Goal: Use online tool/utility: Utilize a website feature to perform a specific function

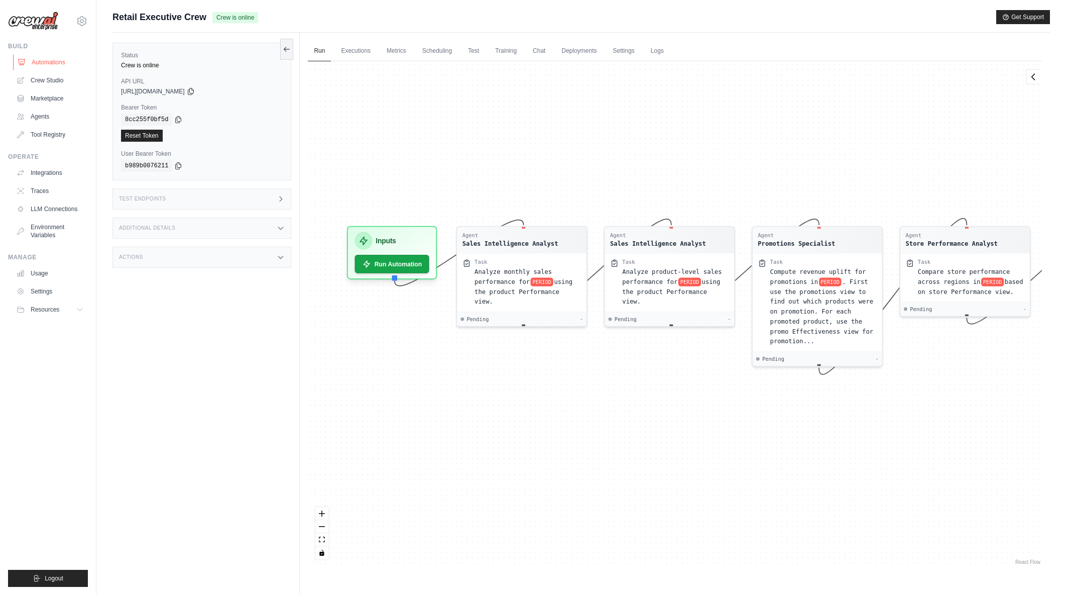
click at [46, 60] on link "Automations" at bounding box center [51, 62] width 76 height 16
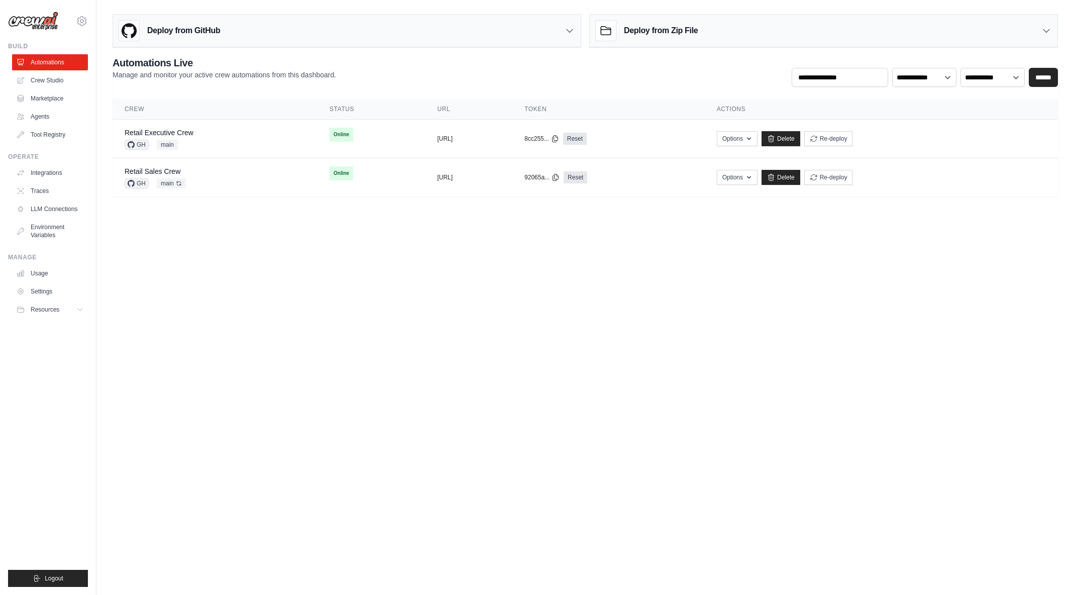
click at [372, 329] on body "arajwani@denodo.com Arif's Personal Organization Denodo Technologies ✓ Settings…" at bounding box center [537, 297] width 1074 height 595
click at [853, 139] on button "Re-deploy" at bounding box center [828, 138] width 49 height 15
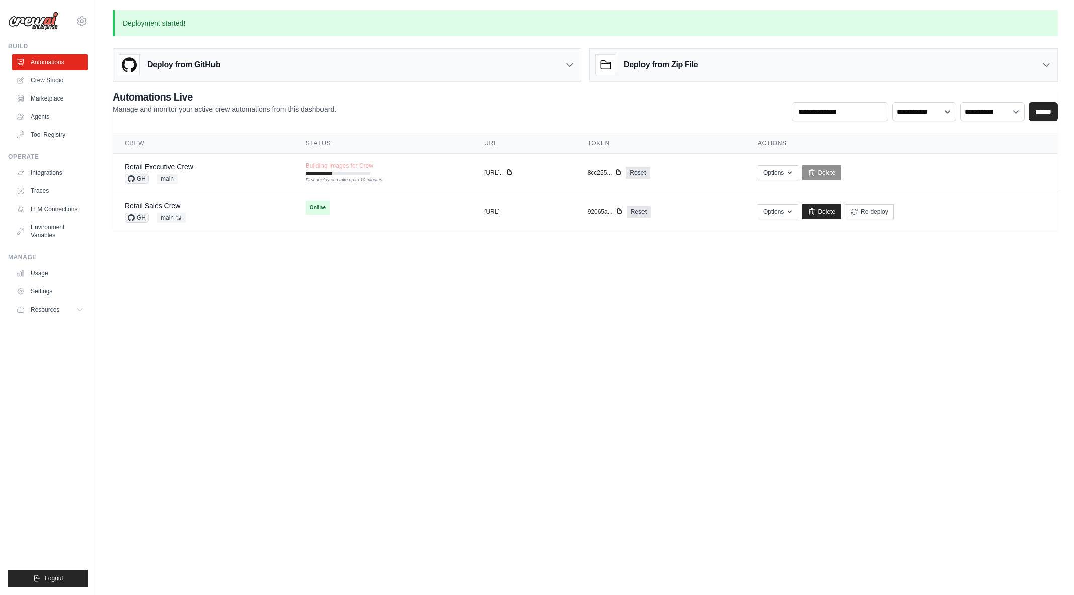
click at [220, 388] on body "[EMAIL_ADDRESS][DOMAIN_NAME] [PERSON_NAME]'s Personal Organization Denodo Techn…" at bounding box center [537, 297] width 1074 height 595
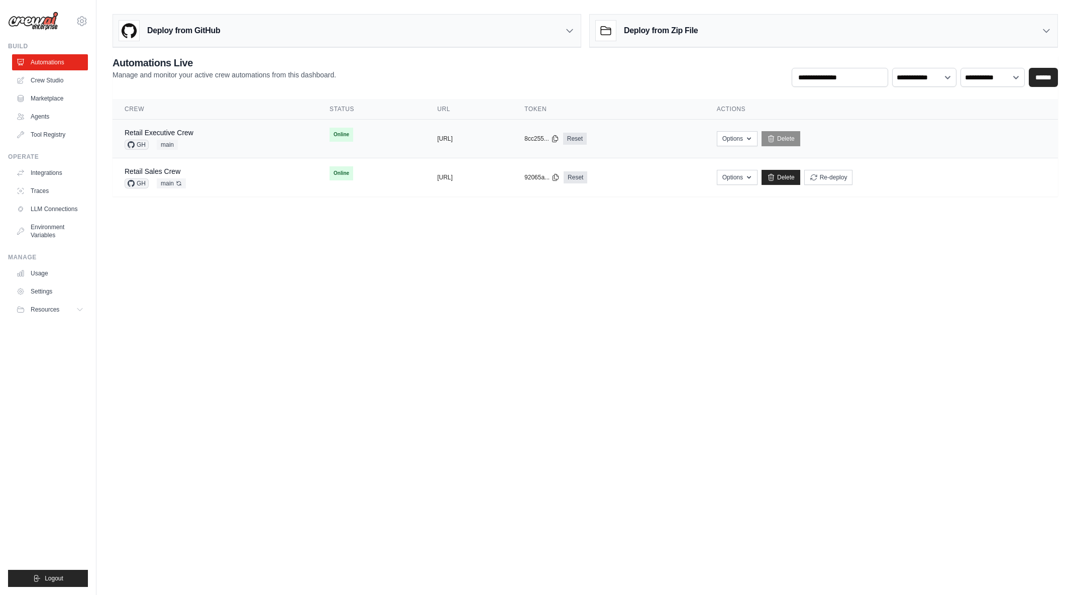
click at [220, 141] on div "Retail Executive Crew GH main" at bounding box center [215, 139] width 181 height 22
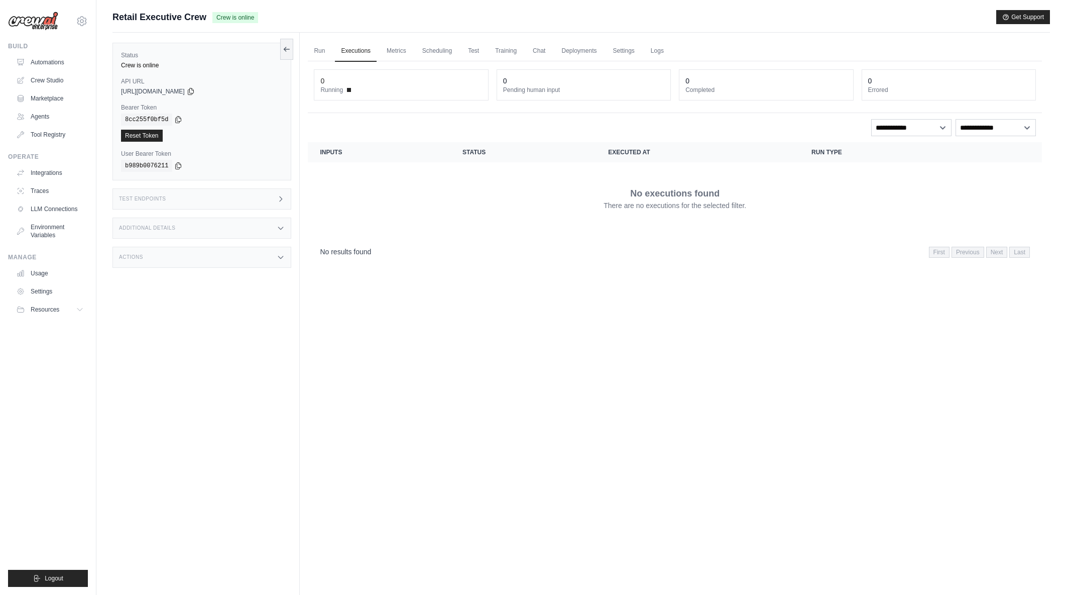
click at [323, 49] on link "Run" at bounding box center [319, 51] width 23 height 21
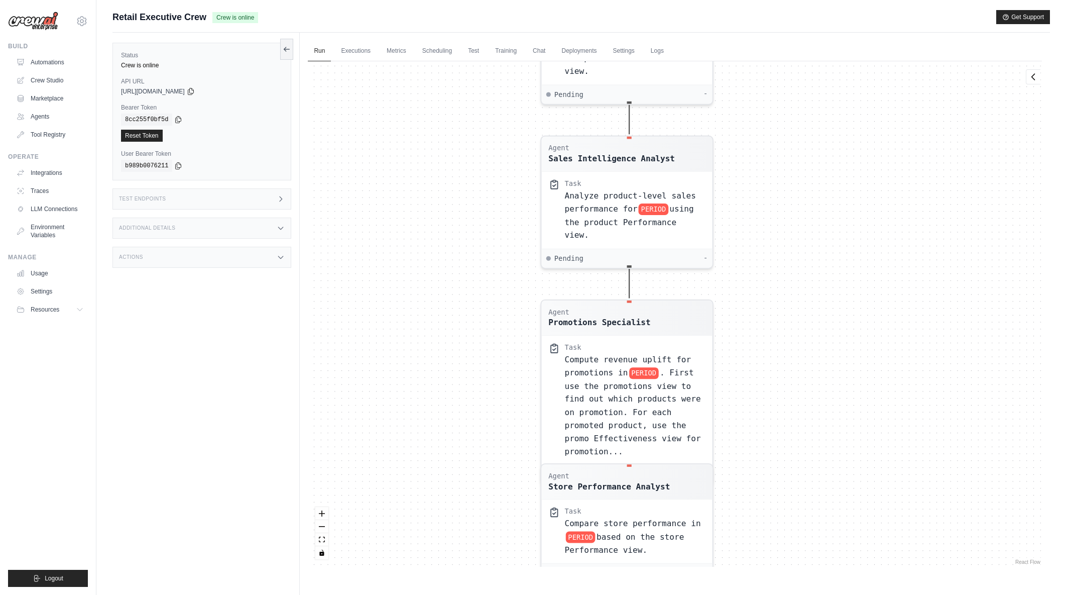
drag, startPoint x: 738, startPoint y: 201, endPoint x: 848, endPoint y: 518, distance: 335.2
click at [848, 526] on div "Agent Sales Intelligence Analyst Task Analyze monthly sales performance for PER…" at bounding box center [675, 313] width 734 height 505
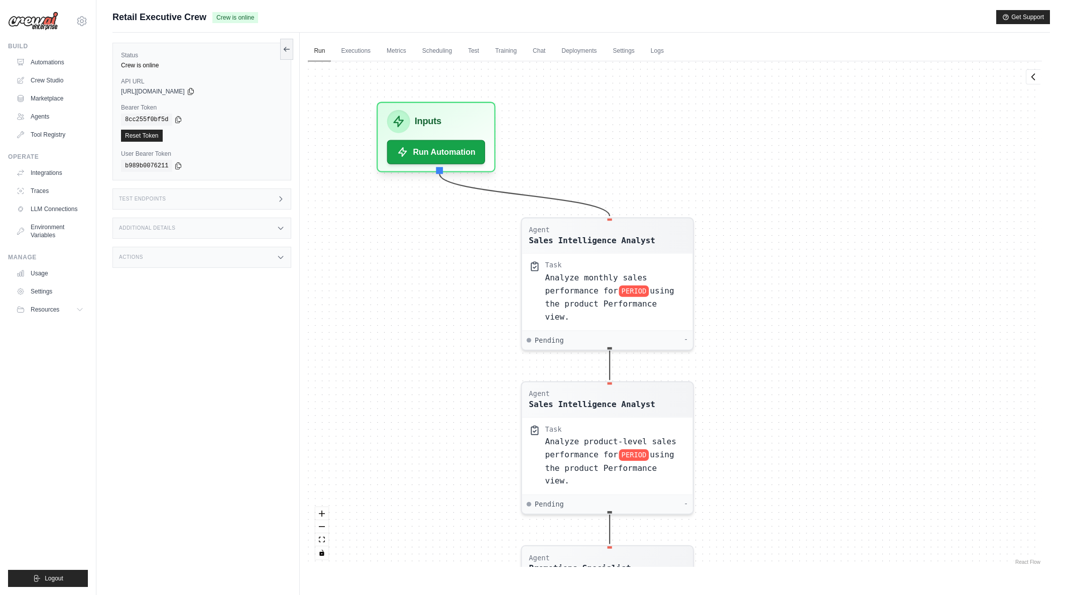
drag, startPoint x: 851, startPoint y: 259, endPoint x: 839, endPoint y: 470, distance: 211.7
click at [839, 470] on div "Agent Sales Intelligence Analyst Task Analyze monthly sales performance for PER…" at bounding box center [675, 313] width 734 height 505
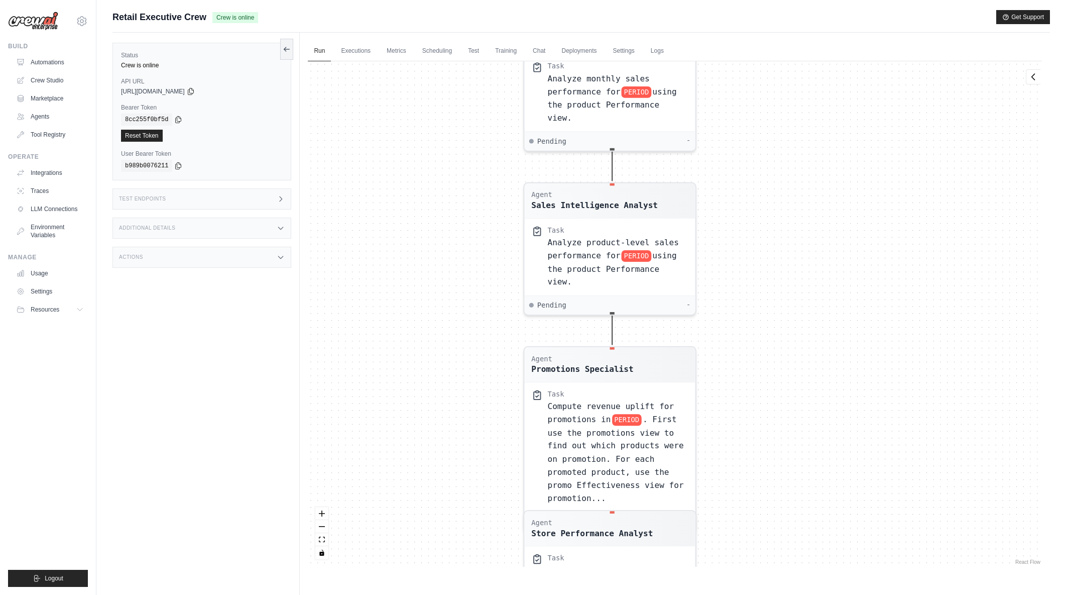
drag, startPoint x: 843, startPoint y: 443, endPoint x: 842, endPoint y: 305, distance: 138.6
click at [845, 233] on div "Agent Sales Intelligence Analyst Task Analyze monthly sales performance for PER…" at bounding box center [675, 313] width 734 height 505
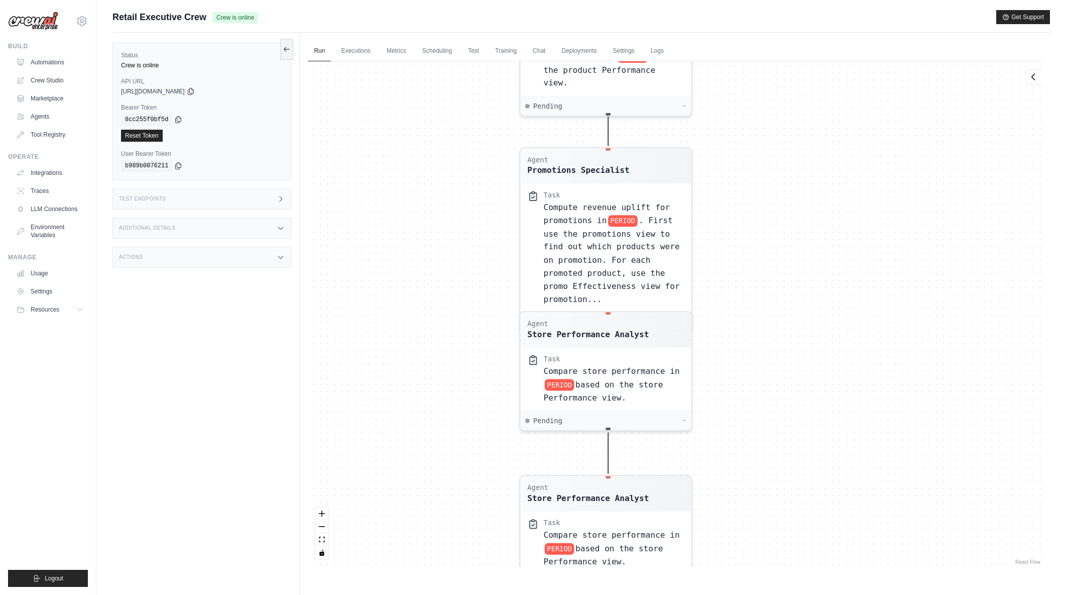
drag, startPoint x: 830, startPoint y: 314, endPoint x: 835, endPoint y: 274, distance: 39.9
click at [830, 211] on div "Agent Sales Intelligence Analyst Task Analyze monthly sales performance for PER…" at bounding box center [675, 313] width 734 height 505
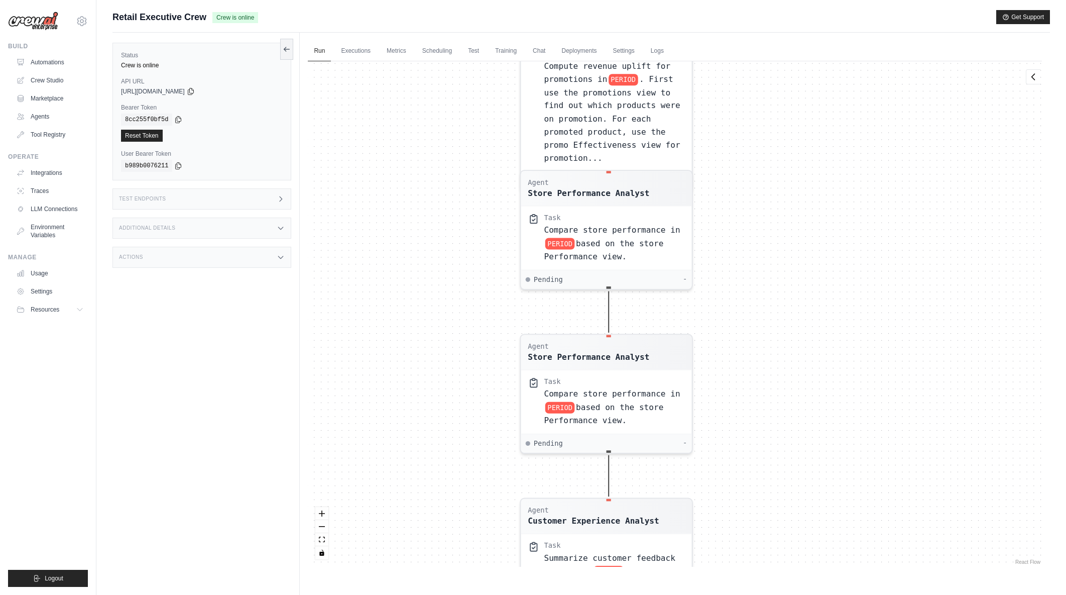
drag, startPoint x: 841, startPoint y: 383, endPoint x: 840, endPoint y: 282, distance: 100.9
click at [840, 282] on div "Agent Sales Intelligence Analyst Task Analyze monthly sales performance for PER…" at bounding box center [675, 313] width 734 height 505
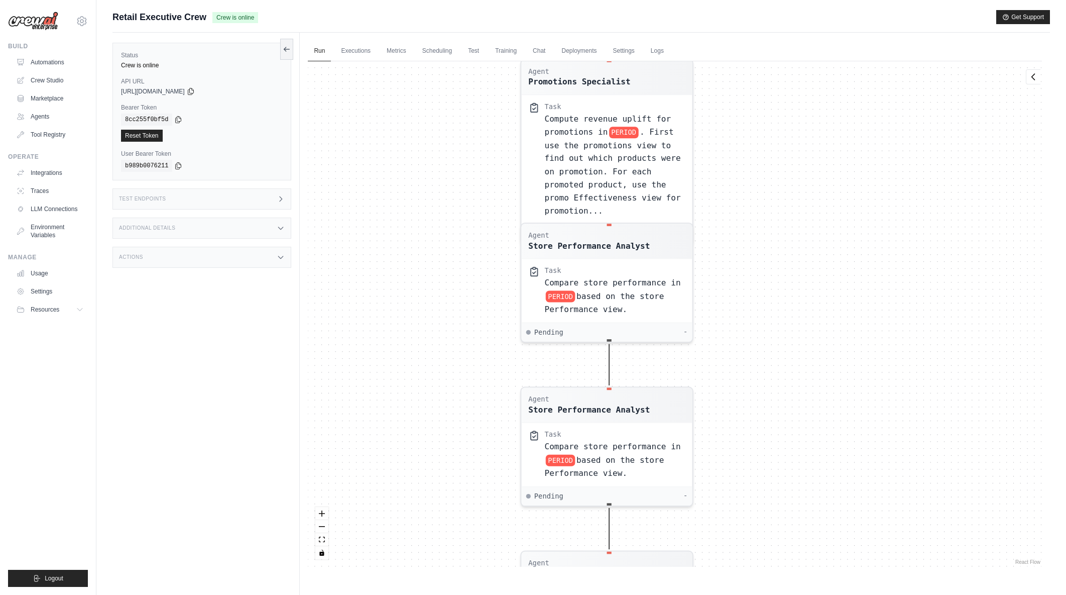
drag, startPoint x: 838, startPoint y: 435, endPoint x: 839, endPoint y: 464, distance: 28.6
click at [839, 464] on div "Agent Sales Intelligence Analyst Task Analyze monthly sales performance for PER…" at bounding box center [675, 313] width 734 height 505
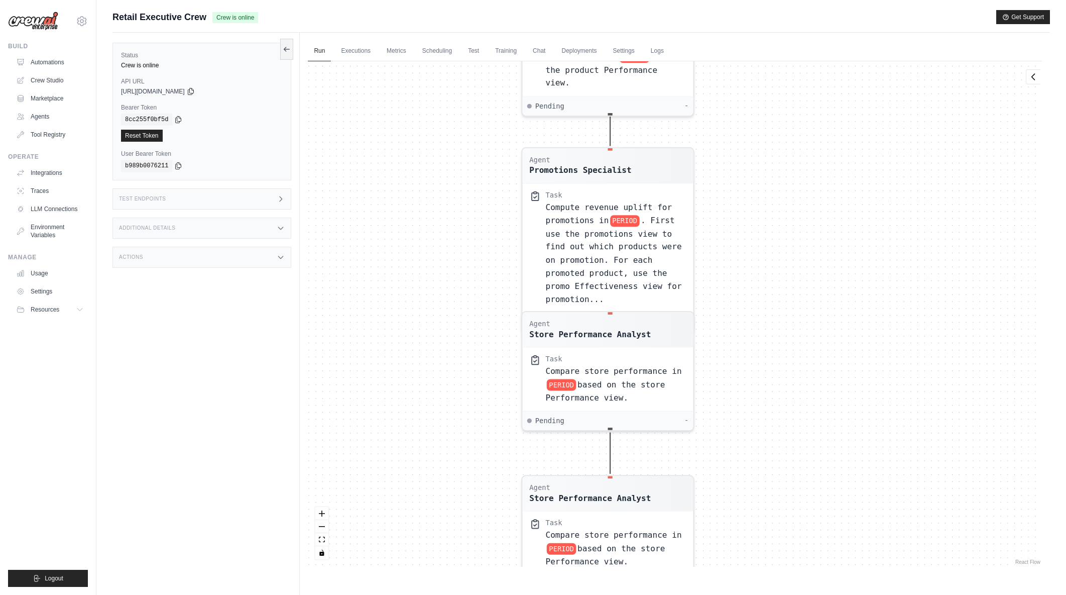
drag, startPoint x: 832, startPoint y: 264, endPoint x: 833, endPoint y: 351, distance: 86.4
click at [833, 351] on div "Agent Sales Intelligence Analyst Task Analyze monthly sales performance for PER…" at bounding box center [675, 313] width 734 height 505
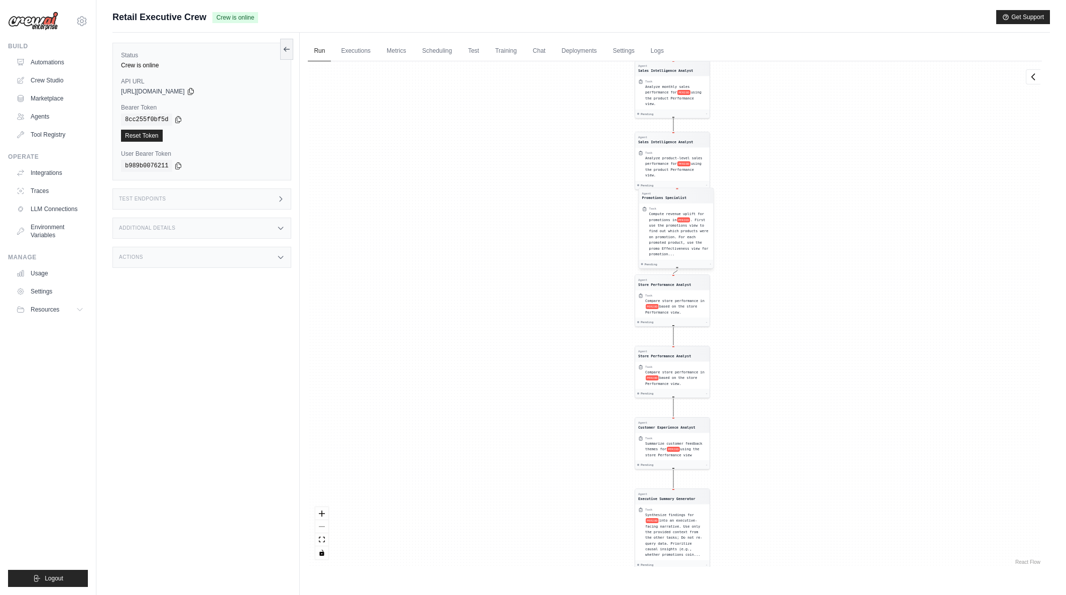
drag, startPoint x: 637, startPoint y: 160, endPoint x: 690, endPoint y: 192, distance: 62.0
click at [690, 192] on div "Agent Promotions Specialist" at bounding box center [676, 195] width 68 height 9
click at [823, 270] on div "Agent Sales Intelligence Analyst Task Analyze monthly sales performance for PER…" at bounding box center [675, 313] width 734 height 505
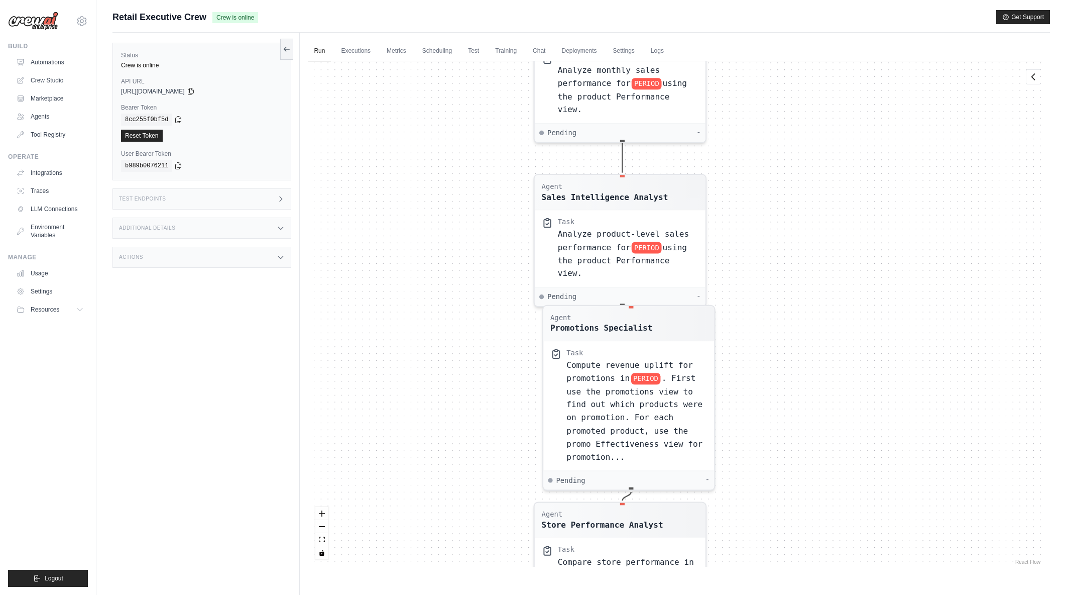
drag, startPoint x: 687, startPoint y: 343, endPoint x: 788, endPoint y: 562, distance: 241.3
click at [785, 574] on div "Run Executions Metrics Scheduling Test Training Chat Deployments Settings Logs …" at bounding box center [675, 330] width 750 height 595
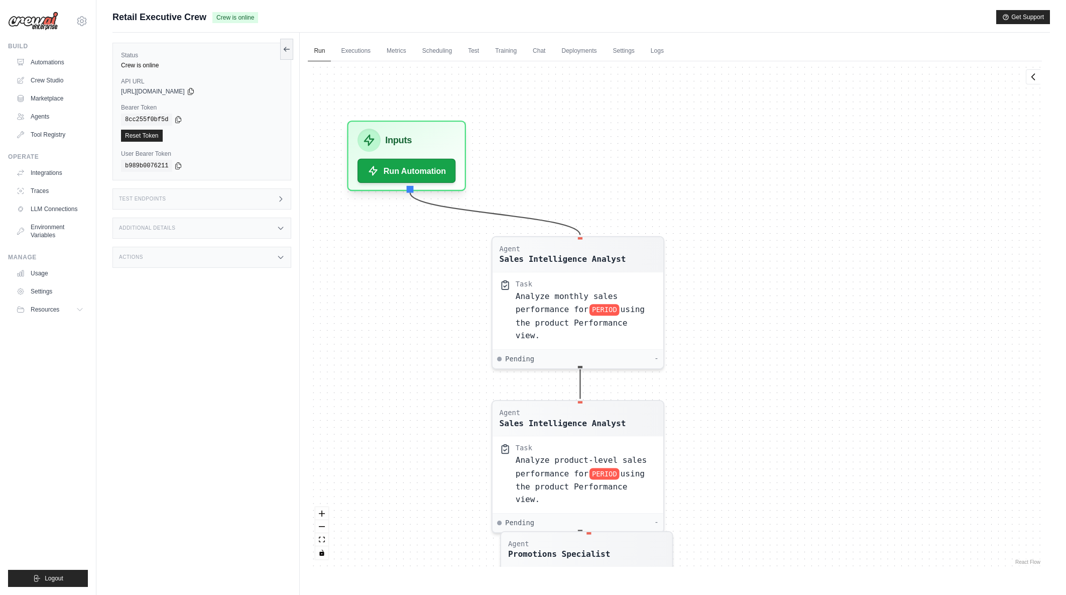
drag, startPoint x: 839, startPoint y: 264, endPoint x: 802, endPoint y: 459, distance: 198.8
click at [802, 459] on div "Agent Sales Intelligence Analyst Task Analyze monthly sales performance for PER…" at bounding box center [675, 313] width 734 height 505
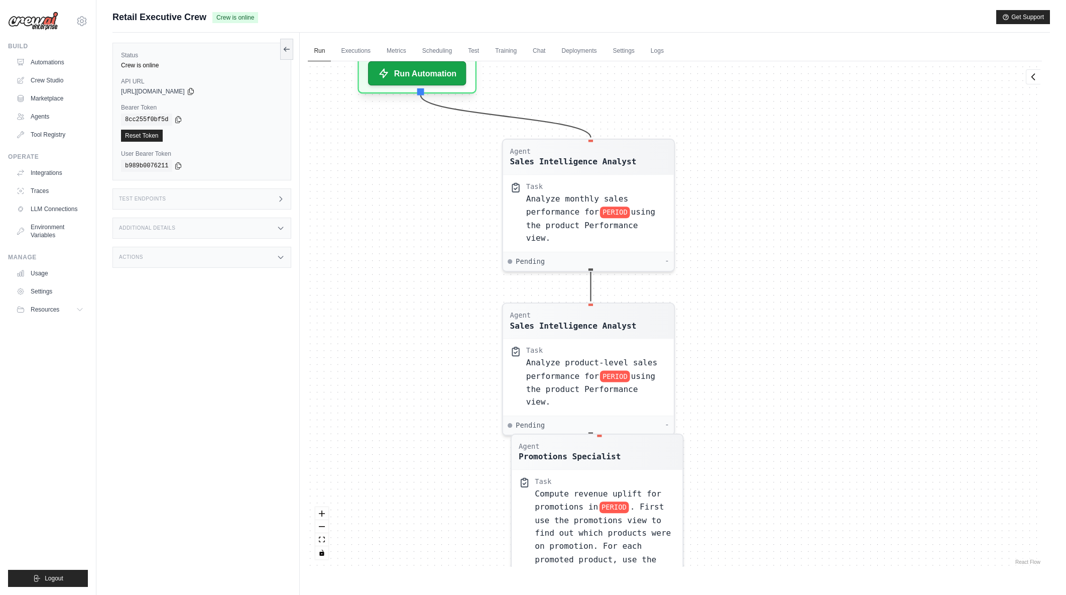
drag, startPoint x: 810, startPoint y: 368, endPoint x: 811, endPoint y: 359, distance: 9.6
click at [811, 359] on div "Agent Sales Intelligence Analyst Task Analyze monthly sales performance for PER…" at bounding box center [675, 313] width 734 height 505
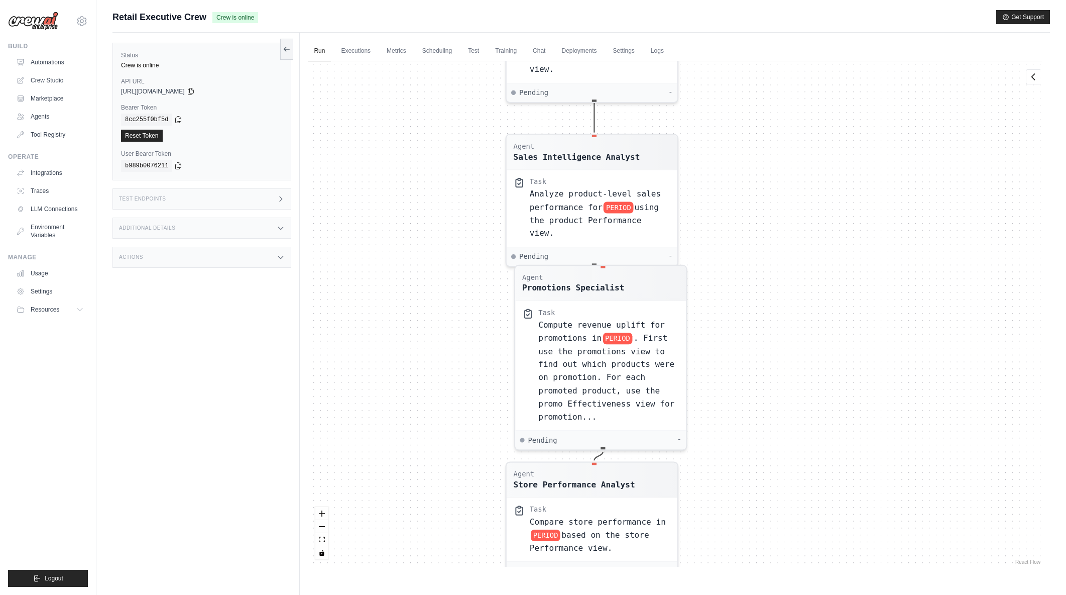
drag, startPoint x: 809, startPoint y: 441, endPoint x: 813, endPoint y: 268, distance: 172.8
click at [813, 268] on div "Agent Sales Intelligence Analyst Task Analyze monthly sales performance for PER…" at bounding box center [675, 313] width 734 height 505
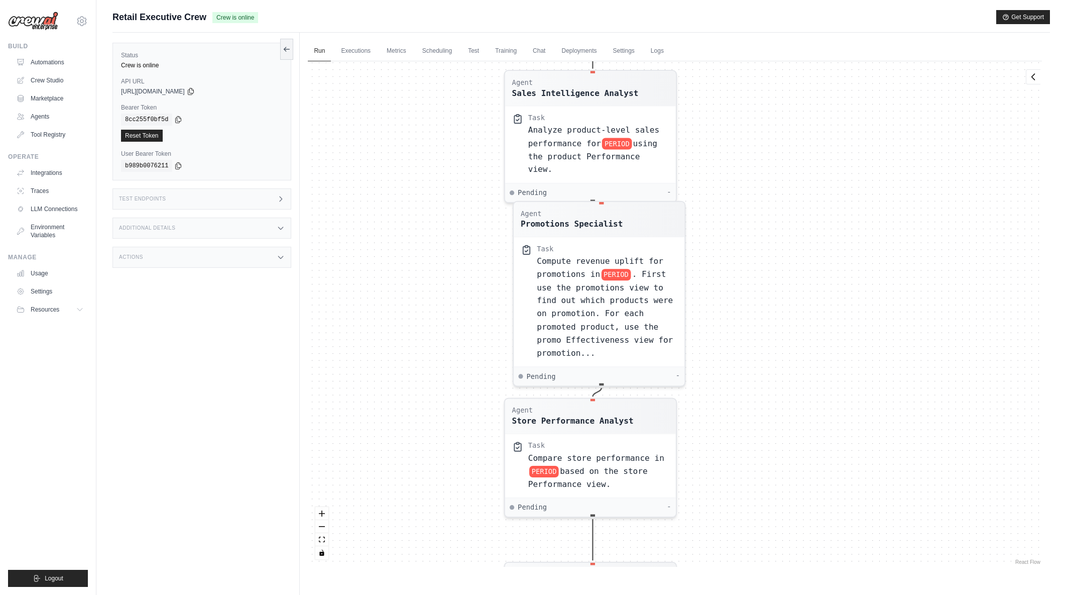
drag, startPoint x: 821, startPoint y: 457, endPoint x: 814, endPoint y: 264, distance: 193.0
click at [814, 242] on div "Agent Sales Intelligence Analyst Task Analyze monthly sales performance for PER…" at bounding box center [675, 313] width 734 height 505
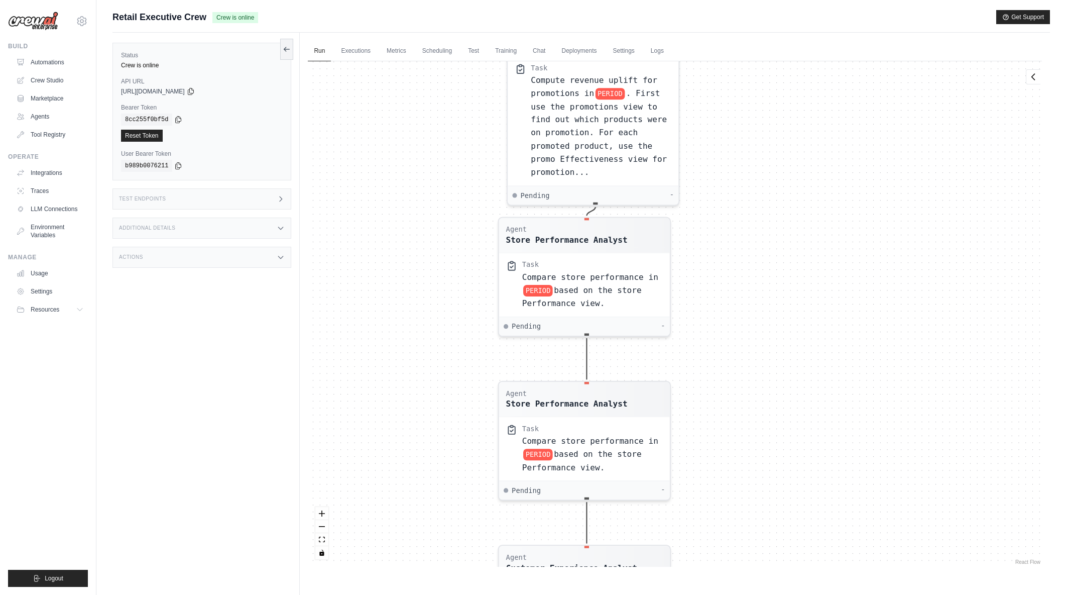
drag, startPoint x: 817, startPoint y: 420, endPoint x: 820, endPoint y: 243, distance: 177.8
click at [820, 243] on div "Agent Sales Intelligence Analyst Task Analyze monthly sales performance for PER…" at bounding box center [675, 313] width 734 height 505
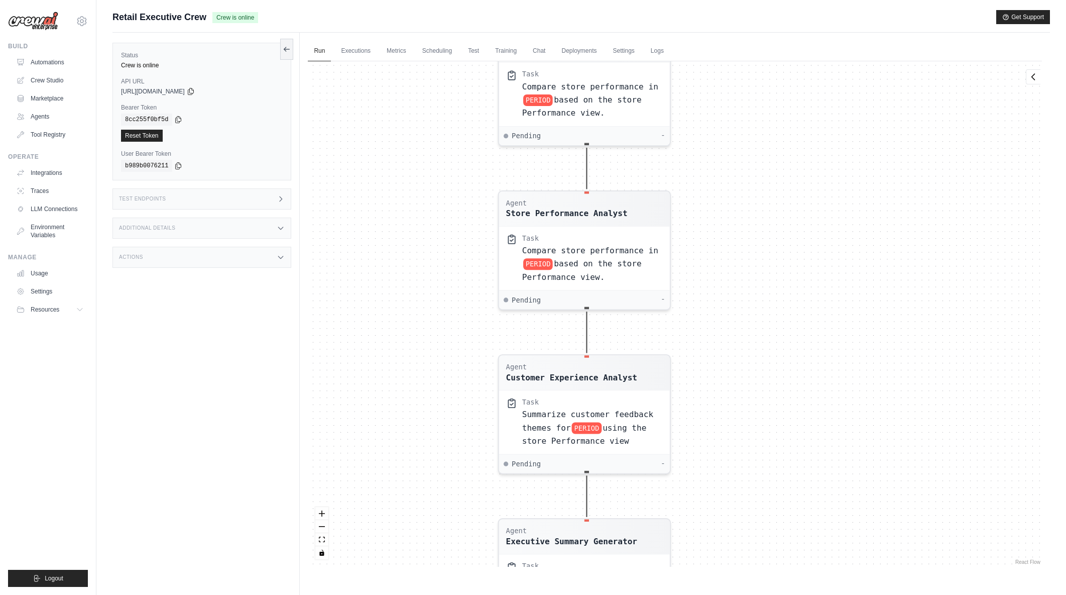
drag, startPoint x: 825, startPoint y: 433, endPoint x: 811, endPoint y: 283, distance: 150.7
click at [811, 276] on div "Agent Sales Intelligence Analyst Task Analyze monthly sales performance for PER…" at bounding box center [675, 313] width 734 height 505
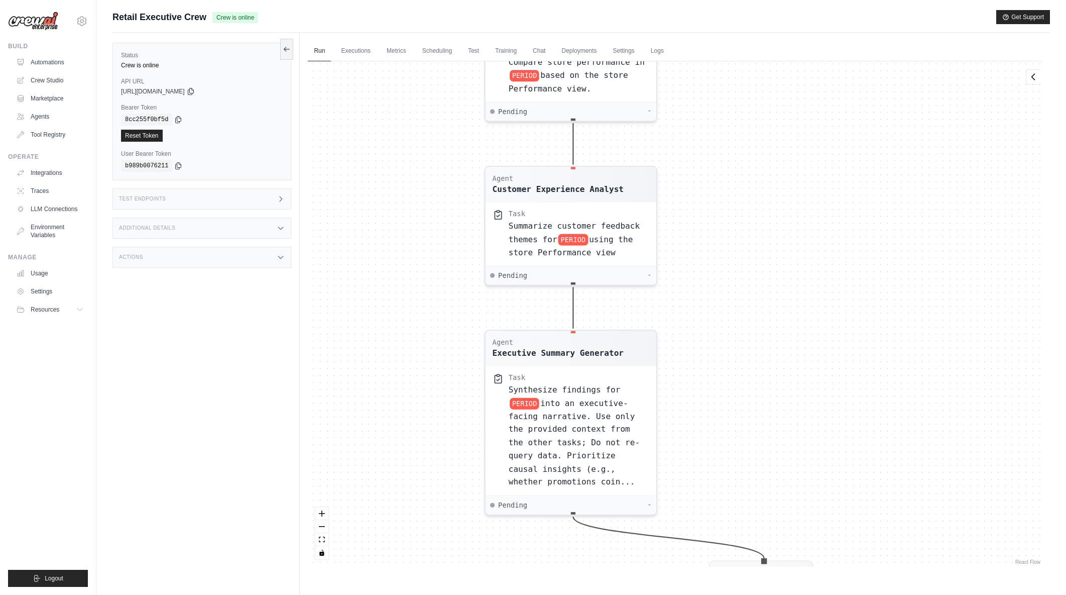
drag, startPoint x: 817, startPoint y: 423, endPoint x: 817, endPoint y: 393, distance: 30.1
click at [817, 393] on div "Agent Sales Intelligence Analyst Task Analyze monthly sales performance for PER…" at bounding box center [675, 313] width 734 height 505
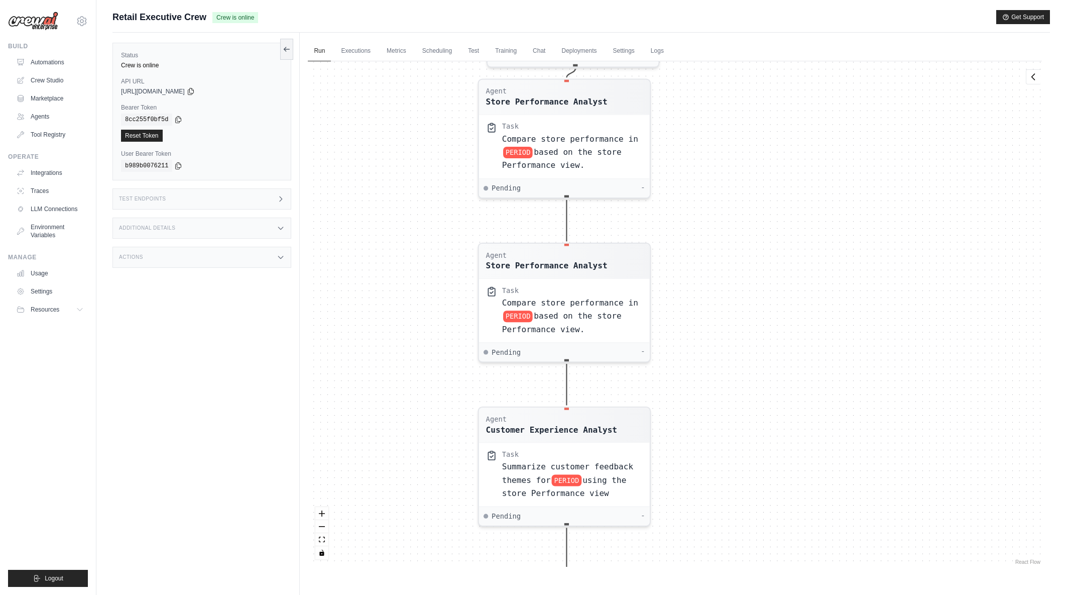
drag, startPoint x: 809, startPoint y: 215, endPoint x: 804, endPoint y: 261, distance: 45.5
click at [802, 453] on div "Agent Sales Intelligence Analyst Task Analyze monthly sales performance for PER…" at bounding box center [675, 313] width 734 height 505
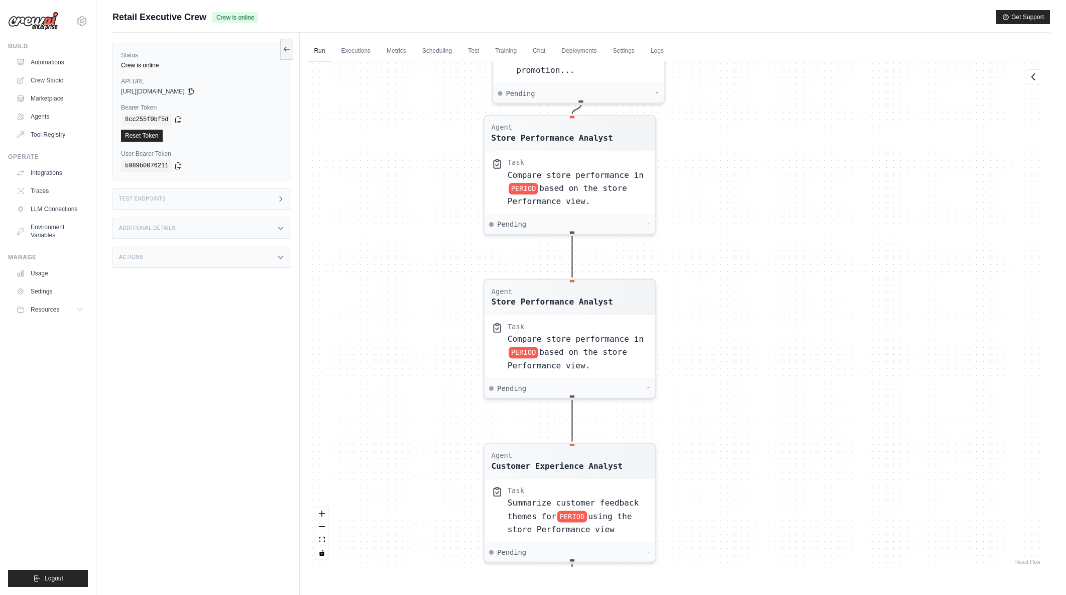
drag, startPoint x: 807, startPoint y: 259, endPoint x: 799, endPoint y: 177, distance: 82.2
click at [789, 102] on div "Agent Sales Intelligence Analyst Task Analyze monthly sales performance for PER…" at bounding box center [675, 313] width 734 height 505
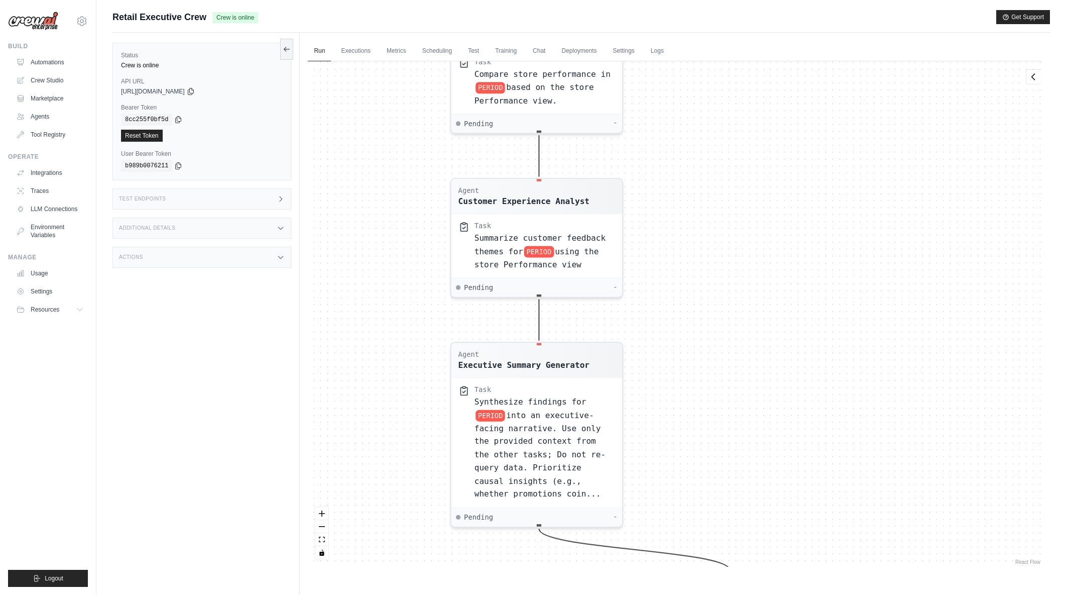
drag, startPoint x: 827, startPoint y: 334, endPoint x: 809, endPoint y: 188, distance: 146.6
click at [812, 166] on div "Agent Sales Intelligence Analyst Task Analyze monthly sales performance for PER…" at bounding box center [675, 313] width 734 height 505
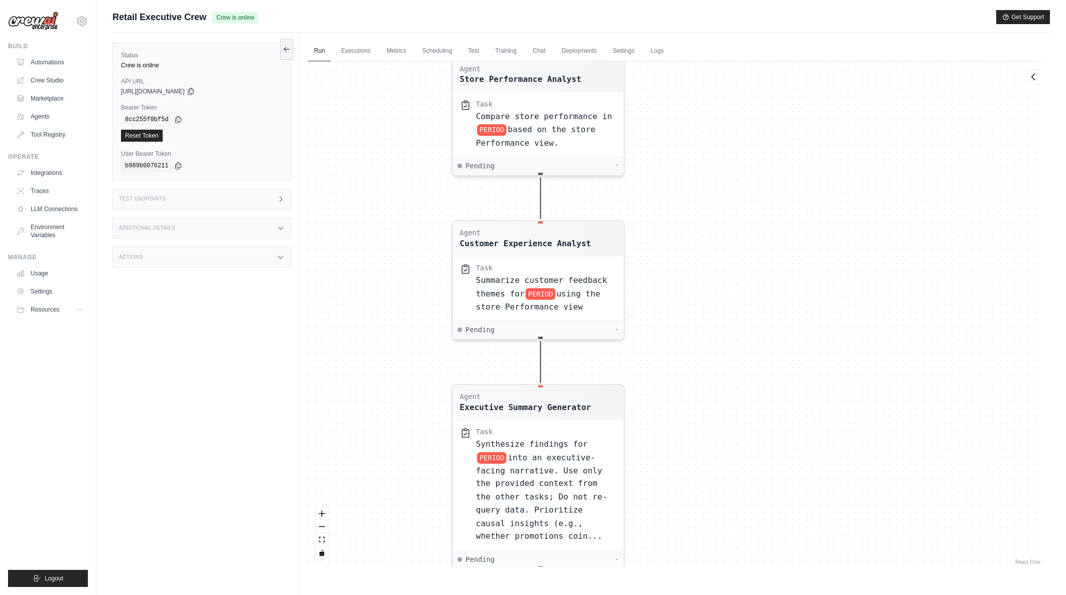
drag, startPoint x: 818, startPoint y: 298, endPoint x: 836, endPoint y: 457, distance: 159.7
click at [836, 457] on div "Agent Sales Intelligence Analyst Task Analyze monthly sales performance for PER…" at bounding box center [675, 313] width 734 height 505
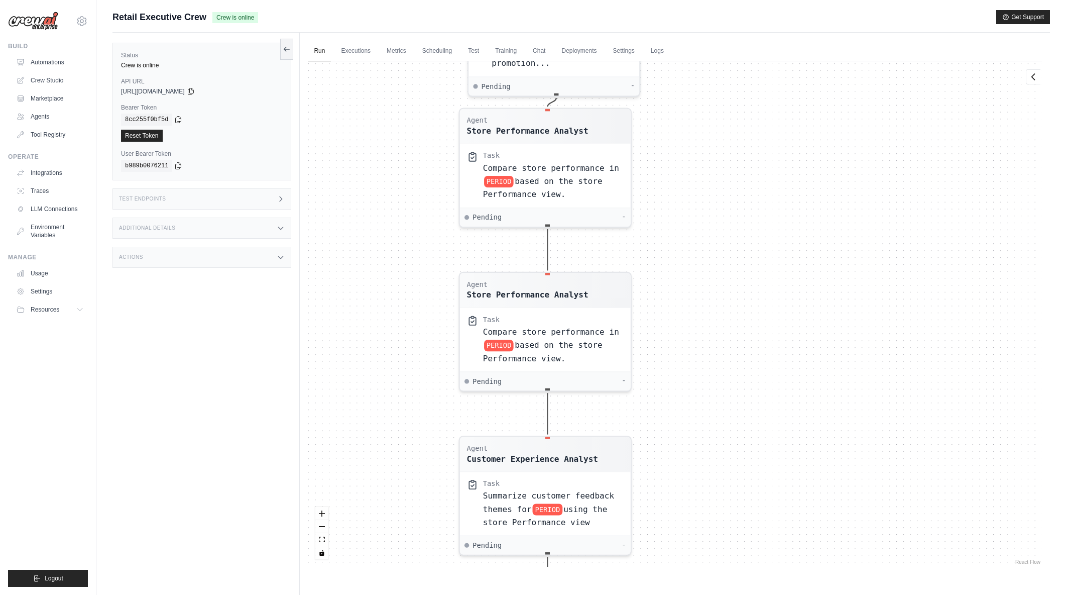
drag, startPoint x: 807, startPoint y: 304, endPoint x: 797, endPoint y: 278, distance: 28.3
click at [806, 435] on div "Agent Sales Intelligence Analyst Task Analyze monthly sales performance for PER…" at bounding box center [675, 313] width 734 height 505
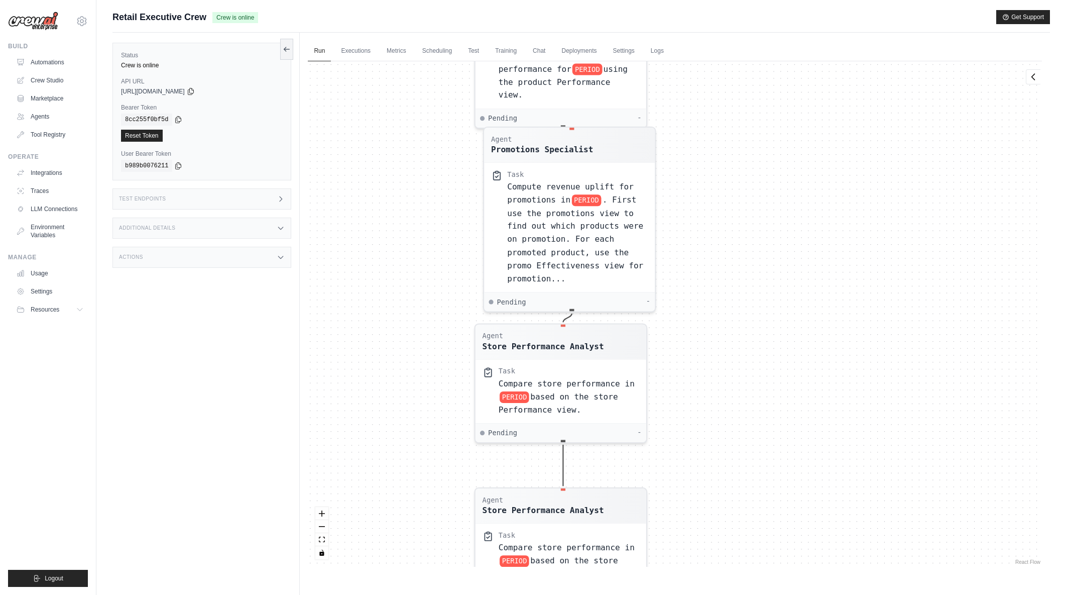
drag, startPoint x: 781, startPoint y: 236, endPoint x: 796, endPoint y: 370, distance: 135.0
click at [796, 370] on div "Agent Sales Intelligence Analyst Task Analyze monthly sales performance for PER…" at bounding box center [675, 313] width 734 height 505
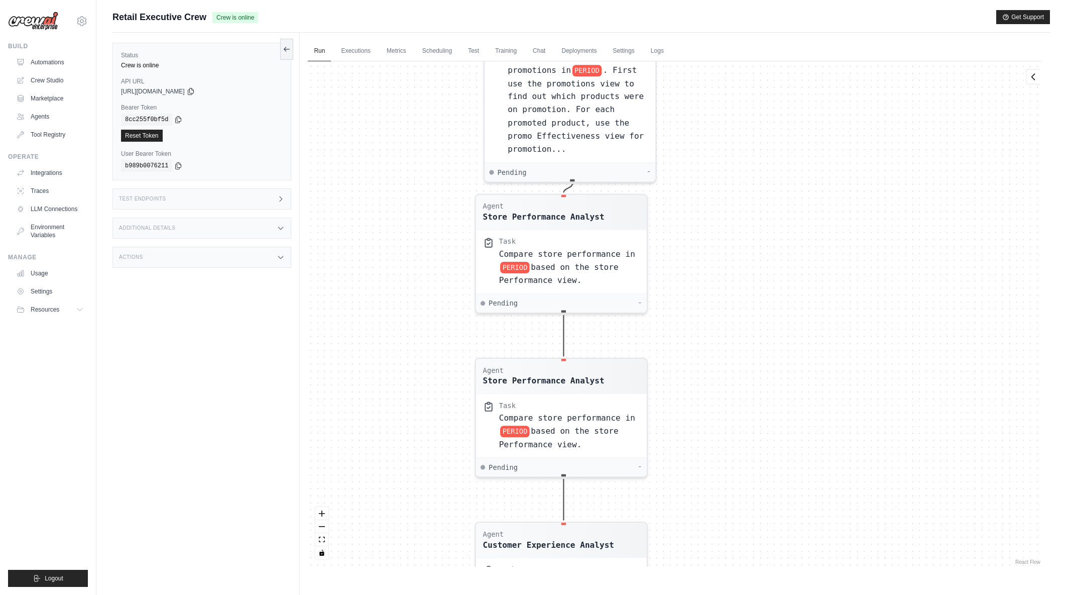
drag, startPoint x: 794, startPoint y: 334, endPoint x: 789, endPoint y: 219, distance: 115.1
click at [789, 219] on div "Agent Sales Intelligence Analyst Task Analyze monthly sales performance for PER…" at bounding box center [675, 313] width 734 height 505
click at [596, 263] on span "based on the store Performance view." at bounding box center [559, 271] width 120 height 23
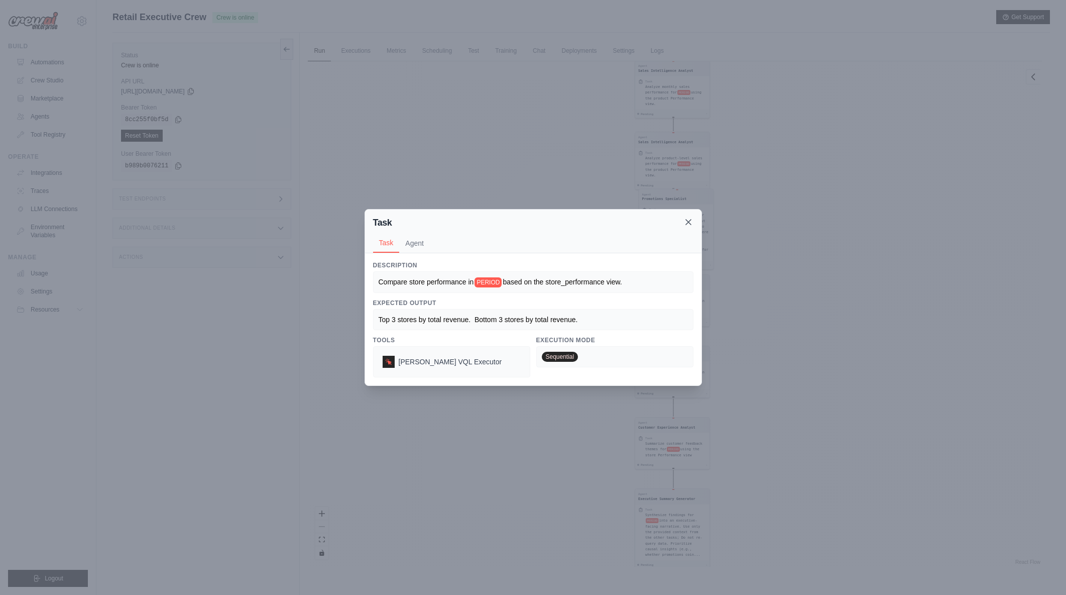
click at [690, 222] on icon at bounding box center [688, 222] width 10 height 10
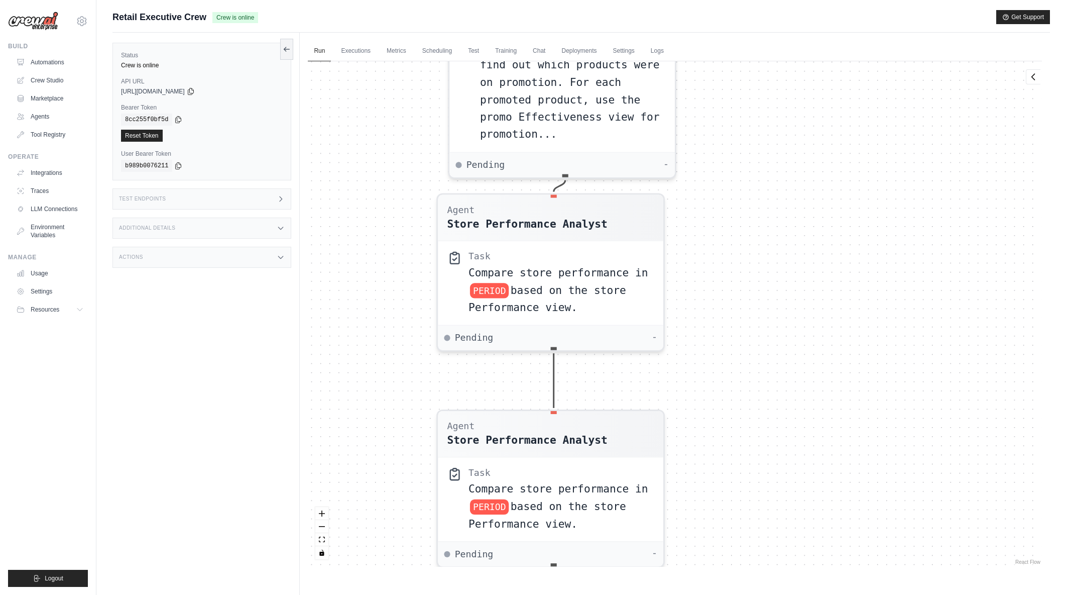
drag, startPoint x: 737, startPoint y: 214, endPoint x: 737, endPoint y: 410, distance: 195.3
click at [737, 410] on div "Agent Sales Intelligence Analyst Task Analyze monthly sales performance for PER…" at bounding box center [675, 313] width 734 height 505
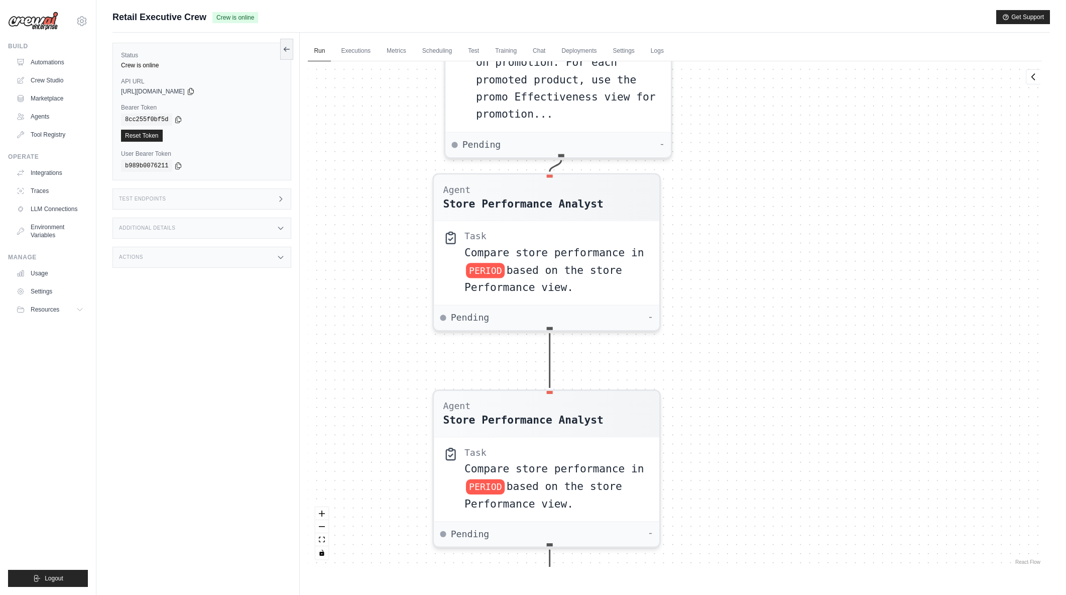
drag, startPoint x: 733, startPoint y: 288, endPoint x: 729, endPoint y: 268, distance: 20.5
click at [729, 268] on div "Agent Sales Intelligence Analyst Task Analyze monthly sales performance for PER…" at bounding box center [675, 313] width 734 height 505
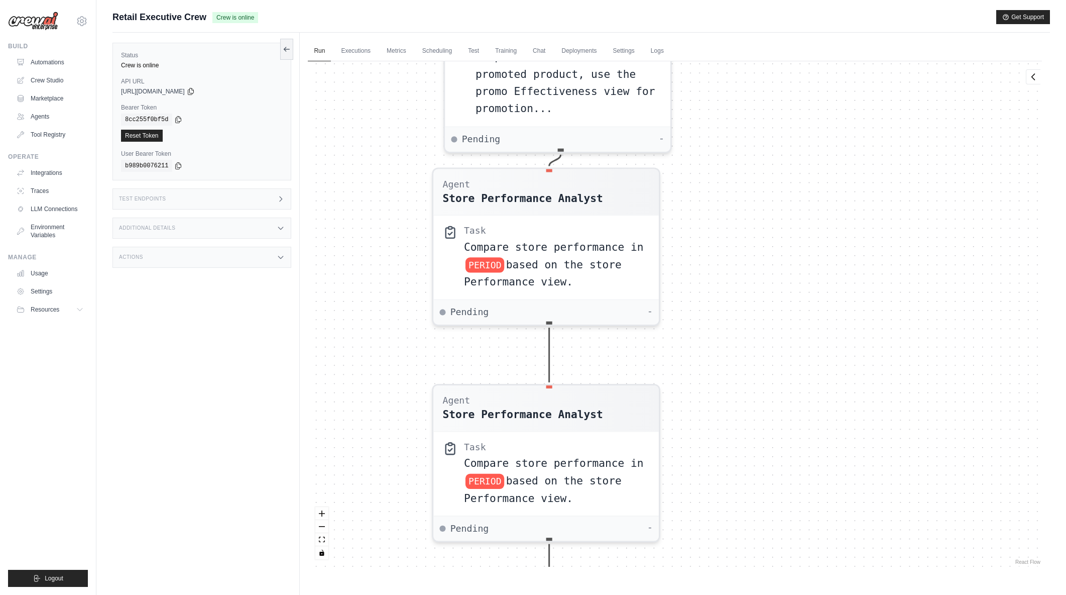
drag, startPoint x: 755, startPoint y: 486, endPoint x: 751, endPoint y: 389, distance: 97.0
click at [751, 389] on div "Agent Sales Intelligence Analyst Task Analyze monthly sales performance for PER…" at bounding box center [675, 313] width 734 height 505
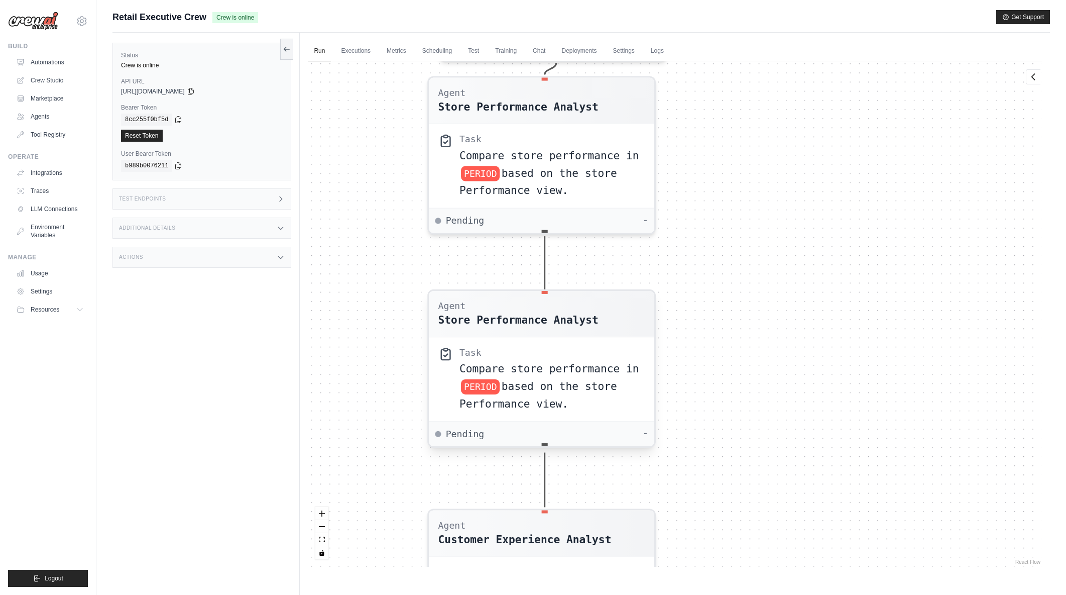
click at [582, 382] on span "based on the store Performance view." at bounding box center [538, 395] width 158 height 30
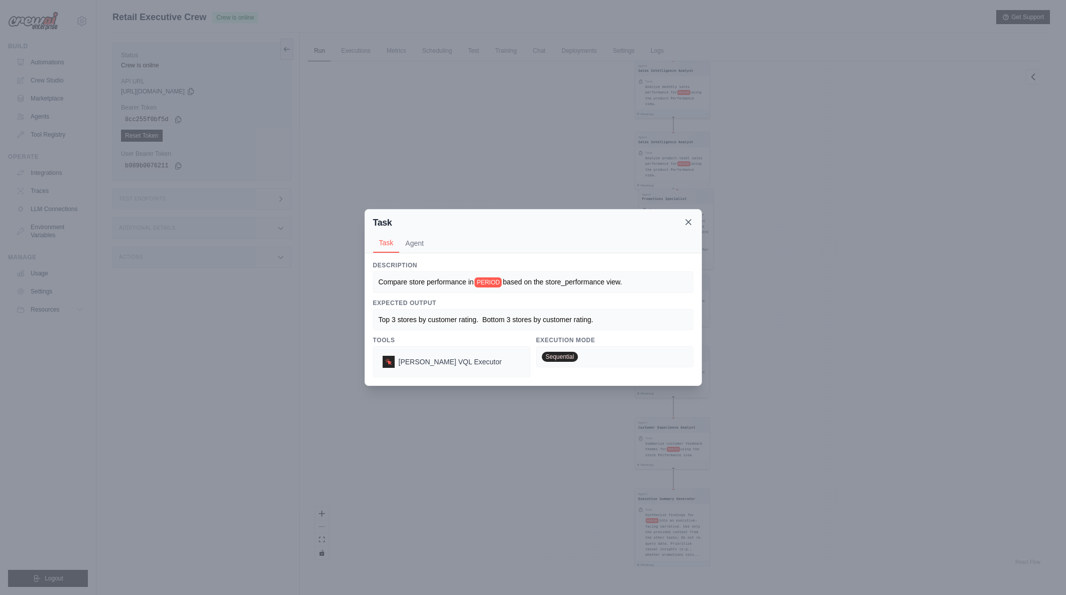
click at [690, 223] on icon at bounding box center [688, 222] width 10 height 10
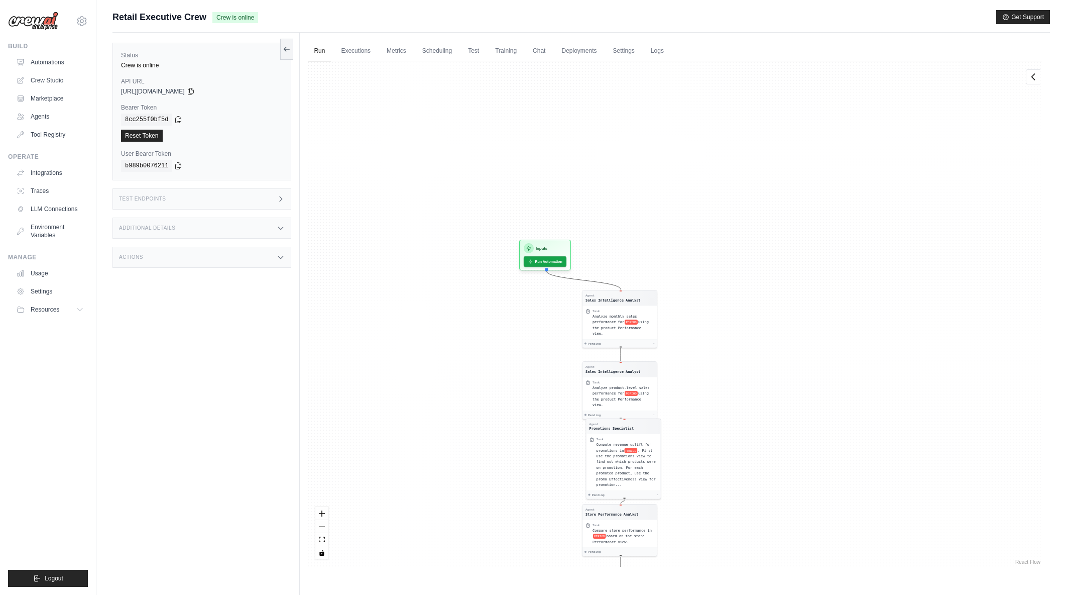
drag, startPoint x: 876, startPoint y: 347, endPoint x: 797, endPoint y: 298, distance: 92.7
click at [837, 312] on div "Agent Sales Intelligence Analyst Task Analyze monthly sales performance for PER…" at bounding box center [675, 313] width 734 height 505
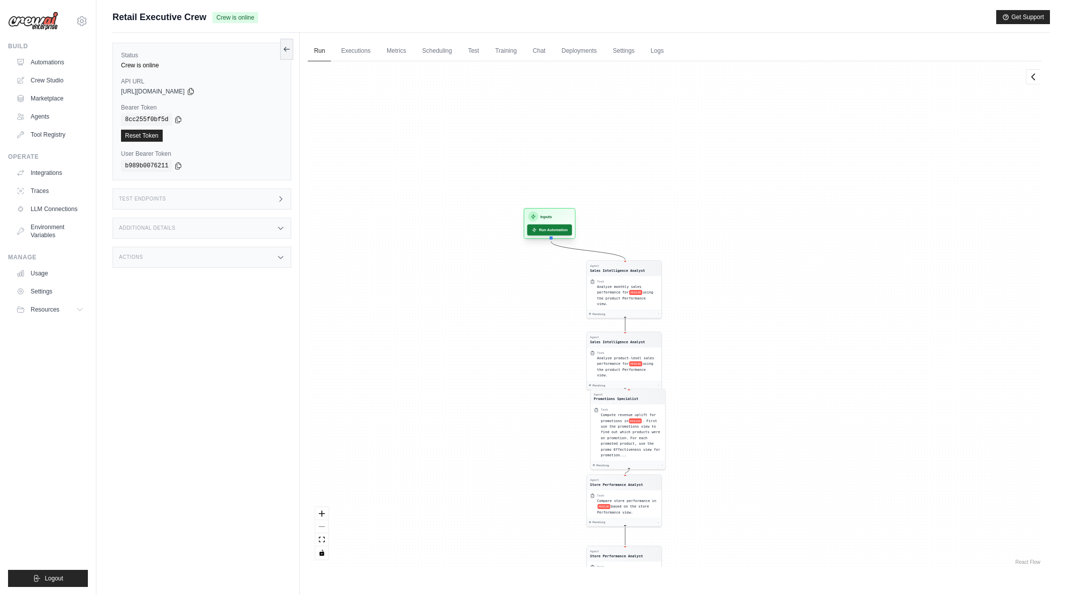
click at [560, 230] on button "Run Automation" at bounding box center [549, 229] width 45 height 11
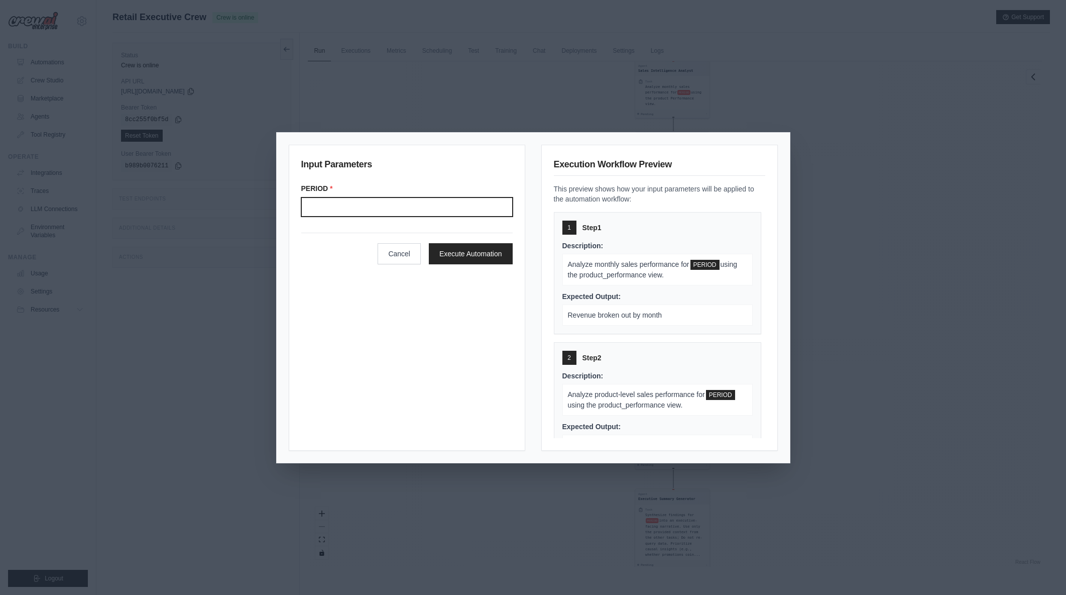
click at [386, 204] on input "Period" at bounding box center [406, 206] width 211 height 19
type input "*******"
click at [386, 324] on div "Input Parameters PERIOD * ******* Cancel Execute Automation" at bounding box center [407, 298] width 237 height 306
click at [461, 254] on button "Execute Automation" at bounding box center [471, 253] width 84 height 21
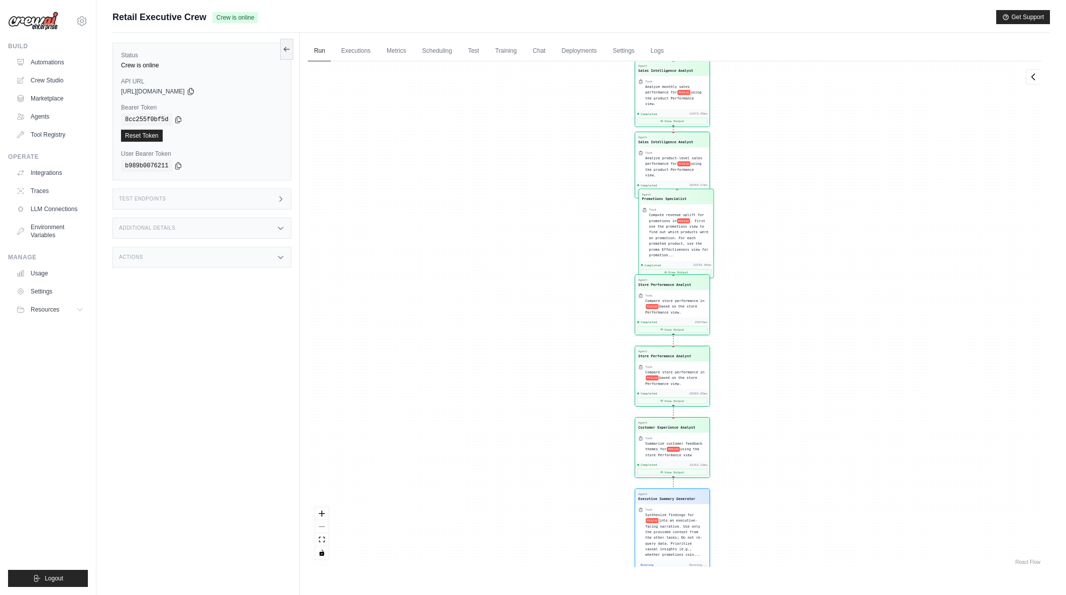
scroll to position [3636, 0]
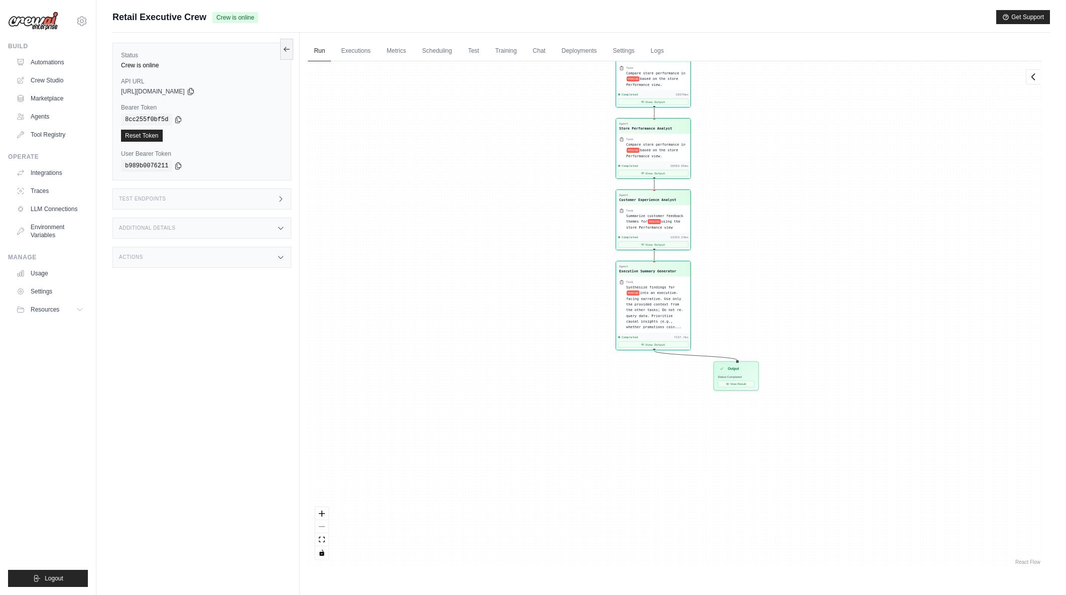
drag, startPoint x: 873, startPoint y: 416, endPoint x: 849, endPoint y: 196, distance: 221.7
click at [849, 196] on div "Agent Sales Intelligence Analyst Task Analyze monthly sales performance for PER…" at bounding box center [675, 313] width 734 height 505
click at [734, 381] on button "View Result" at bounding box center [736, 382] width 37 height 7
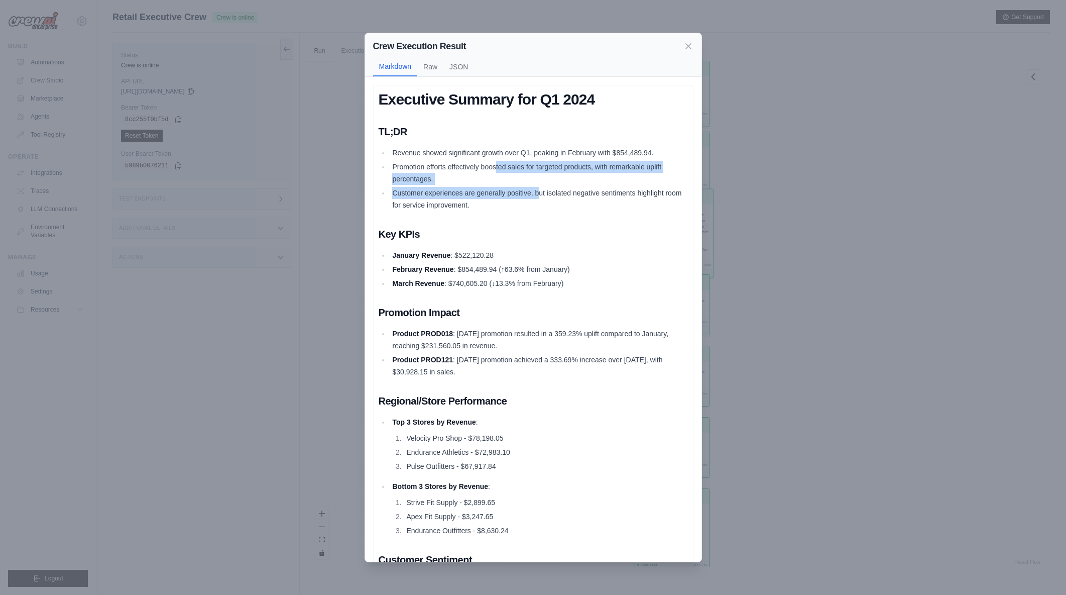
drag, startPoint x: 495, startPoint y: 162, endPoint x: 538, endPoint y: 192, distance: 52.7
click at [538, 192] on ul "Revenue showed significant growth over Q1, peaking in February with $854,489.94…" at bounding box center [533, 179] width 309 height 64
click at [538, 192] on li "Customer experiences are generally positive, but isolated negative sentiments h…" at bounding box center [539, 199] width 298 height 24
drag, startPoint x: 493, startPoint y: 164, endPoint x: 563, endPoint y: 209, distance: 83.6
click at [563, 209] on ul "Revenue showed significant growth over Q1, peaking in February with $854,489.94…" at bounding box center [533, 179] width 309 height 64
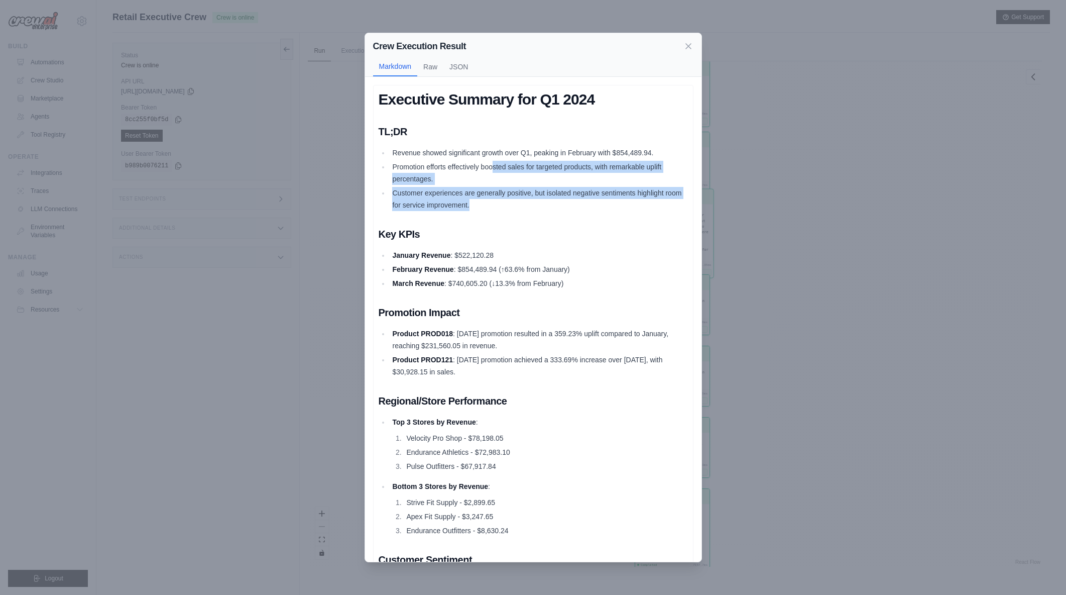
click at [563, 209] on li "Customer experiences are generally positive, but isolated negative sentiments h…" at bounding box center [539, 199] width 298 height 24
drag, startPoint x: 554, startPoint y: 203, endPoint x: 422, endPoint y: 164, distance: 137.8
click at [422, 164] on ul "Revenue showed significant growth over Q1, peaking in February with $854,489.94…" at bounding box center [533, 179] width 309 height 64
click at [422, 164] on li "Promotion efforts effectively boosted sales for targeted products, with remarka…" at bounding box center [539, 173] width 298 height 24
click at [567, 202] on ul "Revenue showed significant growth over Q1, peaking in February with $854,489.94…" at bounding box center [533, 179] width 309 height 64
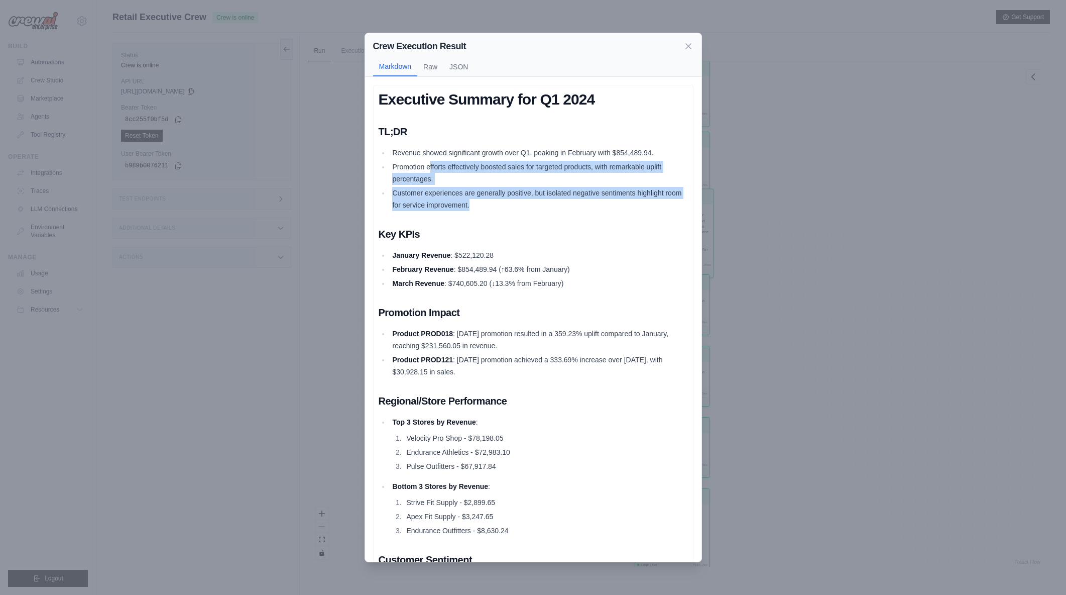
click at [567, 202] on li "Customer experiences are generally positive, but isolated negative sentiments h…" at bounding box center [539, 199] width 298 height 24
drag, startPoint x: 492, startPoint y: 178, endPoint x: 452, endPoint y: 169, distance: 40.7
click at [452, 169] on ul "Revenue showed significant growth over Q1, peaking in February with $854,489.94…" at bounding box center [533, 179] width 309 height 64
click at [452, 169] on li "Promotion efforts effectively boosted sales for targeted products, with remarka…" at bounding box center [539, 173] width 298 height 24
drag, startPoint x: 452, startPoint y: 169, endPoint x: 519, endPoint y: 209, distance: 77.9
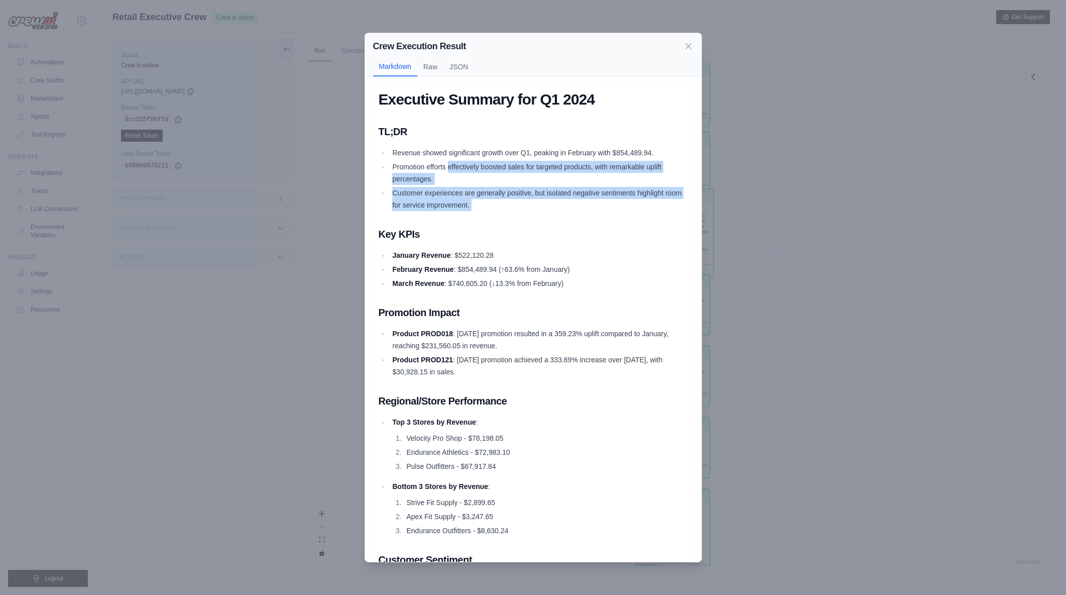
click at [519, 209] on ul "Revenue showed significant growth over Q1, peaking in February with $854,489.94…" at bounding box center [533, 179] width 309 height 64
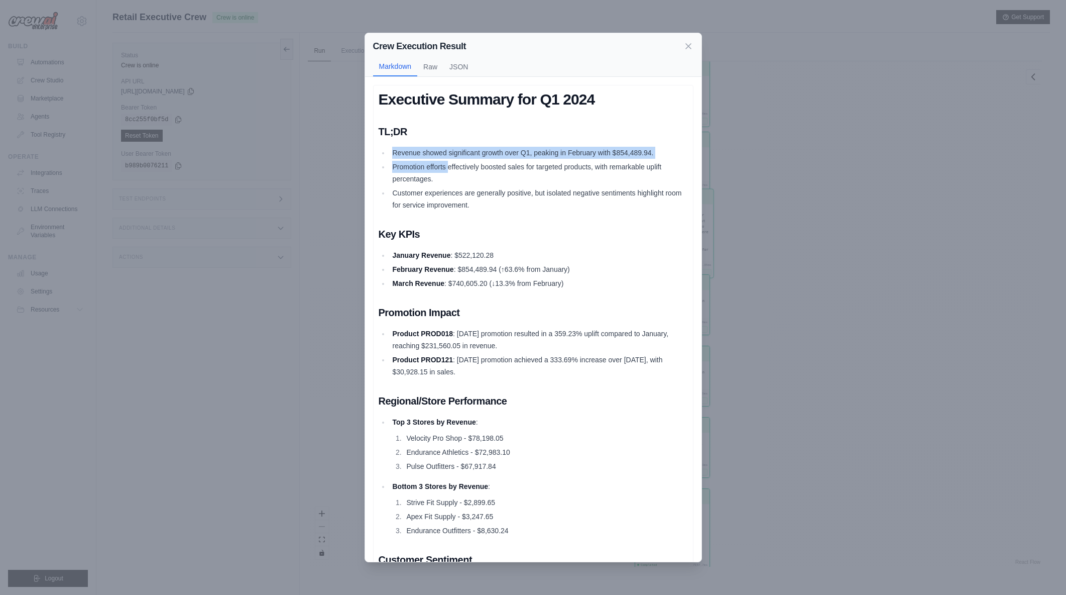
click at [519, 209] on li "Customer experiences are generally positive, but isolated negative sentiments h…" at bounding box center [539, 199] width 298 height 24
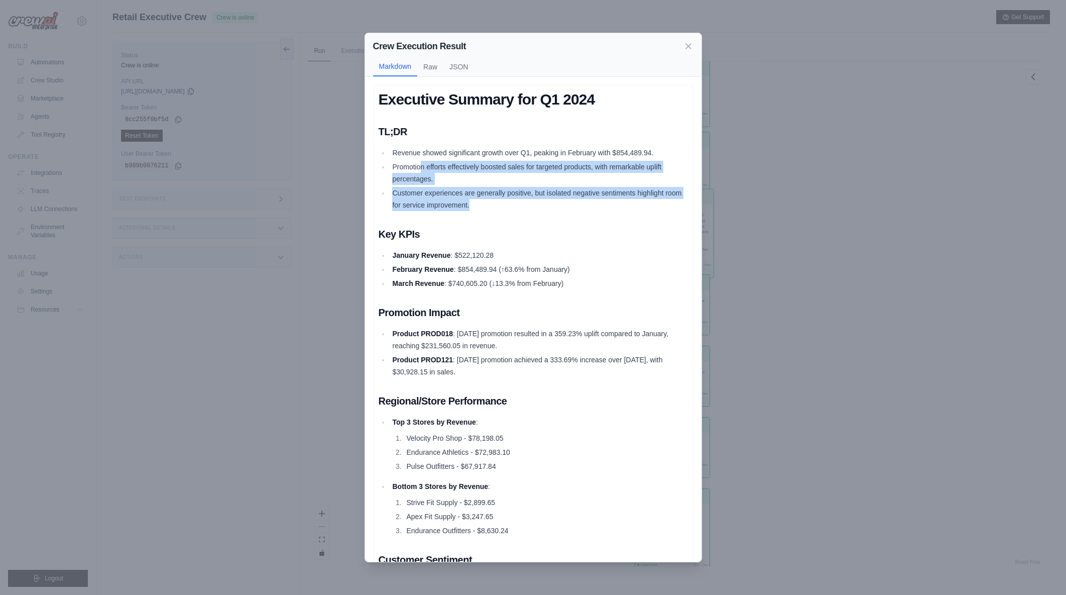
drag, startPoint x: 419, startPoint y: 168, endPoint x: 535, endPoint y: 209, distance: 123.1
click at [535, 209] on ul "Revenue showed significant growth over Q1, peaking in February with $854,489.94…" at bounding box center [533, 179] width 309 height 64
click at [535, 209] on li "Customer experiences are generally positive, but isolated negative sentiments h…" at bounding box center [539, 199] width 298 height 24
drag, startPoint x: 468, startPoint y: 172, endPoint x: 529, endPoint y: 203, distance: 68.5
click at [529, 203] on ul "Revenue showed significant growth over Q1, peaking in February with $854,489.94…" at bounding box center [533, 179] width 309 height 64
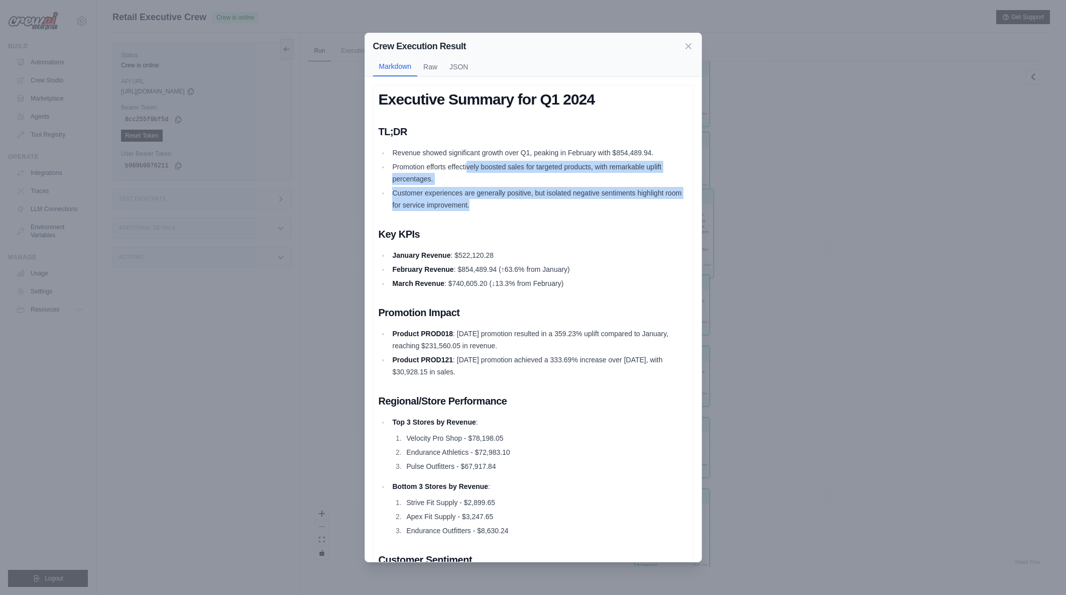
click at [529, 203] on li "Customer experiences are generally positive, but isolated negative sentiments h…" at bounding box center [539, 199] width 298 height 24
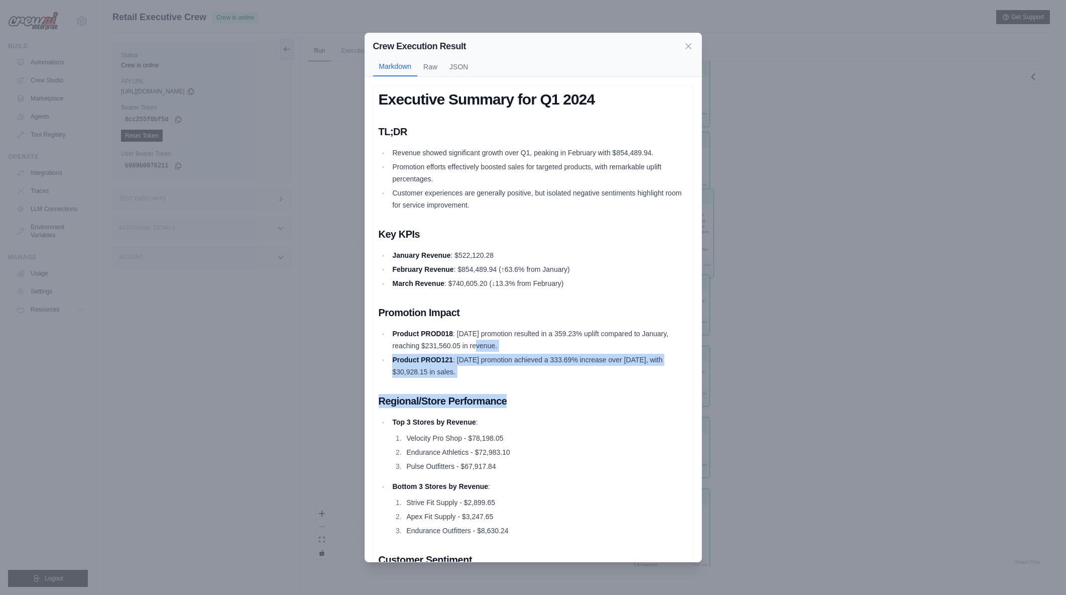
drag, startPoint x: 527, startPoint y: 347, endPoint x: 572, endPoint y: 378, distance: 54.7
click at [572, 378] on div "Executive Summary for Q1 2024 TL;DR Revenue showed significant growth over Q1, …" at bounding box center [533, 424] width 309 height 669
drag, startPoint x: 546, startPoint y: 366, endPoint x: 503, endPoint y: 356, distance: 44.7
click at [503, 356] on li "Product PROD121 : [DATE] promotion achieved a 333.69% increase over [DATE], wit…" at bounding box center [539, 366] width 298 height 24
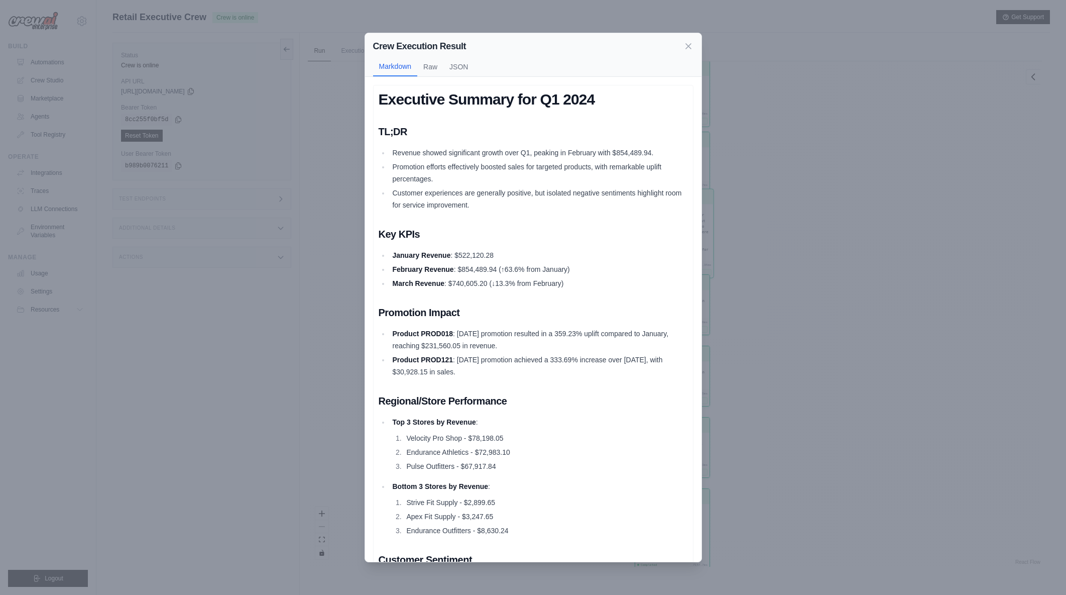
click at [496, 342] on li "Product PROD018 : [DATE] promotion resulted in a 359.23% uplift compared to Jan…" at bounding box center [539, 339] width 298 height 24
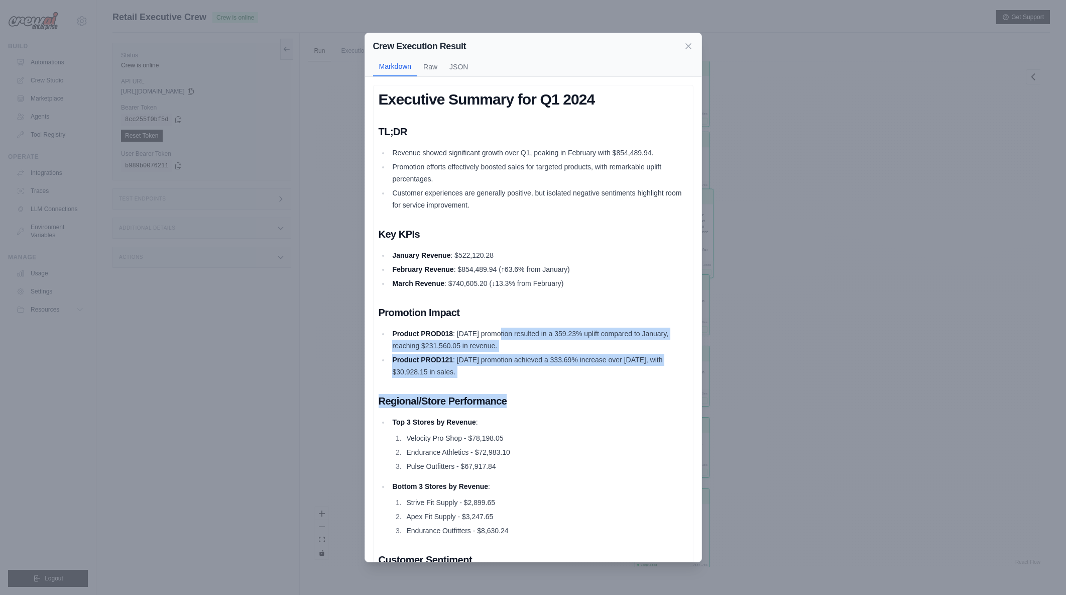
drag, startPoint x: 500, startPoint y: 333, endPoint x: 582, endPoint y: 378, distance: 93.5
click at [582, 378] on div "Executive Summary for Q1 2024 TL;DR Revenue showed significant growth over Q1, …" at bounding box center [533, 424] width 309 height 669
drag, startPoint x: 479, startPoint y: 358, endPoint x: 543, endPoint y: 372, distance: 66.3
click at [543, 372] on li "Product PROD121 : [DATE] promotion achieved a 333.69% increase over [DATE], wit…" at bounding box center [539, 366] width 298 height 24
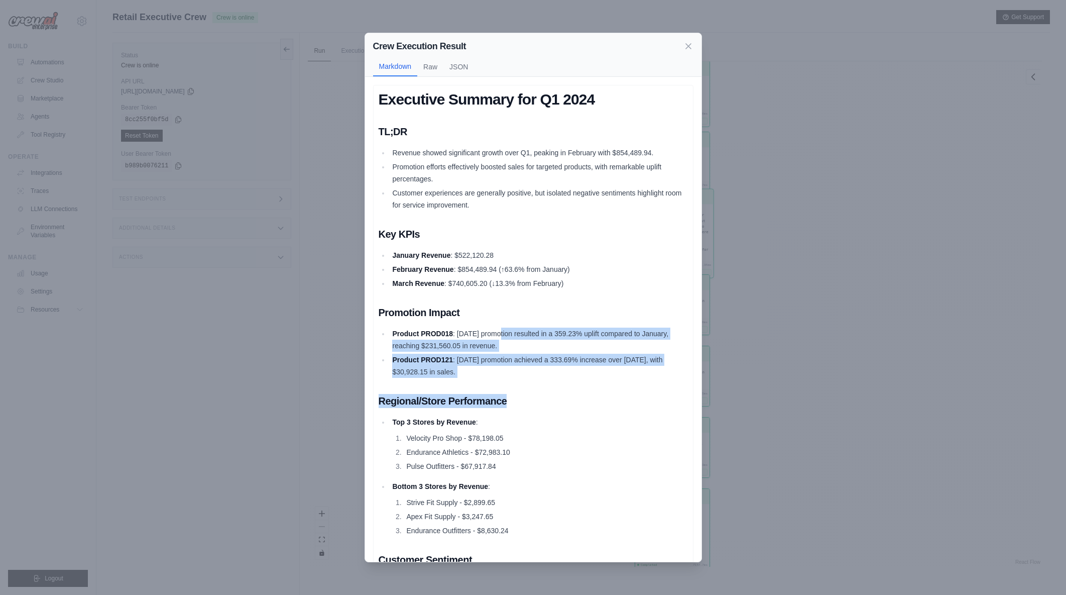
click at [543, 372] on li "Product PROD121 : [DATE] promotion achieved a 333.69% increase over [DATE], wit…" at bounding box center [539, 366] width 298 height 24
drag, startPoint x: 533, startPoint y: 355, endPoint x: 560, endPoint y: 371, distance: 31.5
click at [560, 371] on li "Product PROD121 : [DATE] promotion achieved a 333.69% increase over [DATE], wit…" at bounding box center [539, 366] width 298 height 24
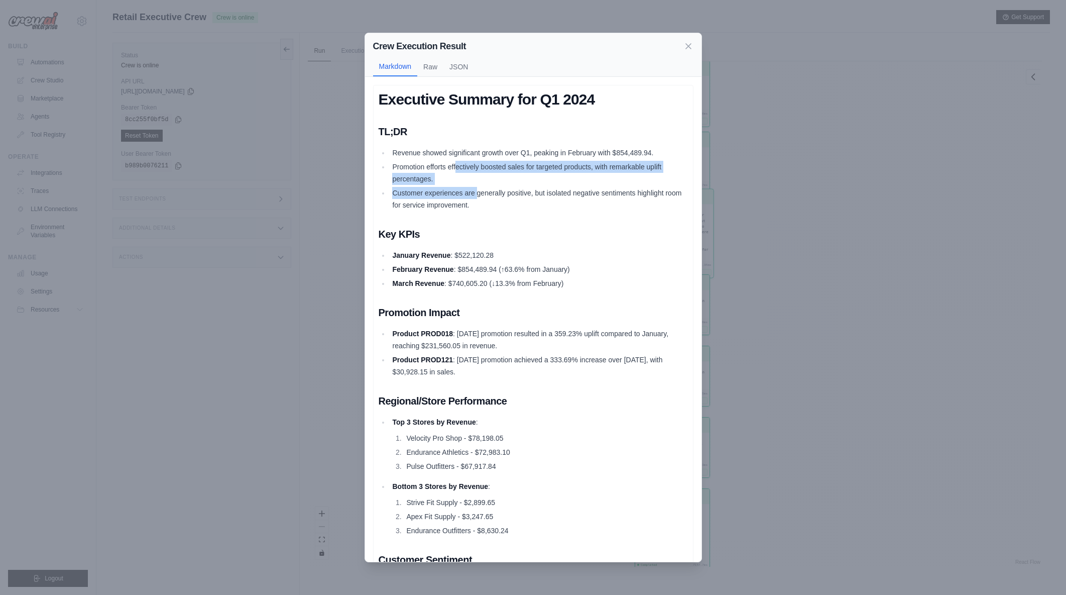
drag, startPoint x: 456, startPoint y: 164, endPoint x: 478, endPoint y: 187, distance: 31.6
click at [478, 187] on ul "Revenue showed significant growth over Q1, peaking in February with $854,489.94…" at bounding box center [533, 179] width 309 height 64
click at [478, 187] on li "Customer experiences are generally positive, but isolated negative sentiments h…" at bounding box center [539, 199] width 298 height 24
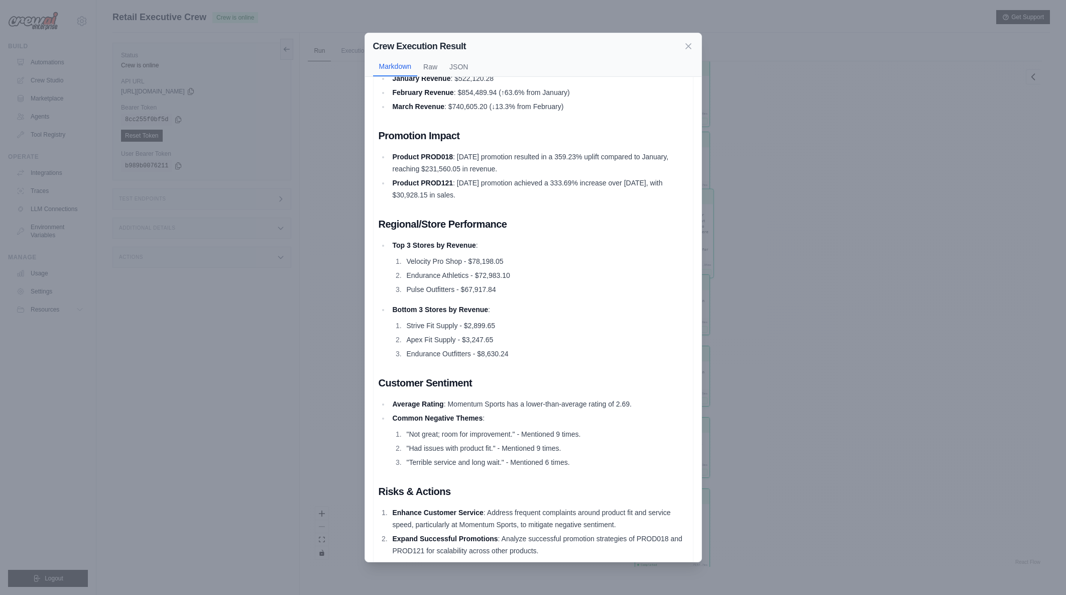
scroll to position [213, 0]
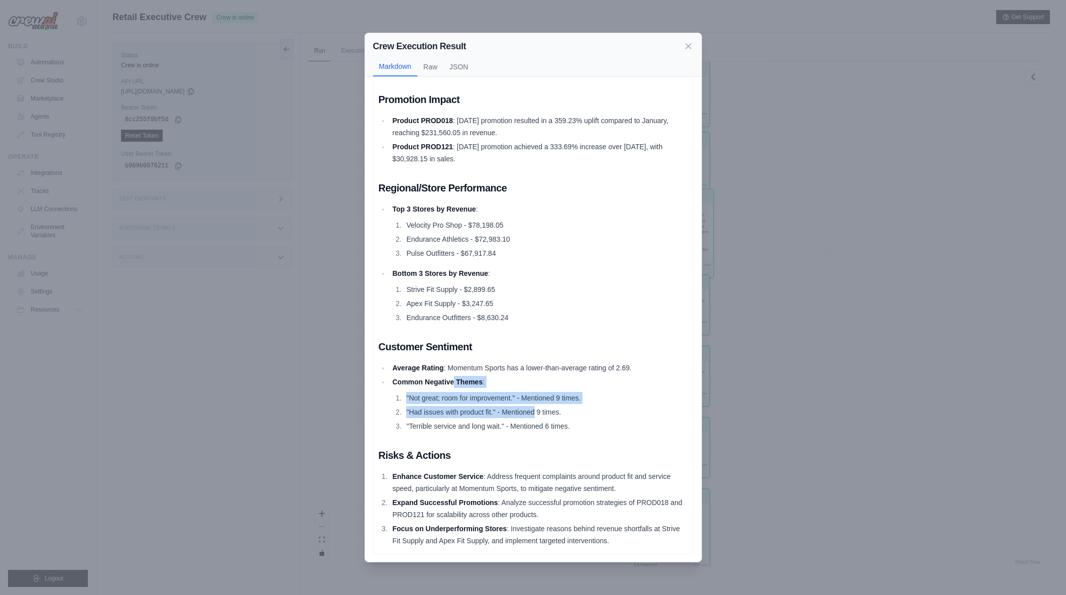
drag, startPoint x: 454, startPoint y: 377, endPoint x: 535, endPoint y: 409, distance: 87.0
click at [535, 409] on li "Common Negative Themes : "Not great; room for improvement." - Mentioned 9 times…" at bounding box center [539, 404] width 298 height 56
click at [535, 409] on li ""Had issues with product fit." - Mentioned 9 times." at bounding box center [545, 412] width 284 height 12
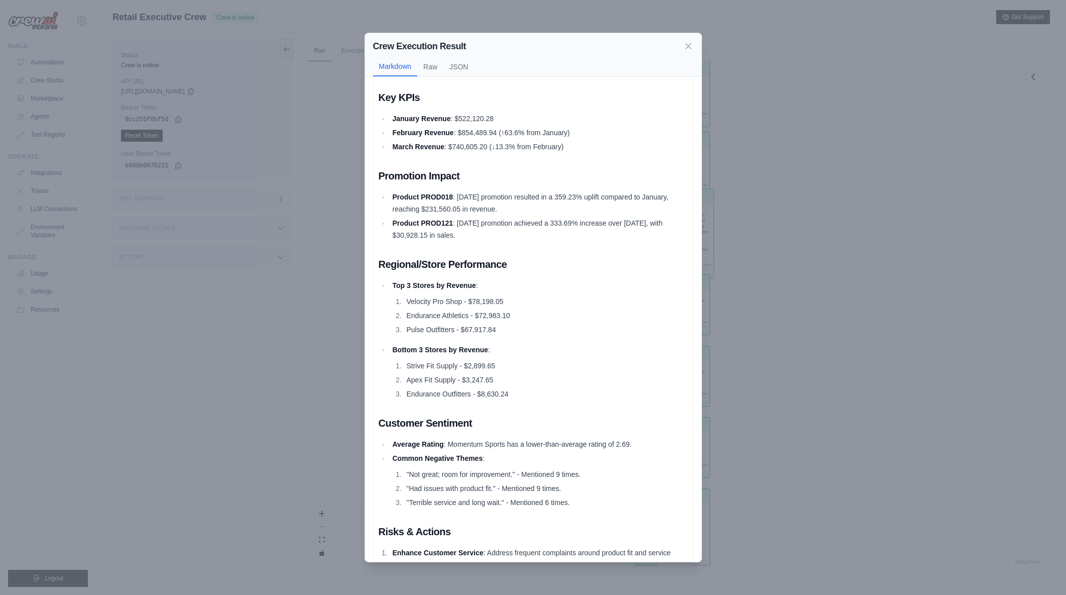
scroll to position [112, 0]
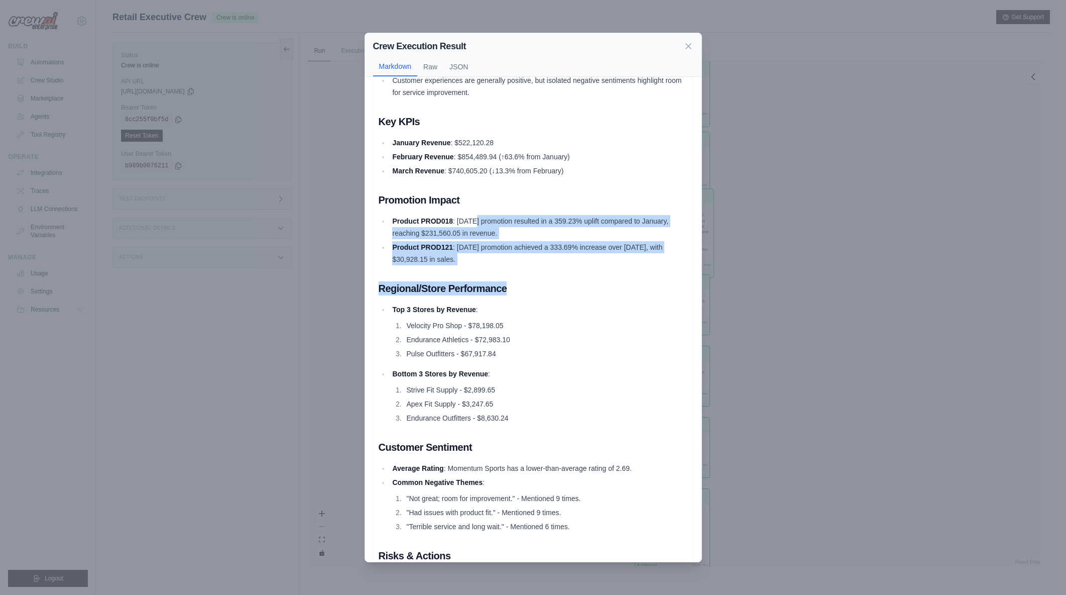
drag, startPoint x: 478, startPoint y: 226, endPoint x: 551, endPoint y: 269, distance: 85.0
click at [551, 269] on div "Executive Summary for Q1 2024 TL;DR Revenue showed significant growth over Q1, …" at bounding box center [533, 312] width 309 height 669
drag, startPoint x: 527, startPoint y: 258, endPoint x: 427, endPoint y: 227, distance: 104.0
click at [427, 227] on ul "Product PROD018 : [DATE] promotion resulted in a 359.23% uplift compared to Jan…" at bounding box center [533, 240] width 309 height 50
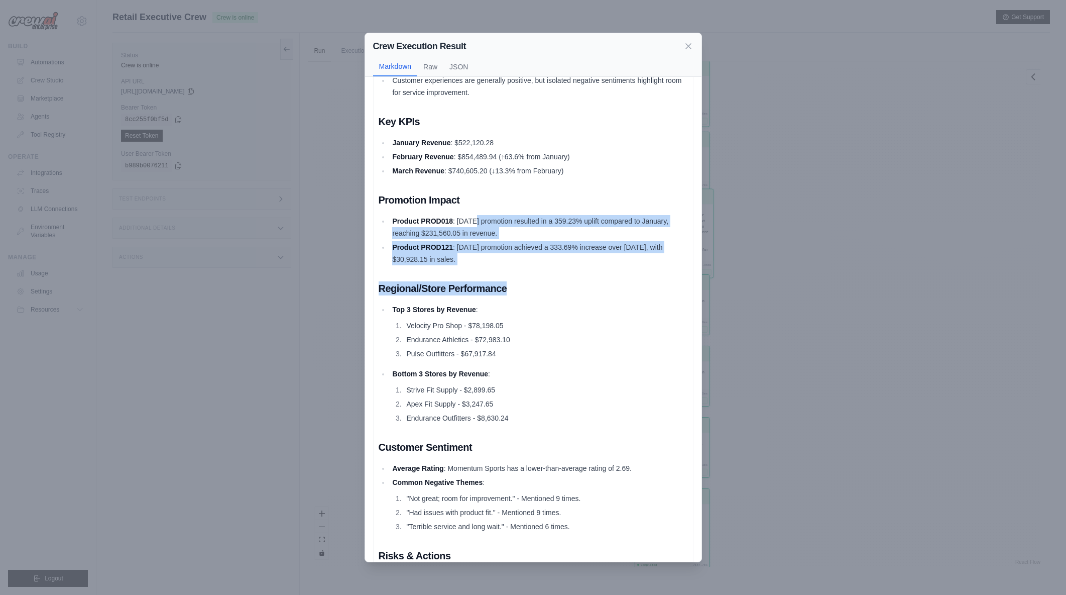
click at [427, 227] on li "Product PROD018 : [DATE] promotion resulted in a 359.23% uplift compared to Jan…" at bounding box center [539, 227] width 298 height 24
drag, startPoint x: 407, startPoint y: 220, endPoint x: 516, endPoint y: 260, distance: 116.1
click at [516, 260] on ul "Product PROD018 : [DATE] promotion resulted in a 359.23% uplift compared to Jan…" at bounding box center [533, 240] width 309 height 50
click at [516, 260] on li "Product PROD121 : [DATE] promotion achieved a 333.69% increase over [DATE], wit…" at bounding box center [539, 253] width 298 height 24
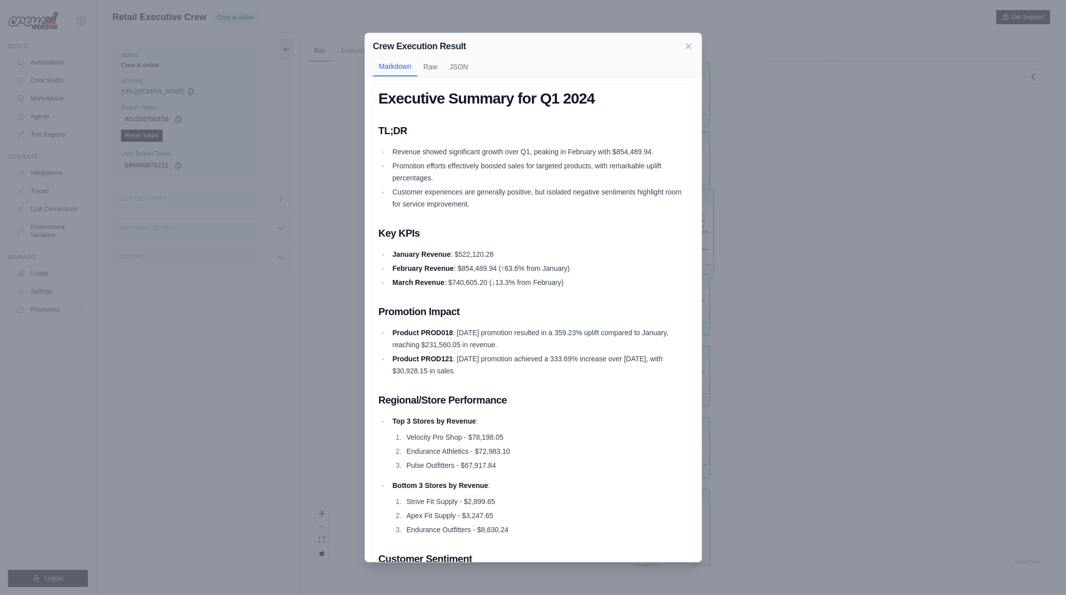
scroll to position [0, 0]
drag, startPoint x: 465, startPoint y: 185, endPoint x: 502, endPoint y: 222, distance: 52.6
click at [502, 222] on div "Executive Summary for Q1 2024 TL;DR Revenue showed significant growth over Q1, …" at bounding box center [533, 424] width 309 height 669
click at [690, 47] on icon at bounding box center [688, 46] width 10 height 10
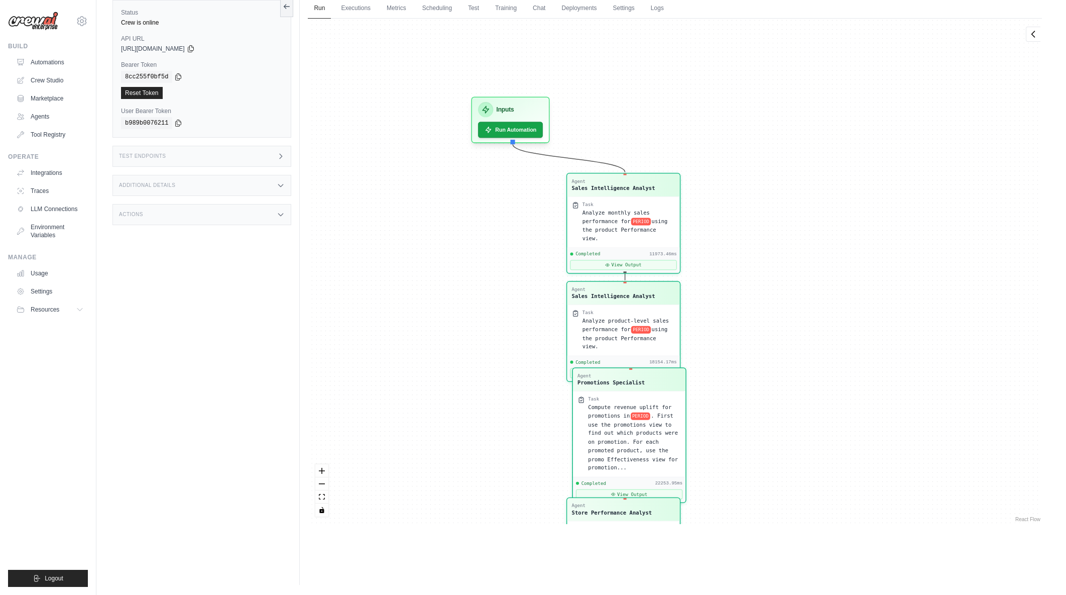
drag, startPoint x: 805, startPoint y: 177, endPoint x: 824, endPoint y: 427, distance: 250.8
click at [824, 427] on div "Agent Sales Intelligence Analyst Task Analyze monthly sales performance for PER…" at bounding box center [675, 271] width 734 height 505
click at [637, 263] on div "Agent Sales Intelligence Analyst Task Analyze monthly sales performance for PER…" at bounding box center [623, 221] width 114 height 101
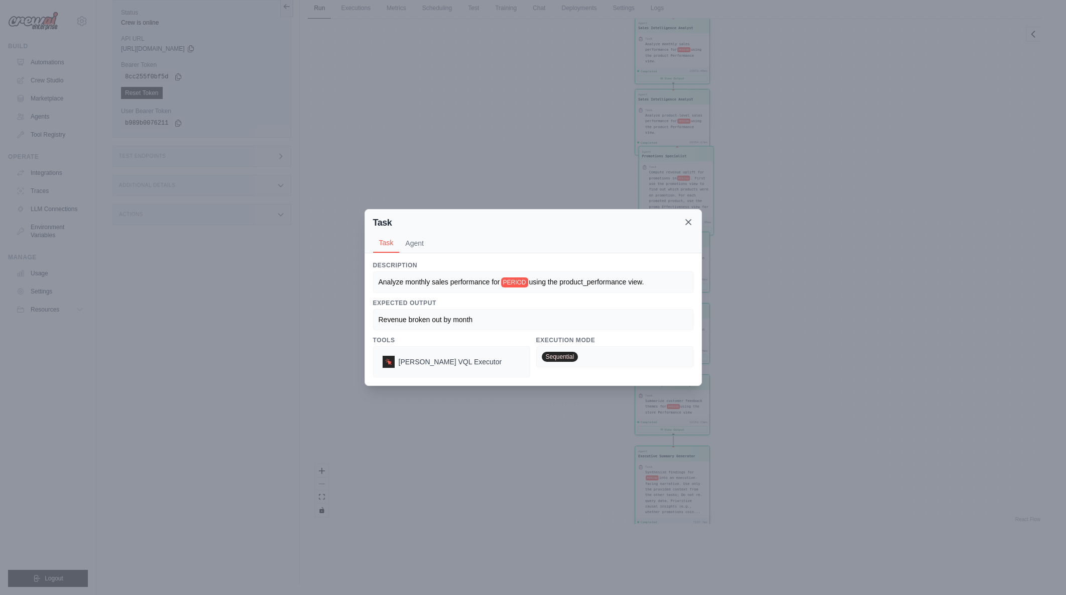
click at [686, 221] on icon at bounding box center [688, 222] width 10 height 10
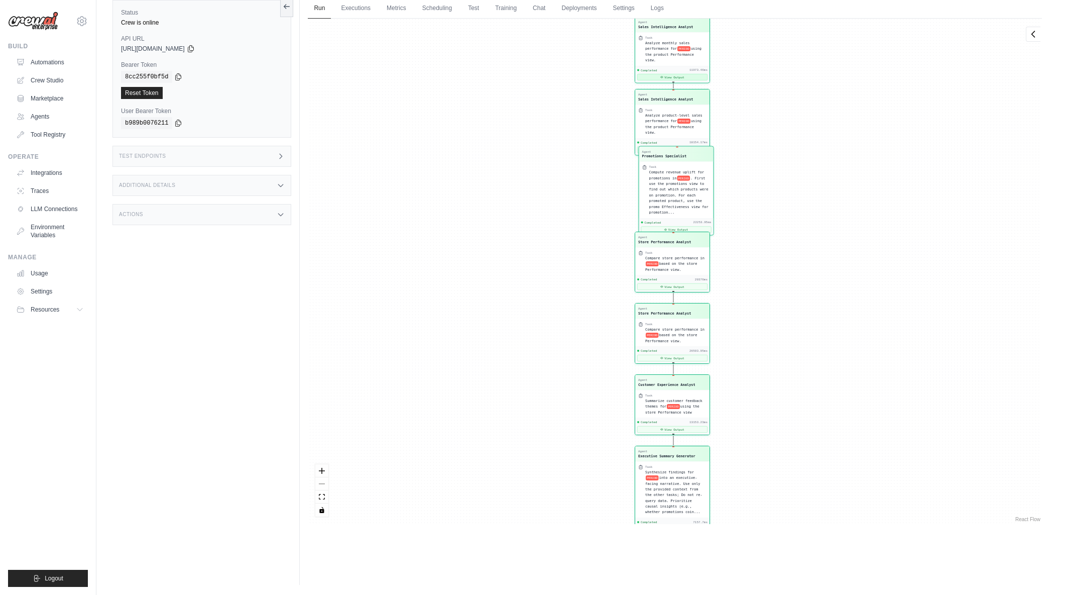
click at [674, 74] on button "View Output" at bounding box center [672, 77] width 70 height 7
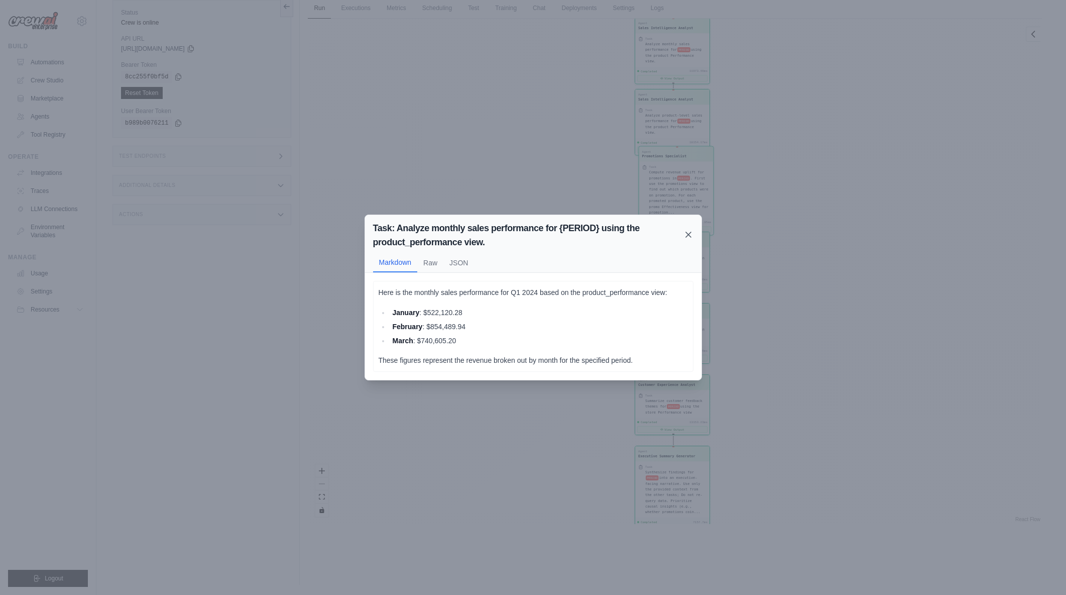
click at [689, 236] on icon at bounding box center [688, 234] width 5 height 5
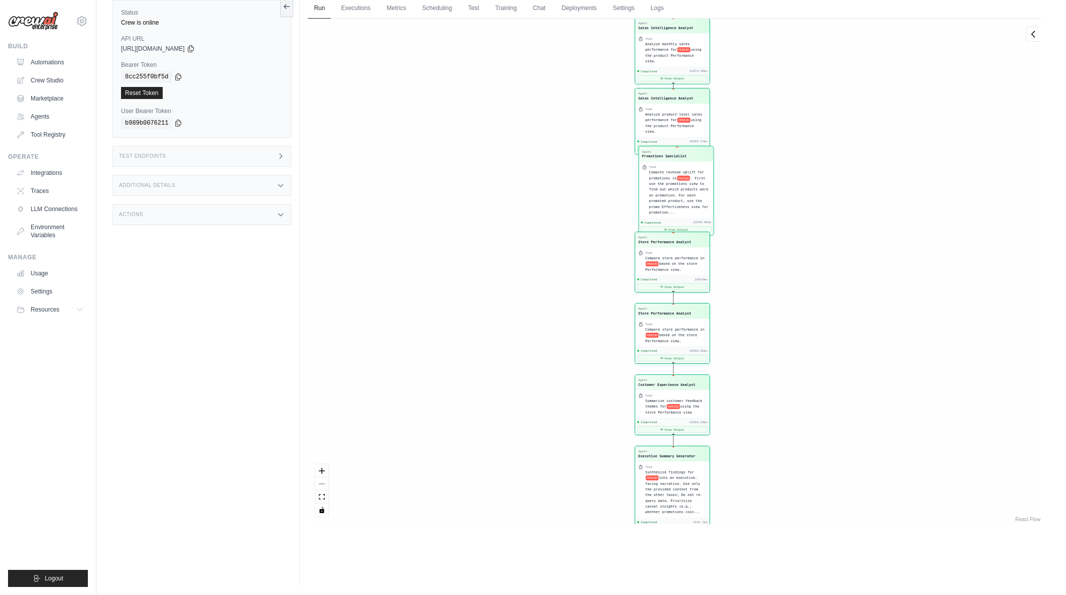
click at [668, 145] on button "View Output" at bounding box center [672, 148] width 70 height 7
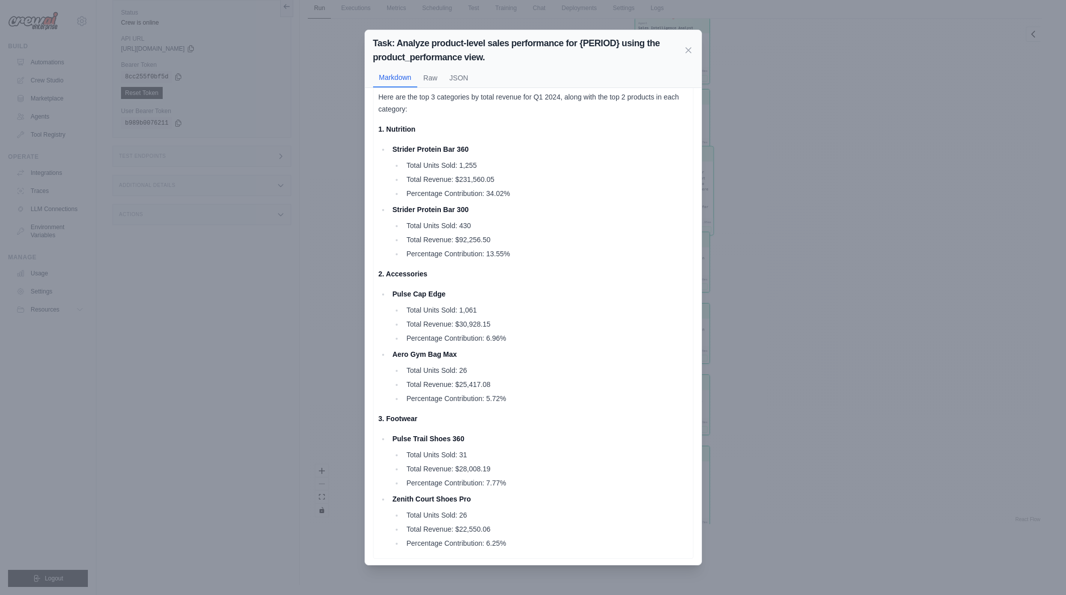
scroll to position [13, 0]
click at [687, 51] on icon at bounding box center [688, 49] width 5 height 5
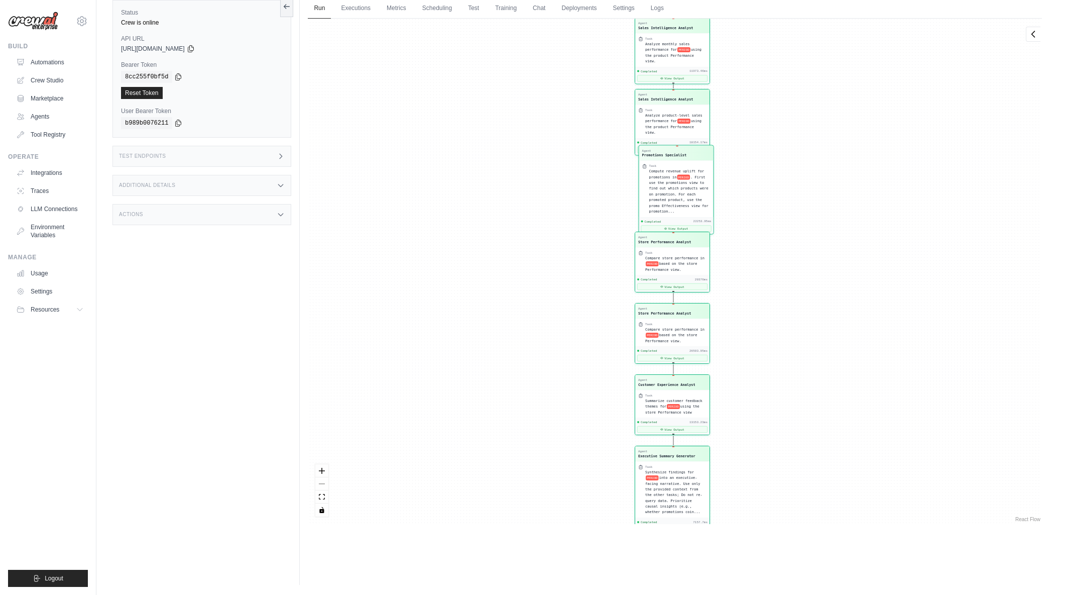
click at [685, 194] on span ". First use the promotions view to find out which products were on promotion. F…" at bounding box center [678, 194] width 59 height 38
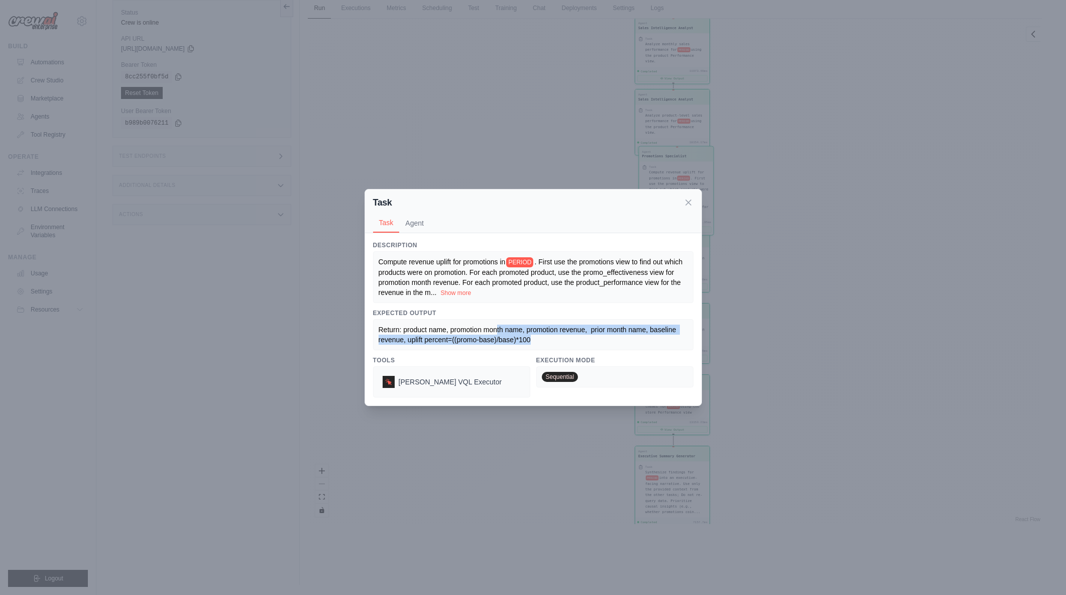
drag, startPoint x: 521, startPoint y: 331, endPoint x: 549, endPoint y: 335, distance: 27.9
click at [549, 335] on div "Return: product name, promotion month name, promotion revenue, prior month name…" at bounding box center [533, 334] width 309 height 20
click at [686, 201] on icon at bounding box center [688, 202] width 10 height 10
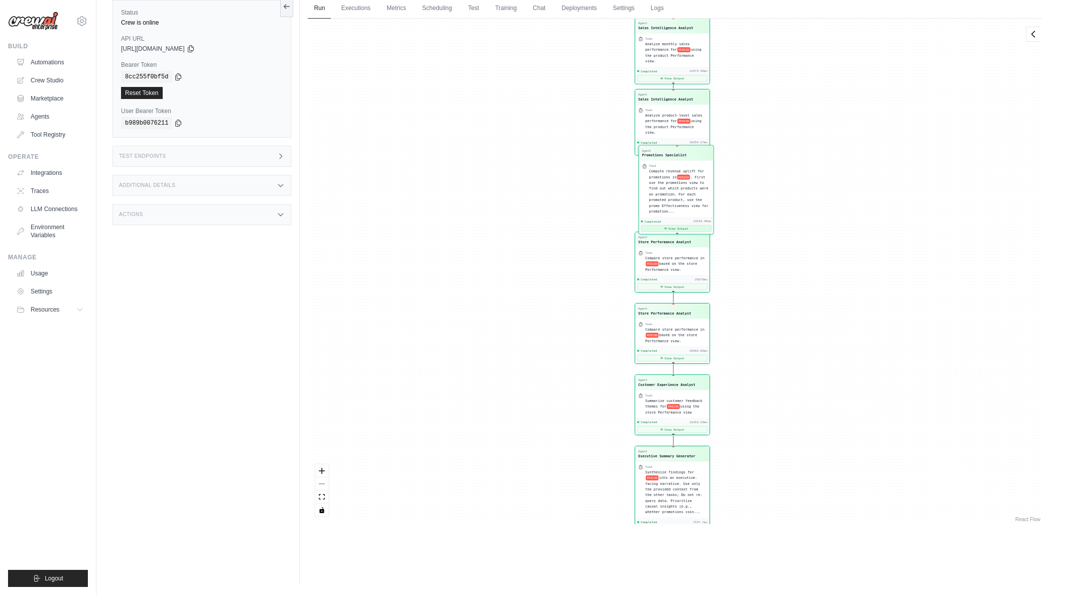
click at [683, 227] on button "View Output" at bounding box center [676, 228] width 70 height 7
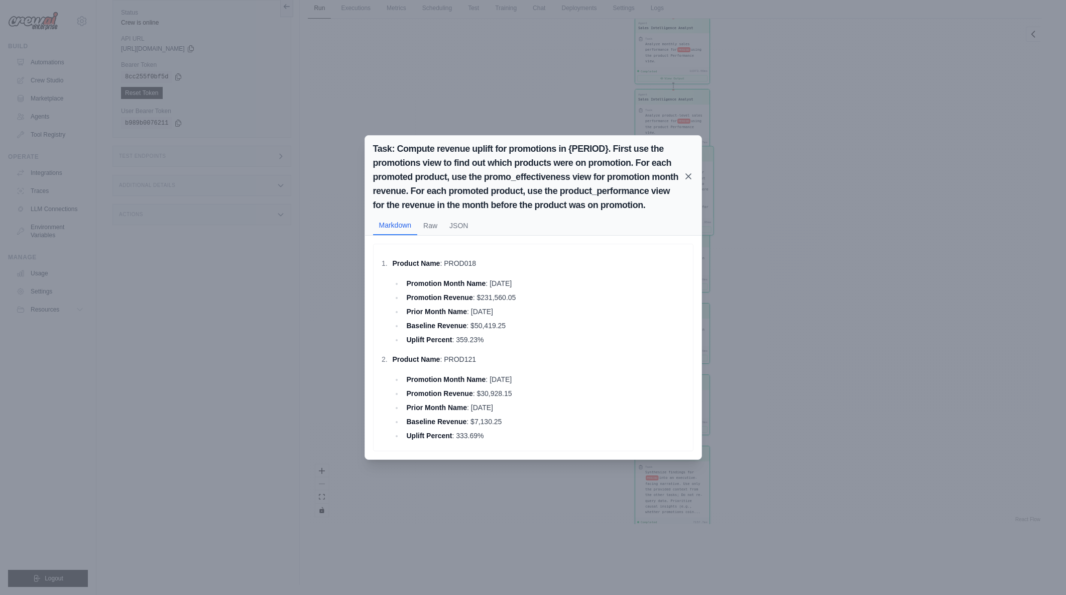
click at [689, 175] on icon at bounding box center [688, 176] width 5 height 5
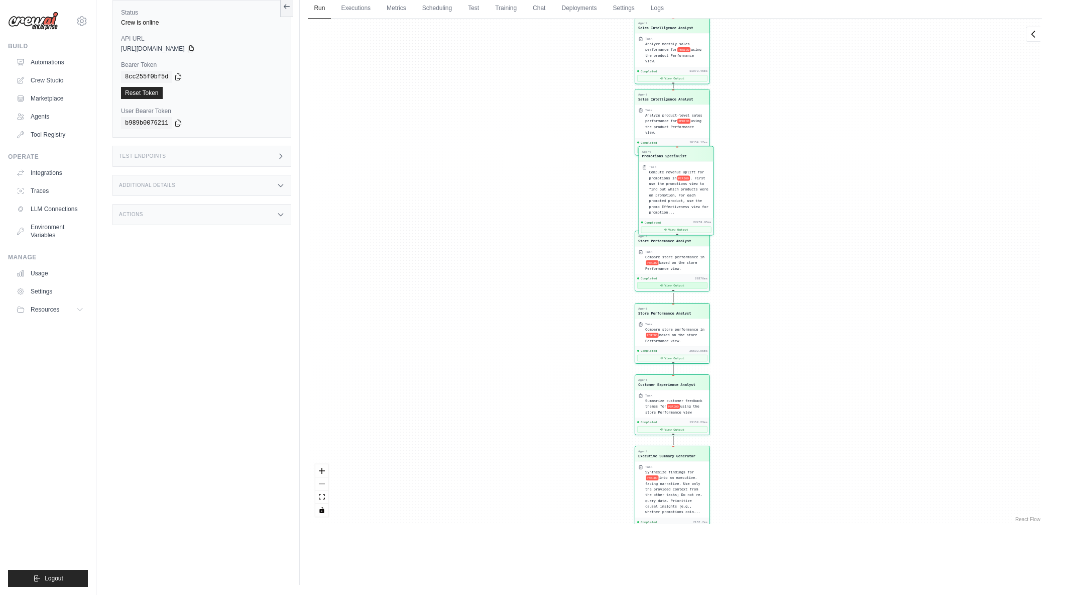
click at [685, 286] on button "View Output" at bounding box center [672, 285] width 70 height 7
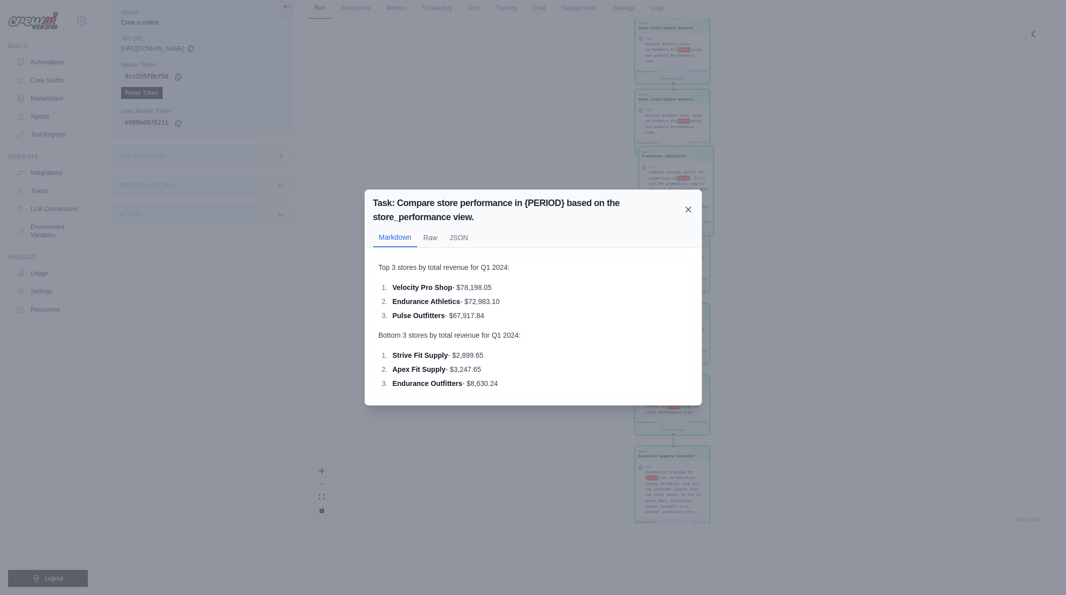
click at [688, 208] on icon at bounding box center [688, 209] width 5 height 5
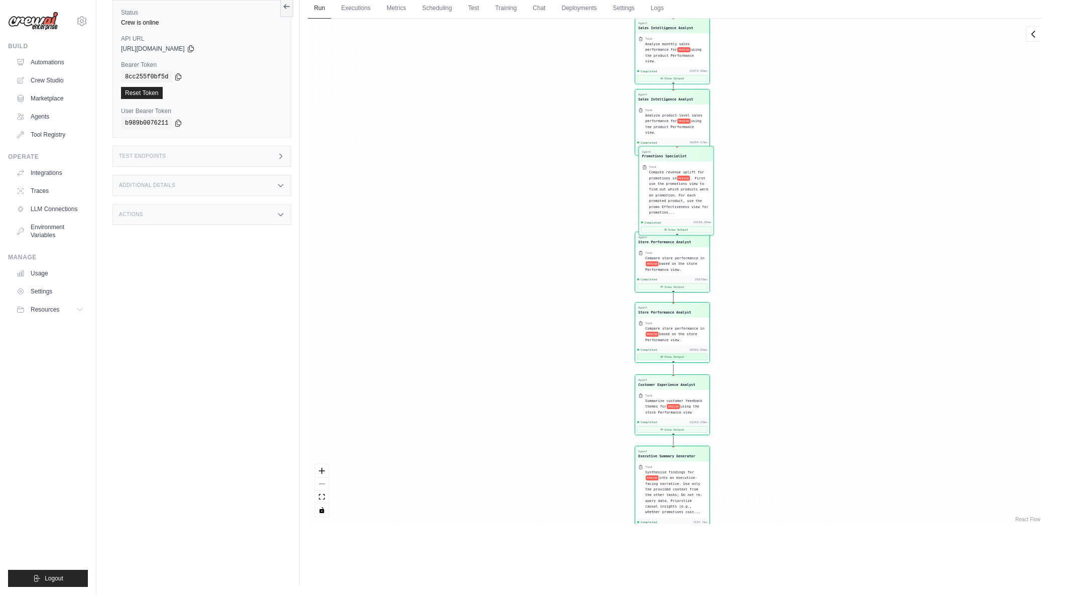
click at [681, 357] on button "View Output" at bounding box center [672, 357] width 70 height 7
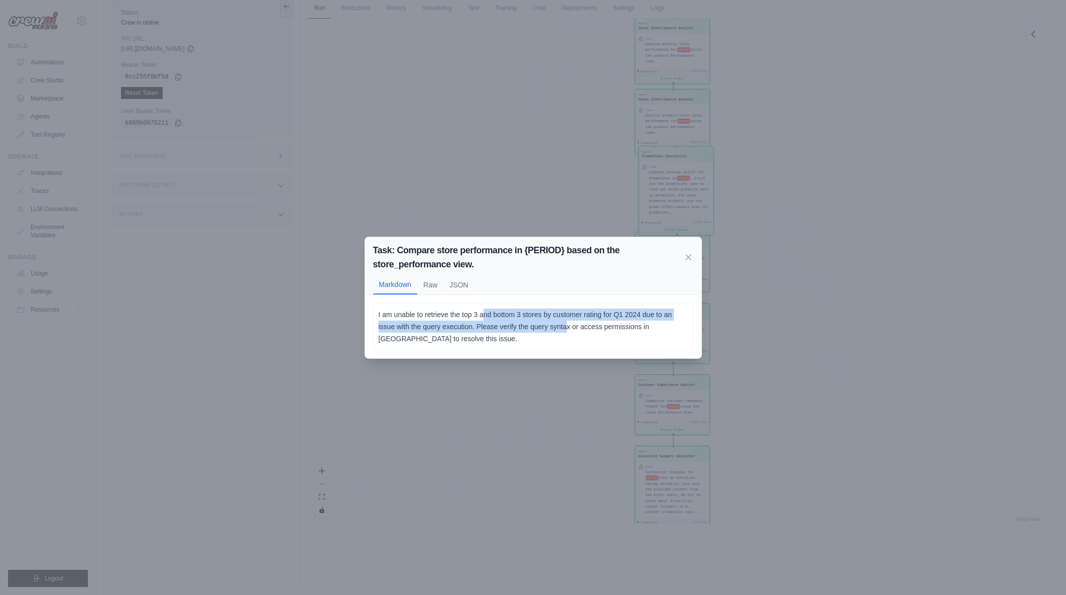
drag, startPoint x: 482, startPoint y: 317, endPoint x: 568, endPoint y: 332, distance: 87.7
click at [568, 332] on p "I am unable to retrieve the top 3 and bottom 3 stores by customer rating for Q1…" at bounding box center [533, 326] width 309 height 36
drag, startPoint x: 542, startPoint y: 320, endPoint x: 577, endPoint y: 338, distance: 39.5
click at [577, 338] on p "I am unable to retrieve the top 3 and bottom 3 stores by customer rating for Q1…" at bounding box center [533, 326] width 309 height 36
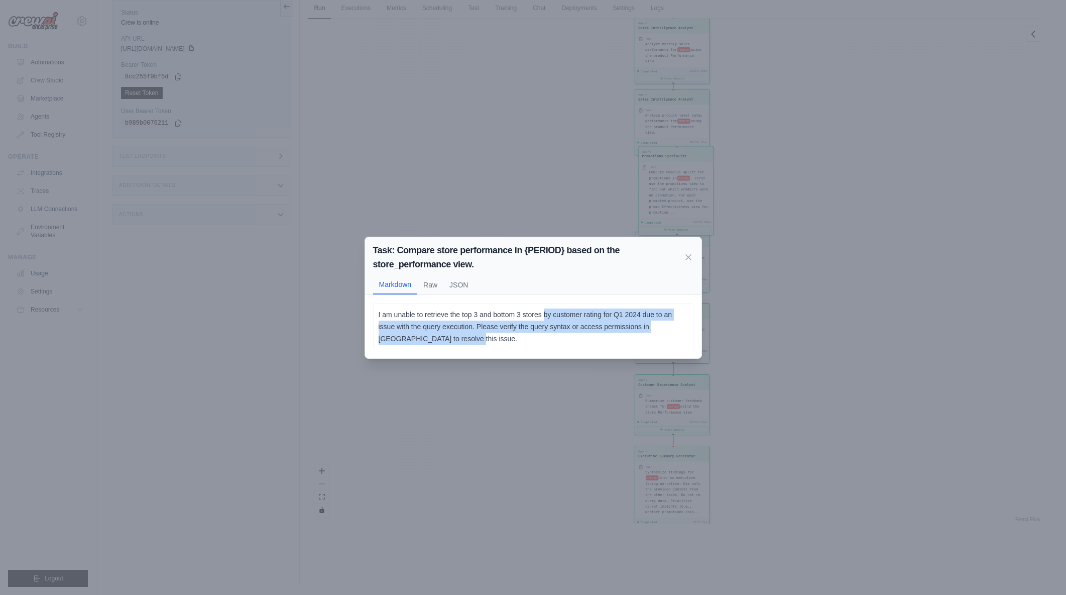
click at [577, 338] on p "I am unable to retrieve the top 3 and bottom 3 stores by customer rating for Q1…" at bounding box center [533, 326] width 309 height 36
drag, startPoint x: 542, startPoint y: 316, endPoint x: 621, endPoint y: 338, distance: 82.0
click at [621, 338] on p "I am unable to retrieve the top 3 and bottom 3 stores by customer rating for Q1…" at bounding box center [533, 326] width 309 height 36
click at [438, 288] on button "Raw" at bounding box center [430, 284] width 26 height 19
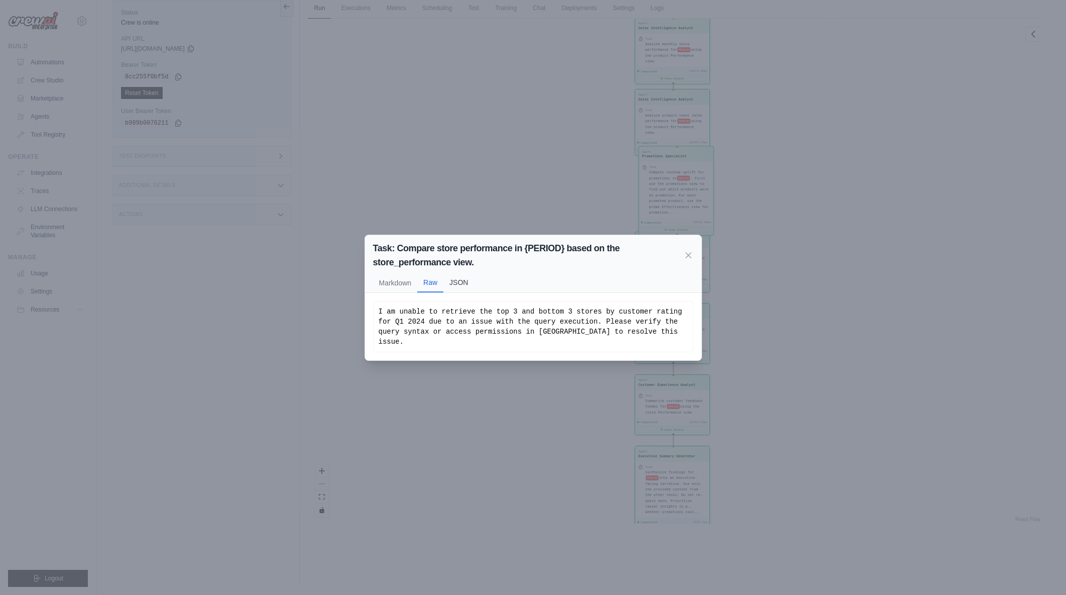
click at [452, 284] on button "JSON" at bounding box center [458, 282] width 31 height 19
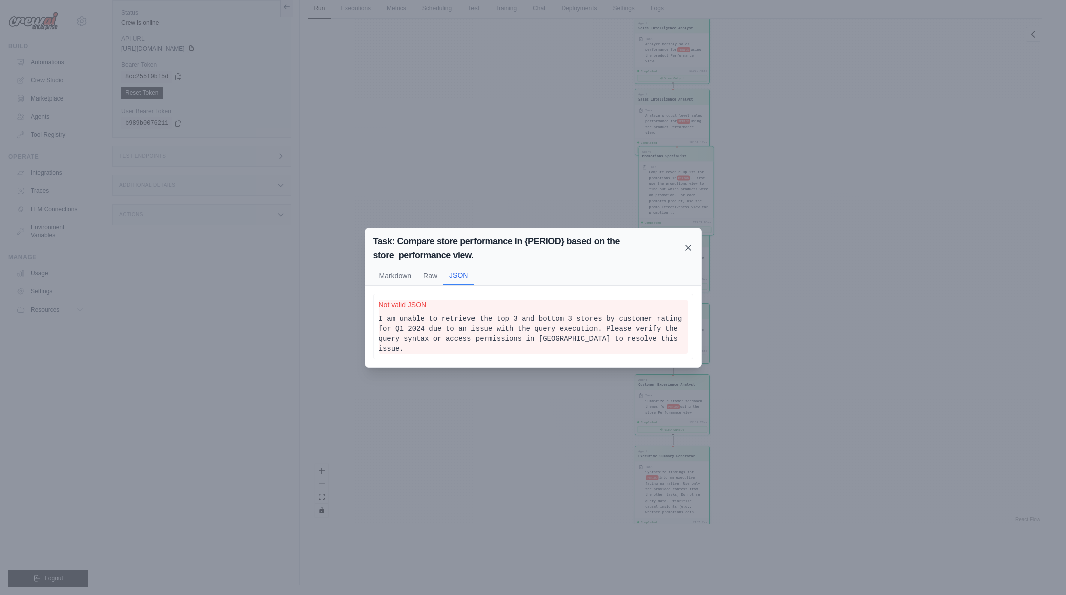
click at [689, 249] on icon at bounding box center [688, 248] width 10 height 10
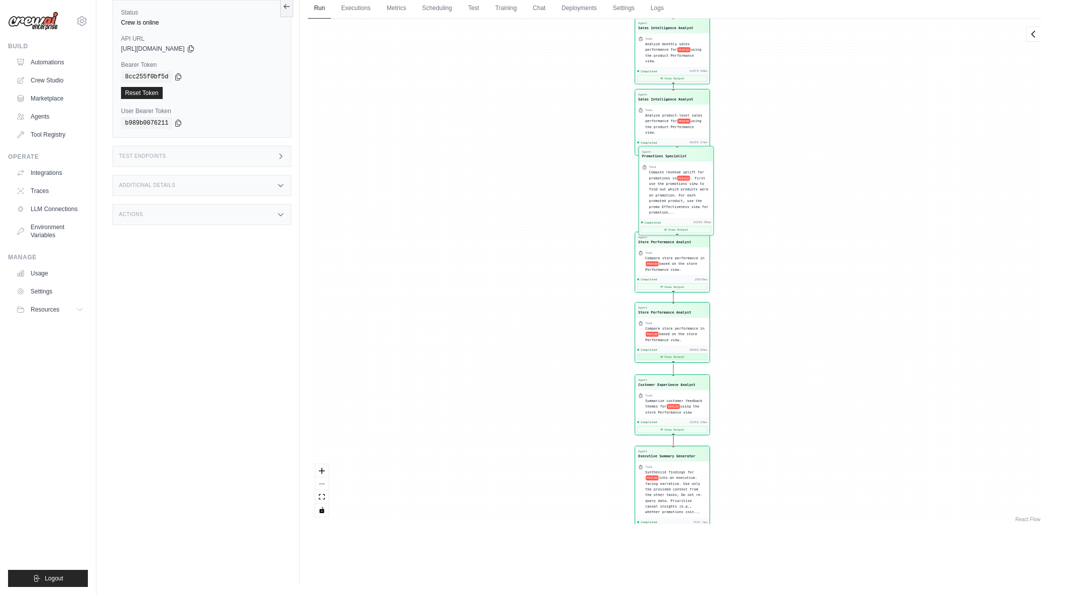
click at [691, 356] on button "View Output" at bounding box center [672, 357] width 70 height 7
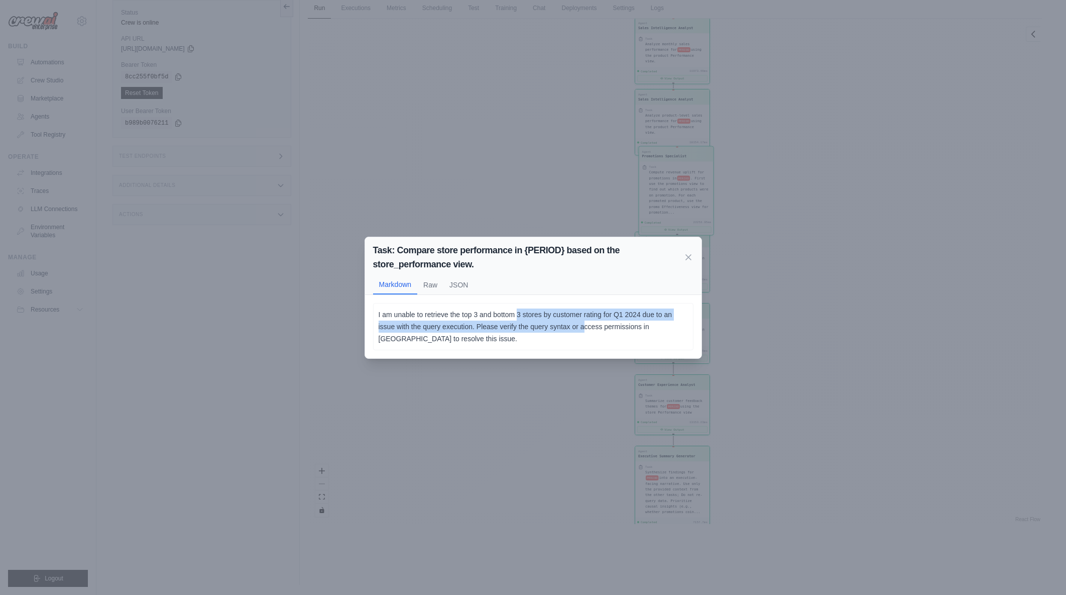
drag, startPoint x: 555, startPoint y: 319, endPoint x: 585, endPoint y: 326, distance: 30.6
click at [585, 326] on p "I am unable to retrieve the top 3 and bottom 3 stores by customer rating for Q1…" at bounding box center [533, 326] width 309 height 36
click at [686, 257] on icon at bounding box center [688, 257] width 10 height 10
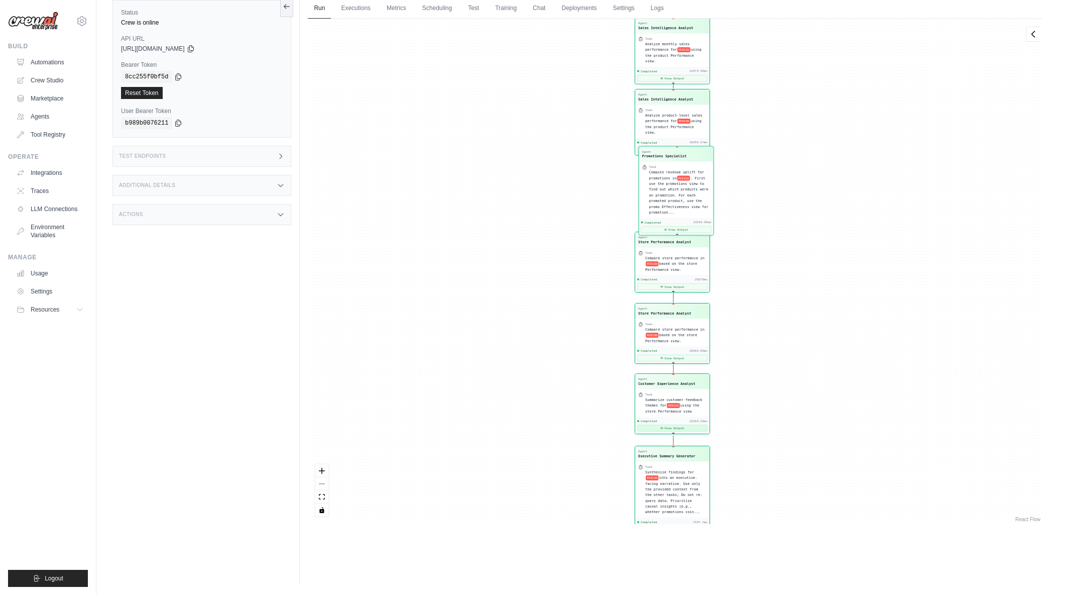
click at [671, 425] on button "View Output" at bounding box center [672, 428] width 70 height 7
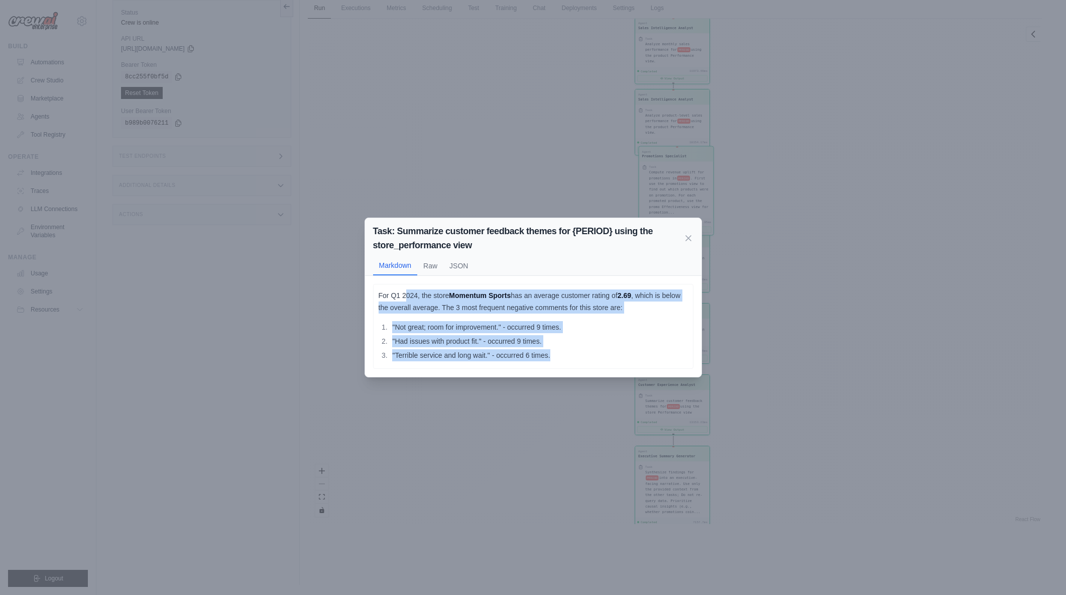
drag, startPoint x: 406, startPoint y: 292, endPoint x: 581, endPoint y: 347, distance: 182.8
click at [581, 347] on div "For Q1 2024, the store Momentum Sports has an average customer rating of 2.69 ,…" at bounding box center [533, 325] width 309 height 72
click at [581, 347] on ol ""Not great; room for improvement." - occurred 9 times. "Had issues with product…" at bounding box center [533, 341] width 309 height 40
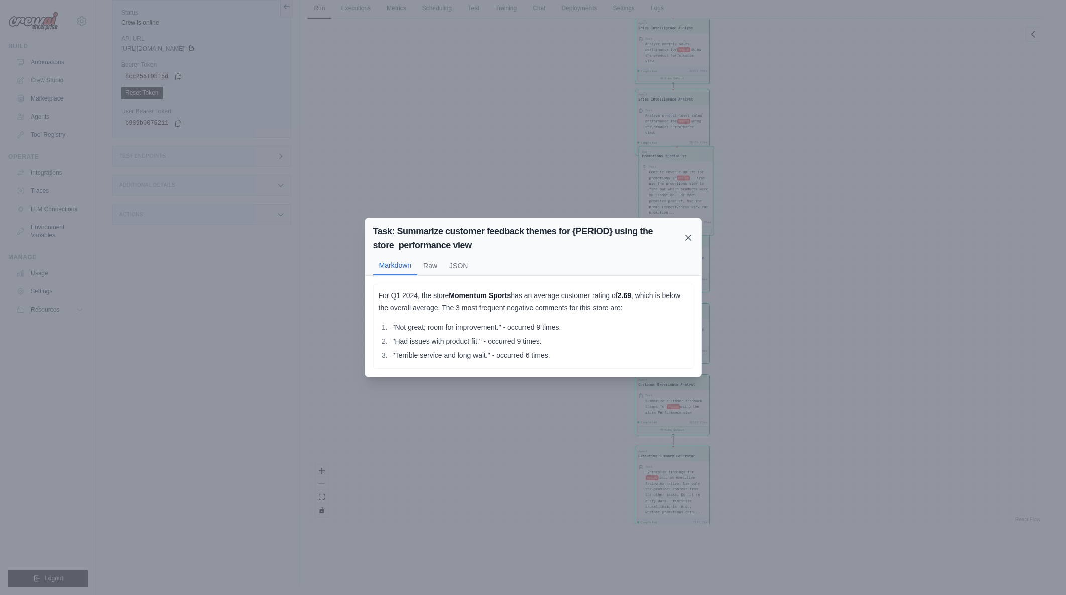
click at [691, 238] on icon at bounding box center [688, 238] width 10 height 10
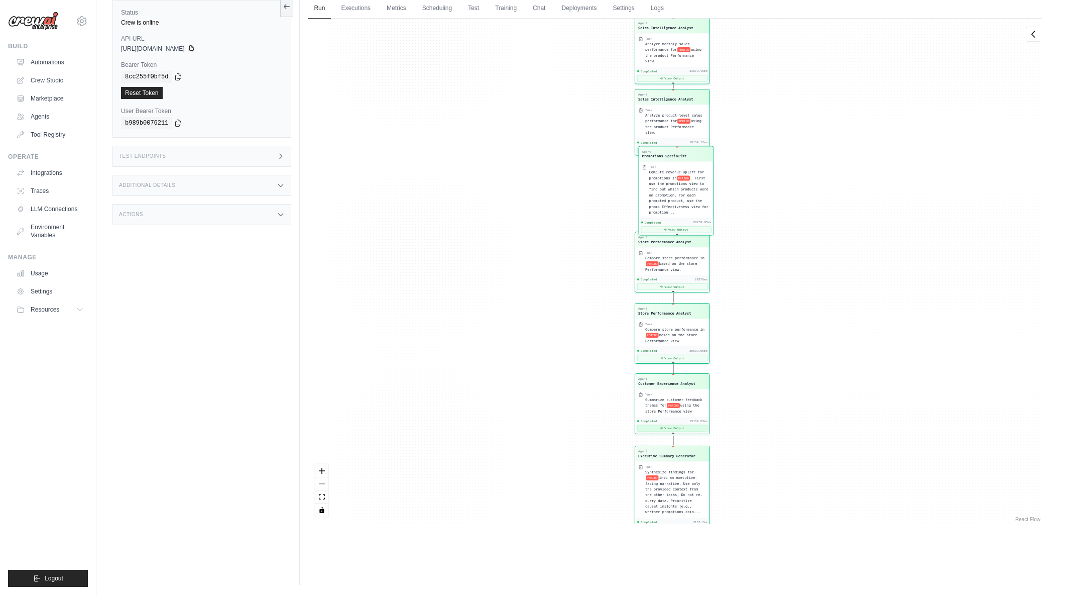
click at [684, 429] on button "View Output" at bounding box center [672, 428] width 70 height 7
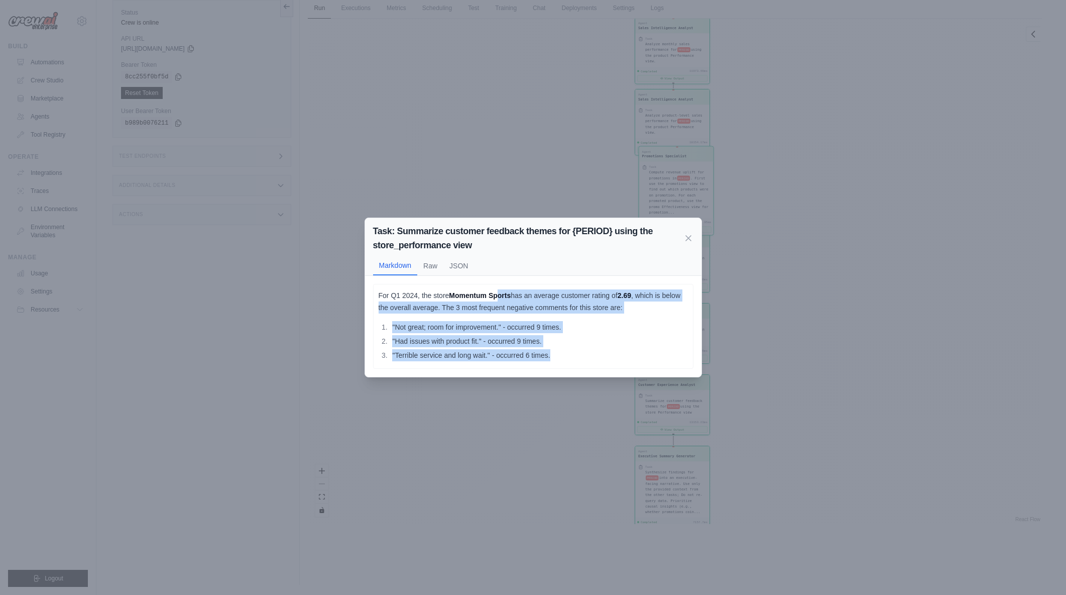
drag, startPoint x: 524, startPoint y: 305, endPoint x: 615, endPoint y: 357, distance: 105.3
click at [615, 357] on div "For Q1 2024, the store Momentum Sports has an average customer rating of 2.69 ,…" at bounding box center [533, 325] width 309 height 72
click at [615, 357] on li ""Terrible service and long wait." - occurred 6 times." at bounding box center [539, 355] width 298 height 12
drag, startPoint x: 505, startPoint y: 312, endPoint x: 617, endPoint y: 360, distance: 122.2
click at [617, 360] on div "For Q1 2024, the store Momentum Sports has an average customer rating of 2.69 ,…" at bounding box center [533, 325] width 309 height 72
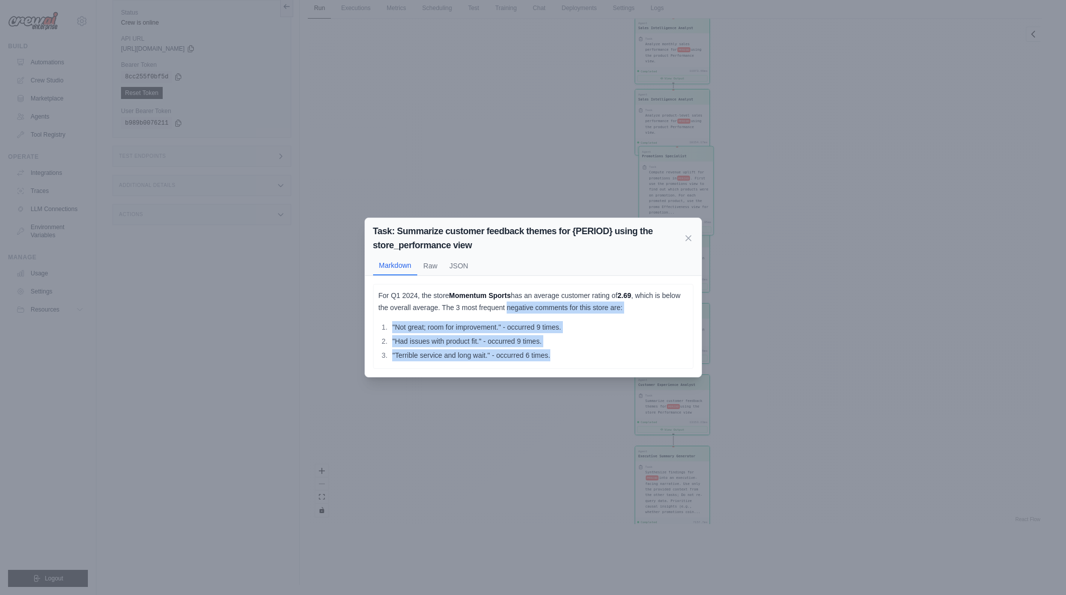
click at [617, 360] on li ""Terrible service and long wait." - occurred 6 times." at bounding box center [539, 355] width 298 height 12
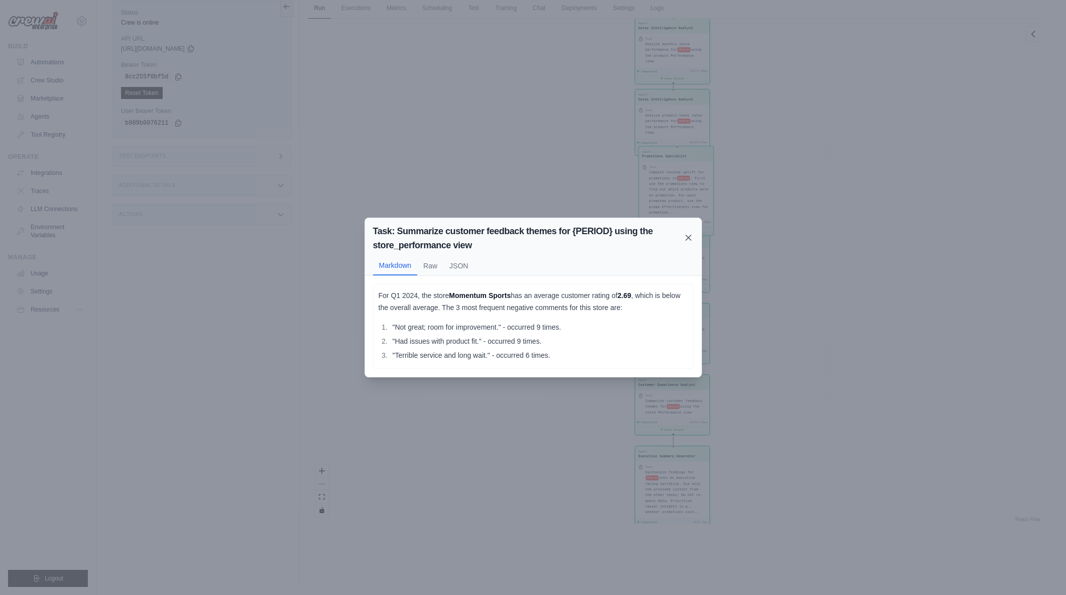
click at [692, 234] on icon at bounding box center [688, 238] width 10 height 10
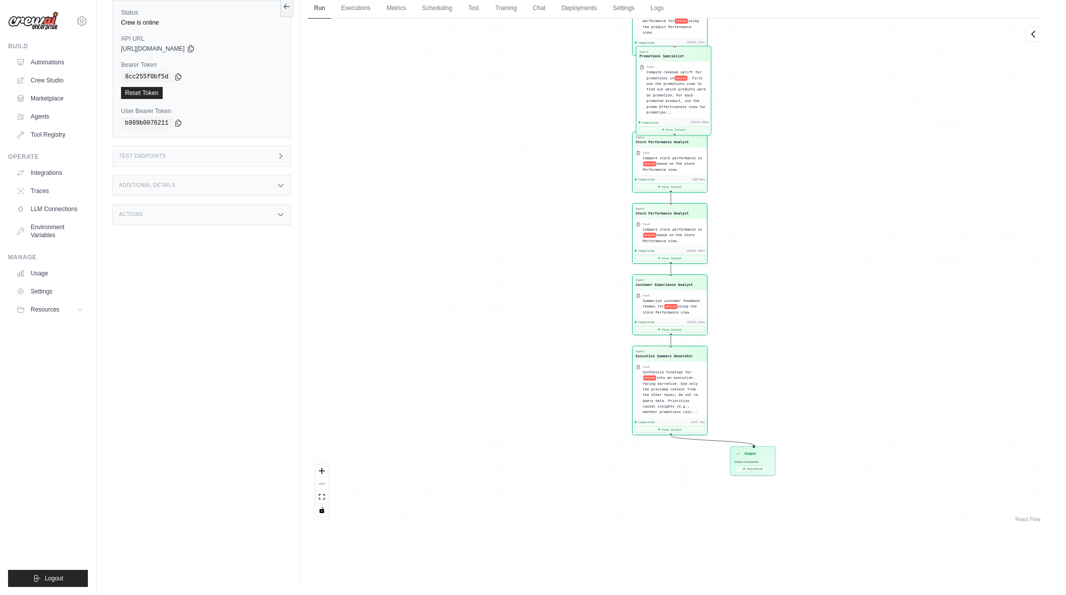
drag, startPoint x: 754, startPoint y: 469, endPoint x: 751, endPoint y: 371, distance: 97.5
click at [751, 371] on div "Agent Sales Intelligence Analyst Task Analyze monthly sales performance for PER…" at bounding box center [675, 271] width 734 height 505
click at [671, 432] on div "Completed 7157.7ms View Output" at bounding box center [670, 425] width 74 height 17
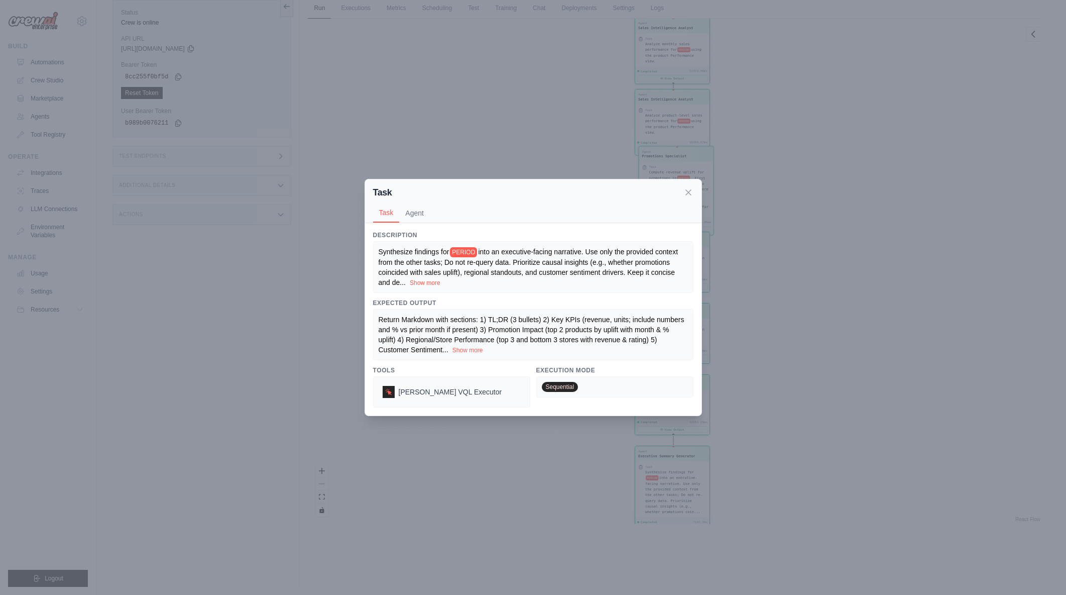
click at [690, 197] on div "Task" at bounding box center [533, 192] width 320 height 14
click at [690, 192] on icon at bounding box center [688, 192] width 10 height 10
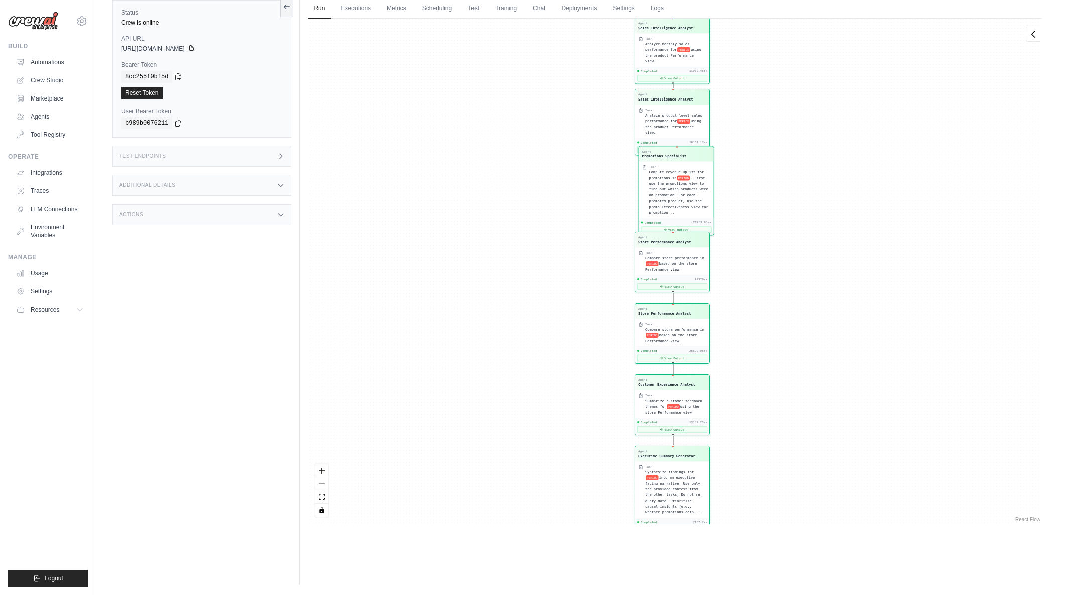
drag, startPoint x: 752, startPoint y: 444, endPoint x: 742, endPoint y: 345, distance: 99.5
click at [742, 345] on div "Agent Sales Intelligence Analyst Task Analyze monthly sales performance for PER…" at bounding box center [675, 271] width 734 height 505
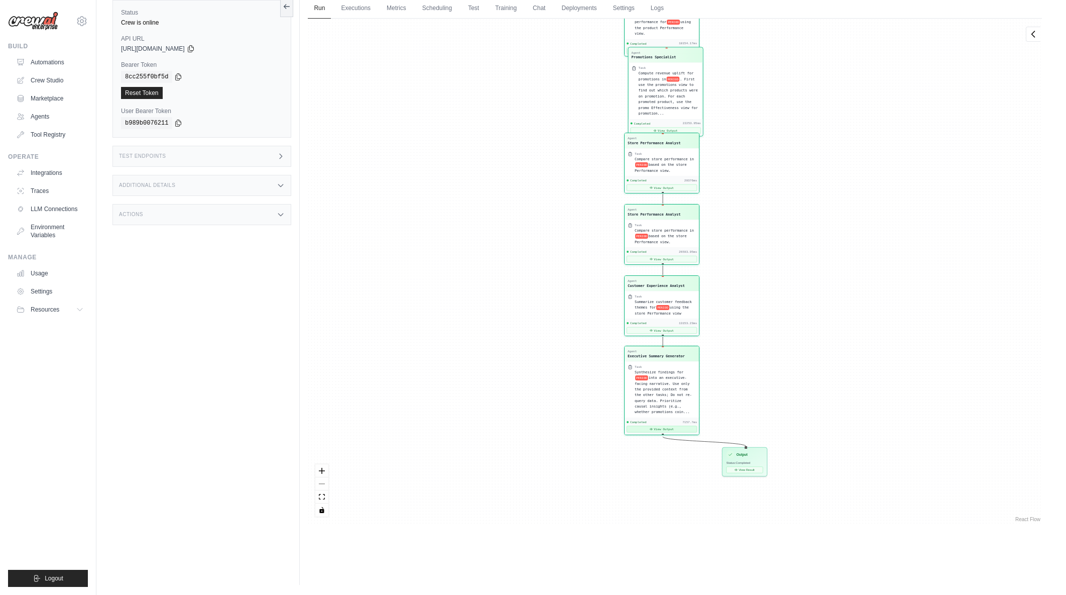
click at [652, 427] on button "View Output" at bounding box center [662, 429] width 70 height 7
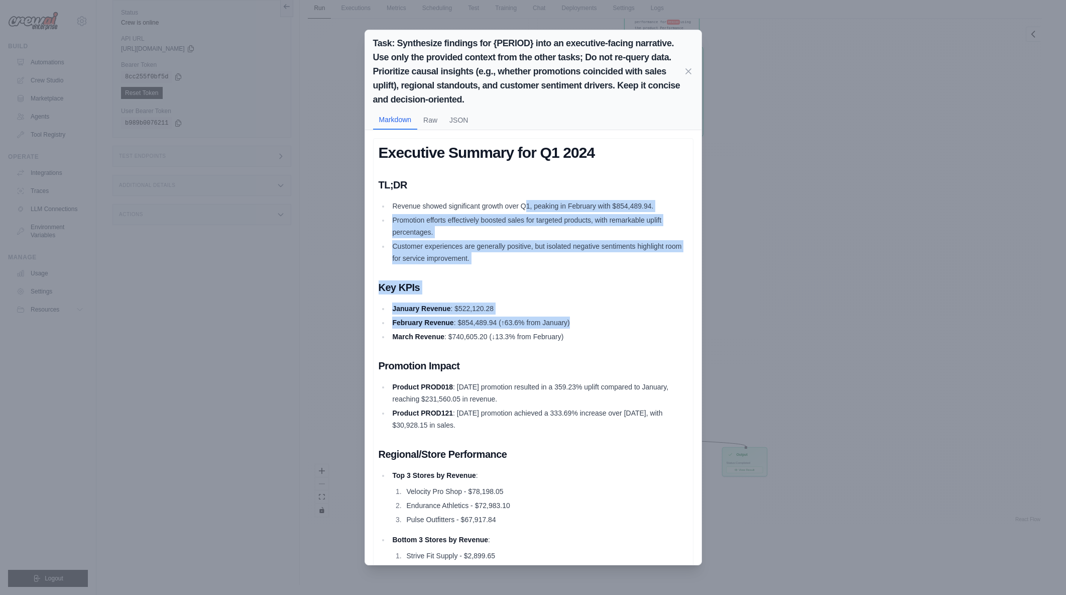
drag, startPoint x: 525, startPoint y: 195, endPoint x: 653, endPoint y: 284, distance: 155.9
click at [602, 328] on div "Executive Summary for Q1 2024 TL;DR Revenue showed significant growth over Q1, …" at bounding box center [533, 478] width 309 height 669
click at [602, 328] on li "February Revenue : $854,489.94 (↑63.6% from January)" at bounding box center [539, 322] width 298 height 12
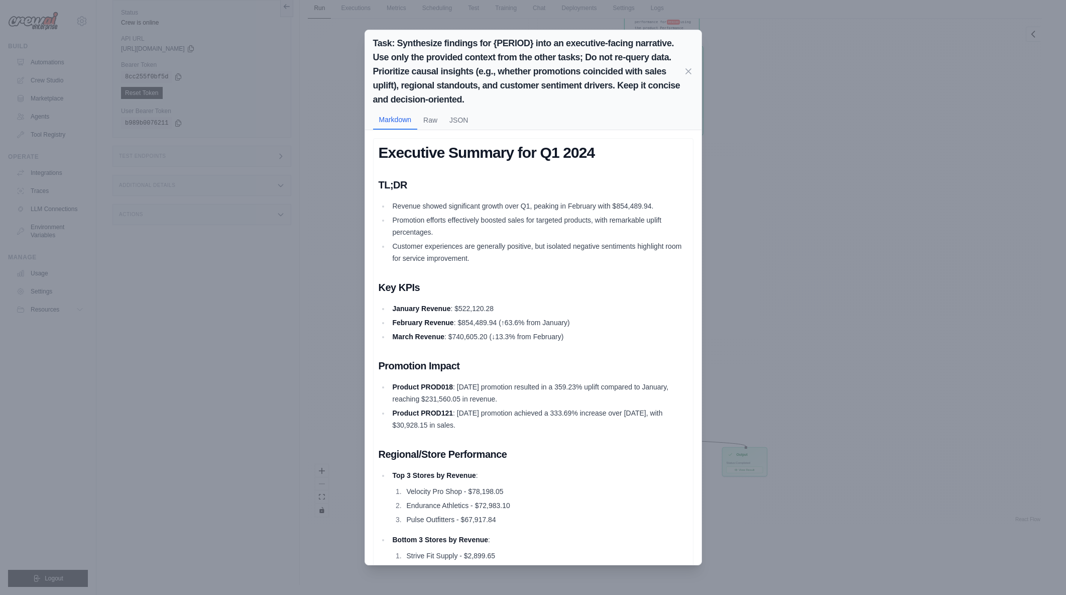
click at [688, 74] on icon at bounding box center [688, 71] width 10 height 10
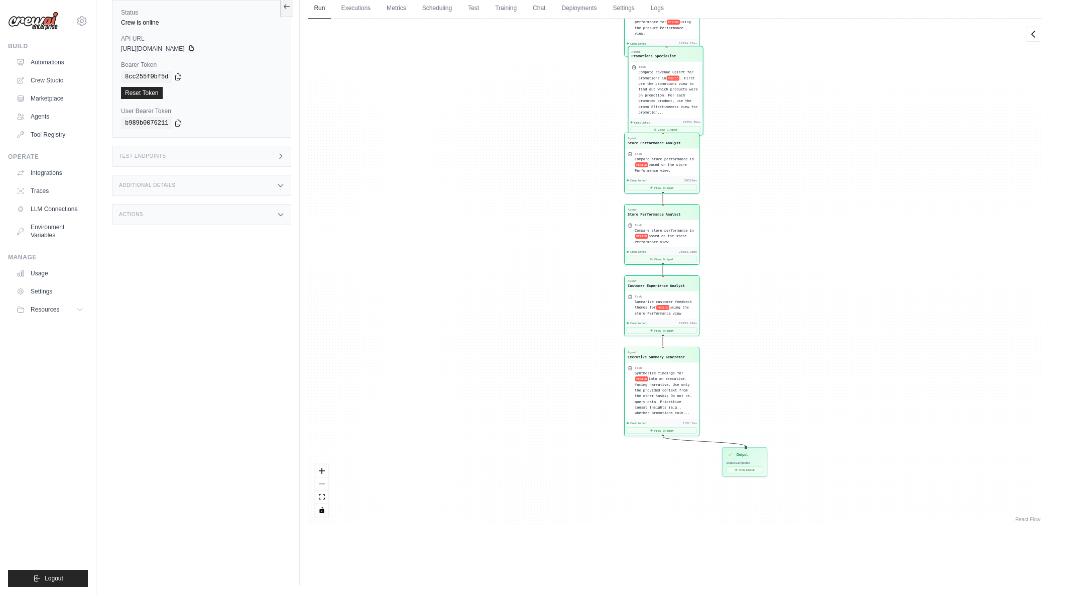
click at [688, 69] on div "Task" at bounding box center [669, 67] width 61 height 4
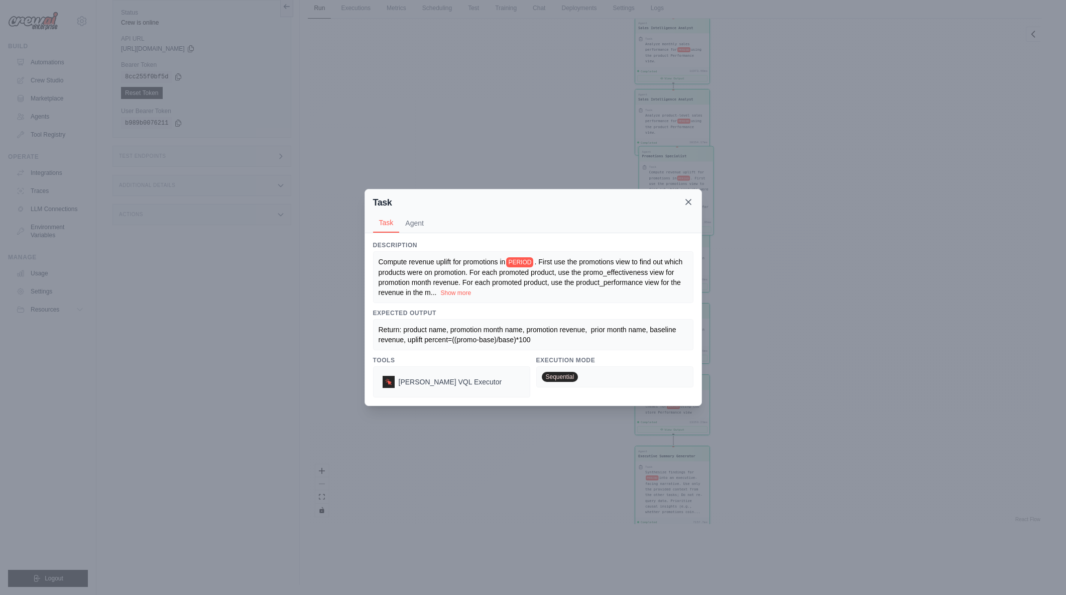
click at [689, 202] on icon at bounding box center [688, 202] width 10 height 10
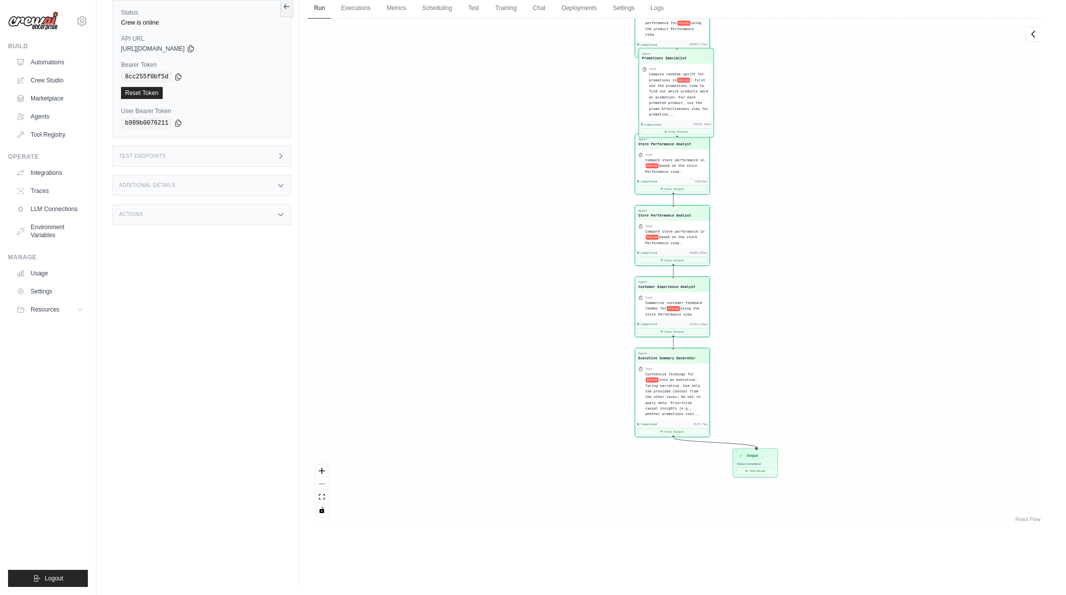
drag, startPoint x: 755, startPoint y: 448, endPoint x: 755, endPoint y: 352, distance: 96.4
click at [755, 352] on div "Agent Sales Intelligence Analyst Task Analyze monthly sales performance for PER…" at bounding box center [675, 271] width 734 height 505
click at [686, 329] on button "View Output" at bounding box center [672, 330] width 70 height 7
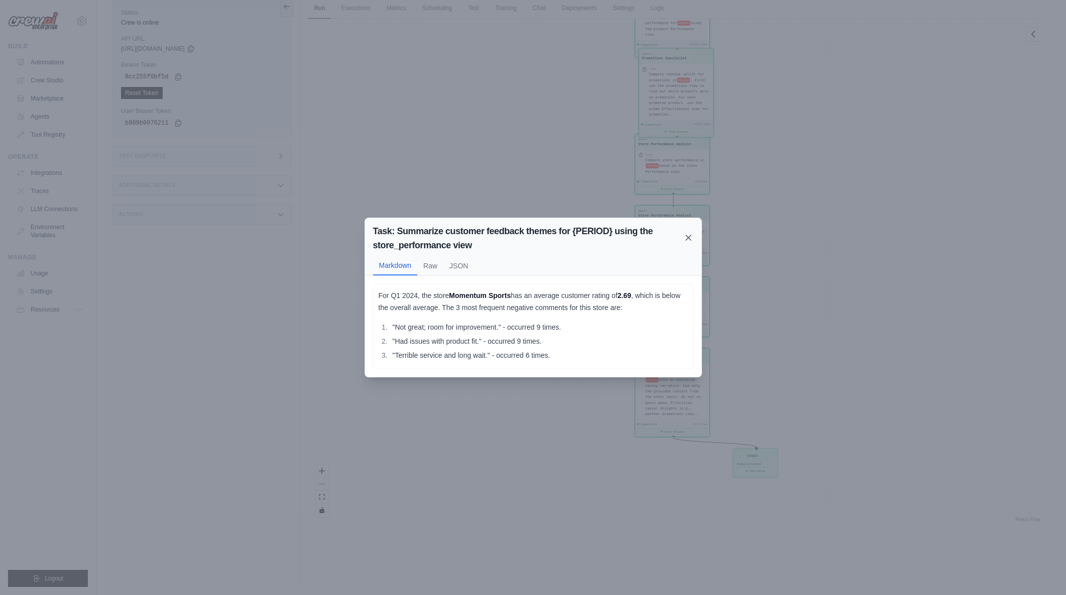
click at [689, 236] on icon at bounding box center [688, 238] width 10 height 10
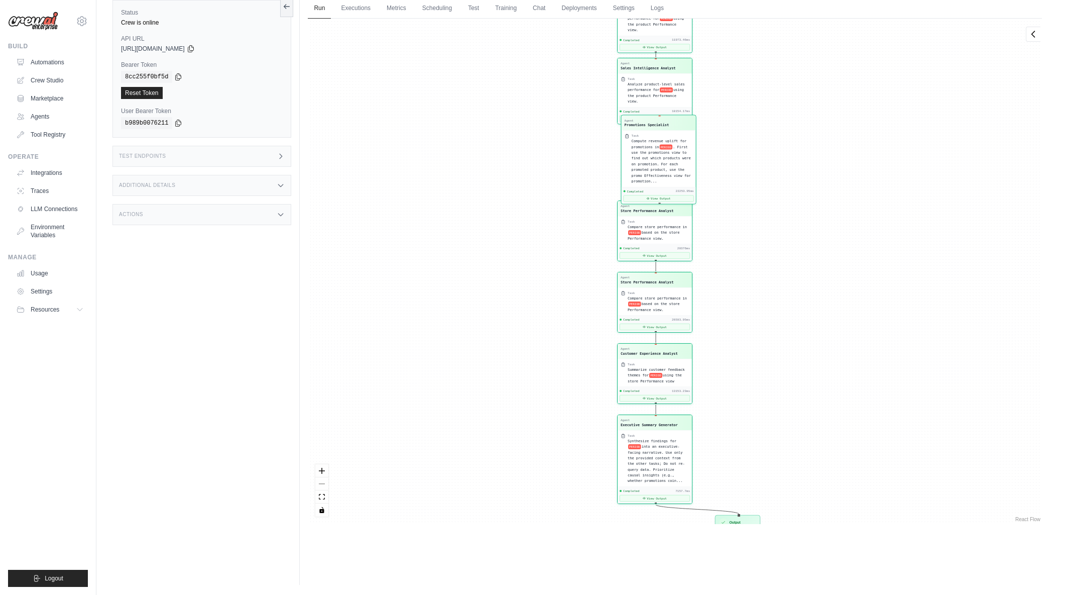
drag, startPoint x: 780, startPoint y: 240, endPoint x: 752, endPoint y: 333, distance: 97.2
click at [752, 333] on div "Agent Sales Intelligence Analyst Task Analyze monthly sales performance for PER…" at bounding box center [675, 271] width 734 height 505
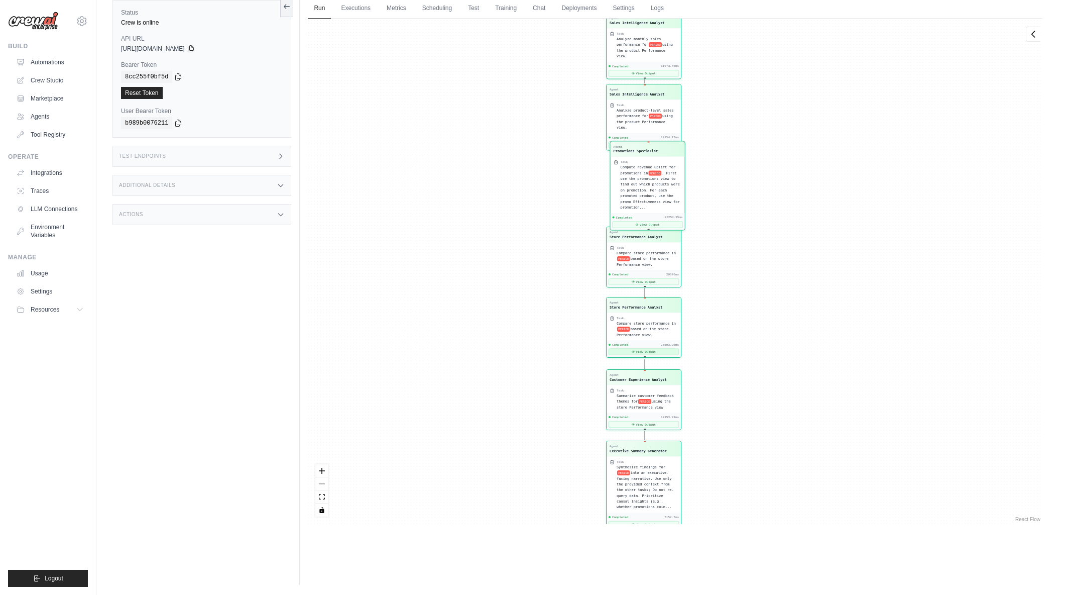
click at [649, 351] on button "View Output" at bounding box center [644, 352] width 70 height 7
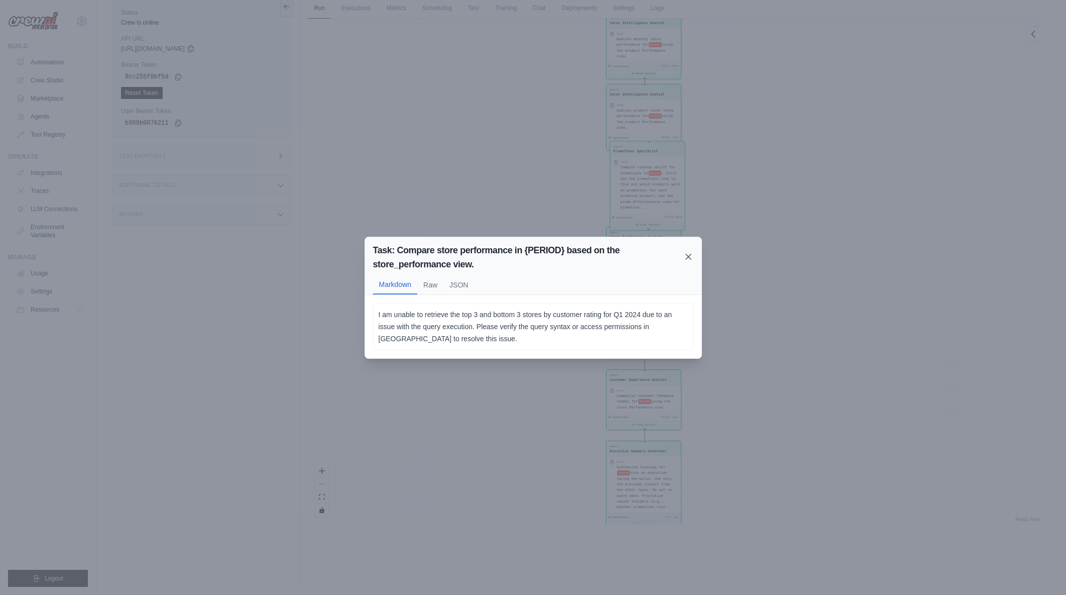
click at [688, 257] on icon at bounding box center [688, 256] width 5 height 5
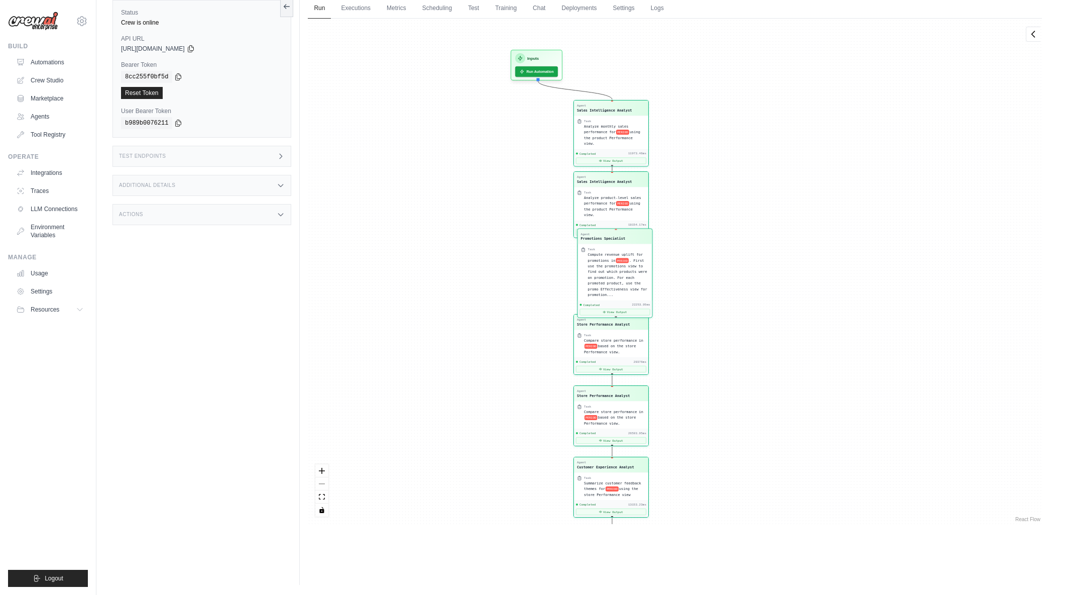
drag, startPoint x: 789, startPoint y: 258, endPoint x: 757, endPoint y: 345, distance: 93.3
click at [757, 345] on div "Agent Sales Intelligence Analyst Task Analyze monthly sales performance for PER…" at bounding box center [675, 271] width 734 height 505
click at [615, 370] on button "View Output" at bounding box center [611, 368] width 70 height 7
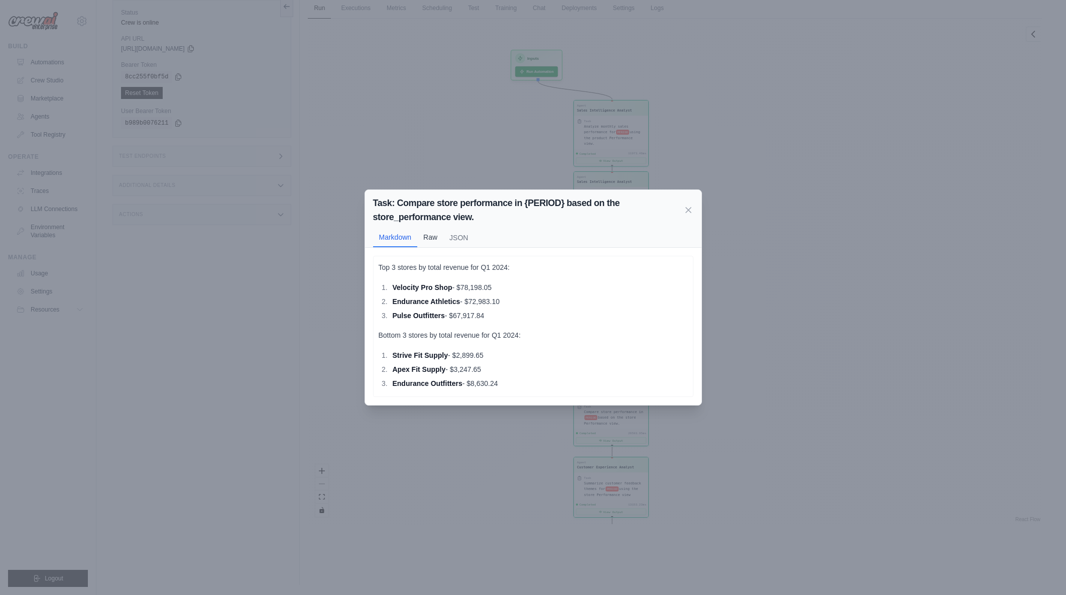
drag, startPoint x: 690, startPoint y: 208, endPoint x: 425, endPoint y: 237, distance: 267.2
click at [456, 233] on div "Task: Compare store performance in {PERIOD} based on the store_performance view…" at bounding box center [533, 219] width 336 height 58
click at [422, 237] on button "Raw" at bounding box center [430, 236] width 26 height 19
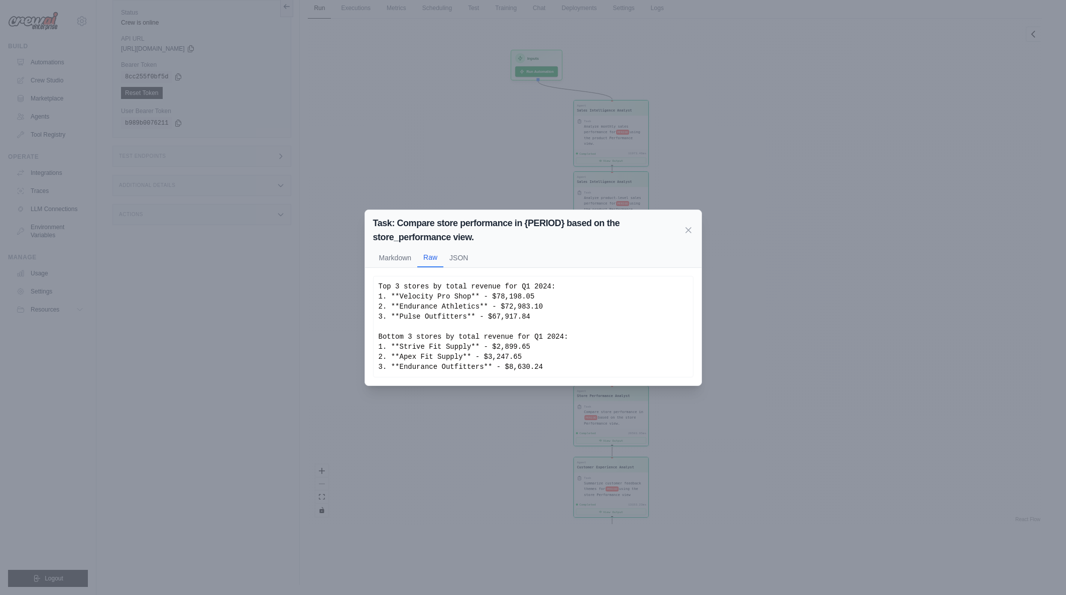
click at [406, 245] on div "Task: Compare store performance in {PERIOD} based on the store_performance view…" at bounding box center [533, 239] width 336 height 58
click at [401, 257] on button "Markdown" at bounding box center [395, 257] width 45 height 19
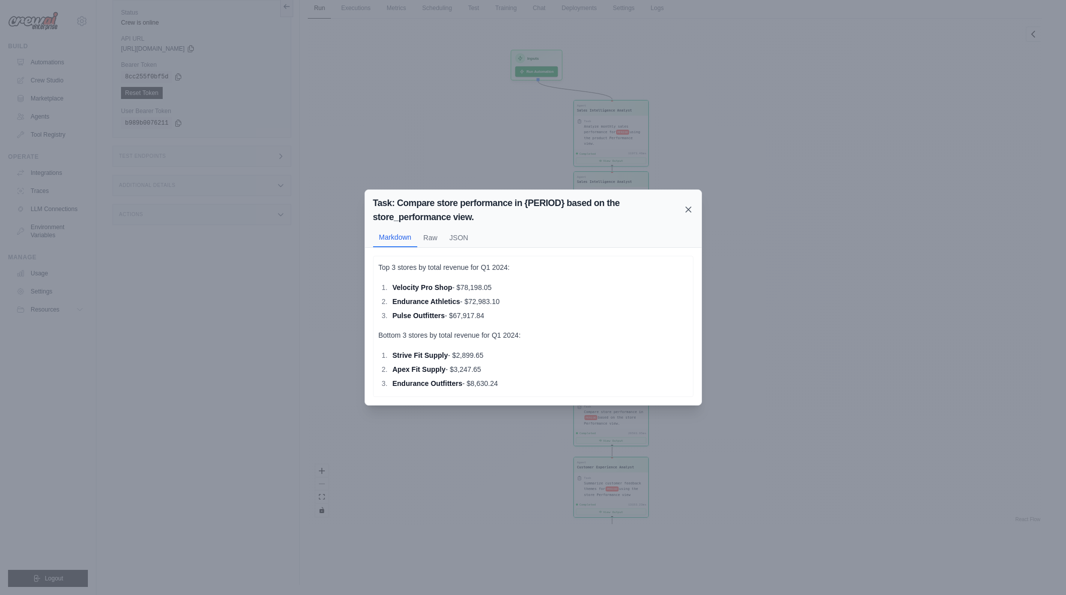
click at [686, 208] on icon at bounding box center [688, 209] width 5 height 5
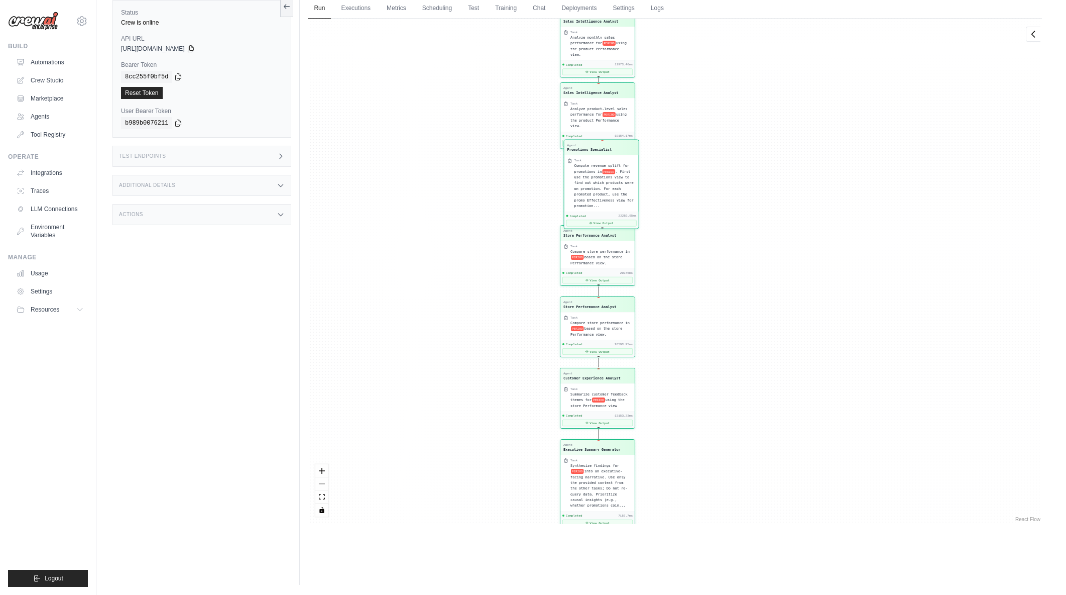
drag, startPoint x: 737, startPoint y: 409, endPoint x: 705, endPoint y: 257, distance: 155.4
click at [705, 257] on div "Agent Sales Intelligence Analyst Task Analyze monthly sales performance for PER…" at bounding box center [675, 271] width 734 height 505
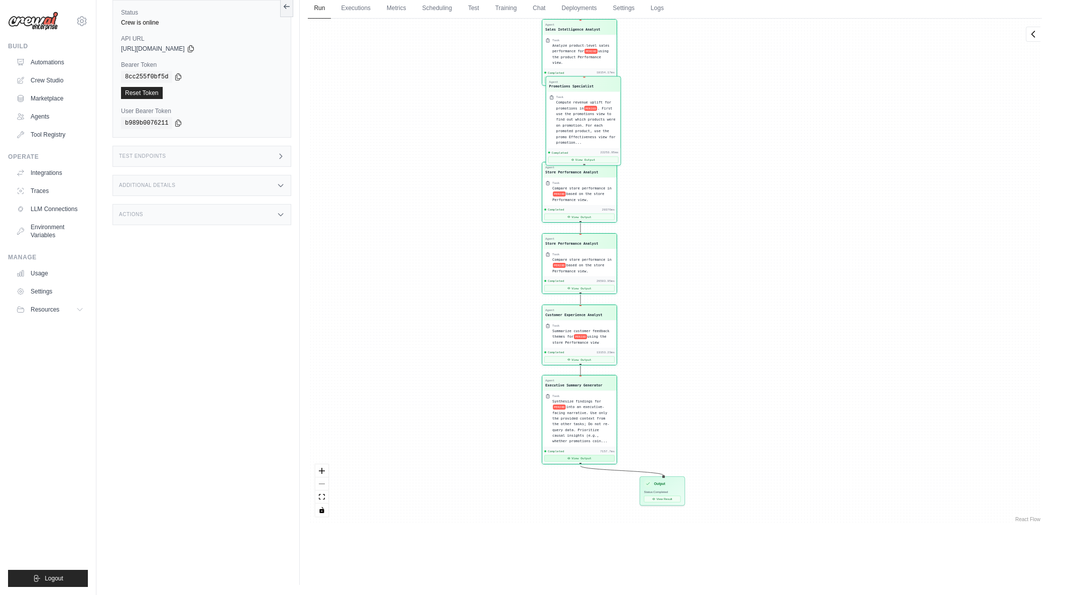
click at [569, 458] on icon at bounding box center [569, 458] width 3 height 2
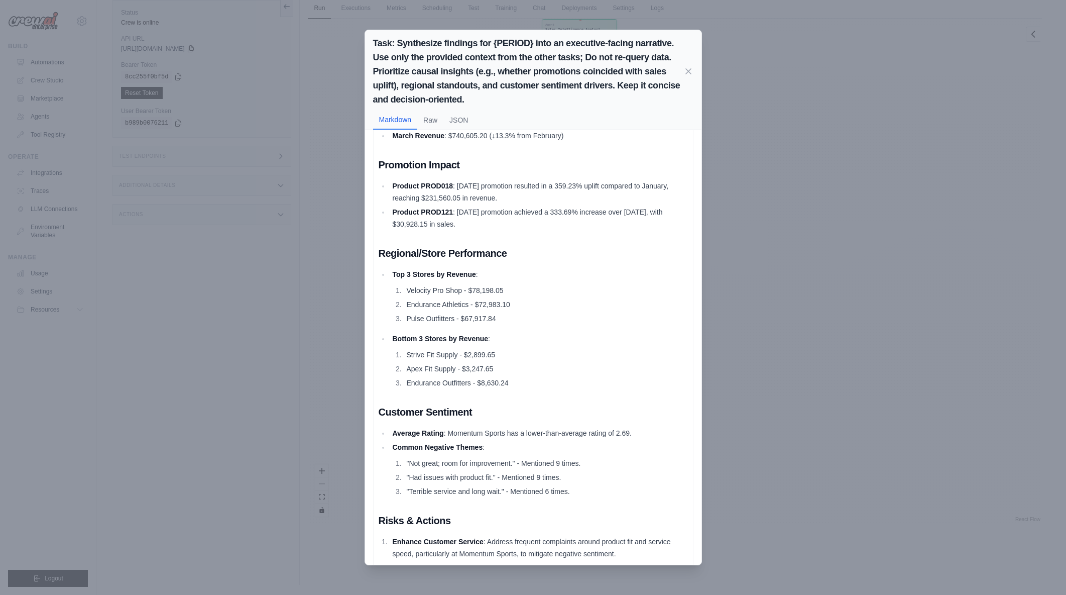
scroll to position [264, 0]
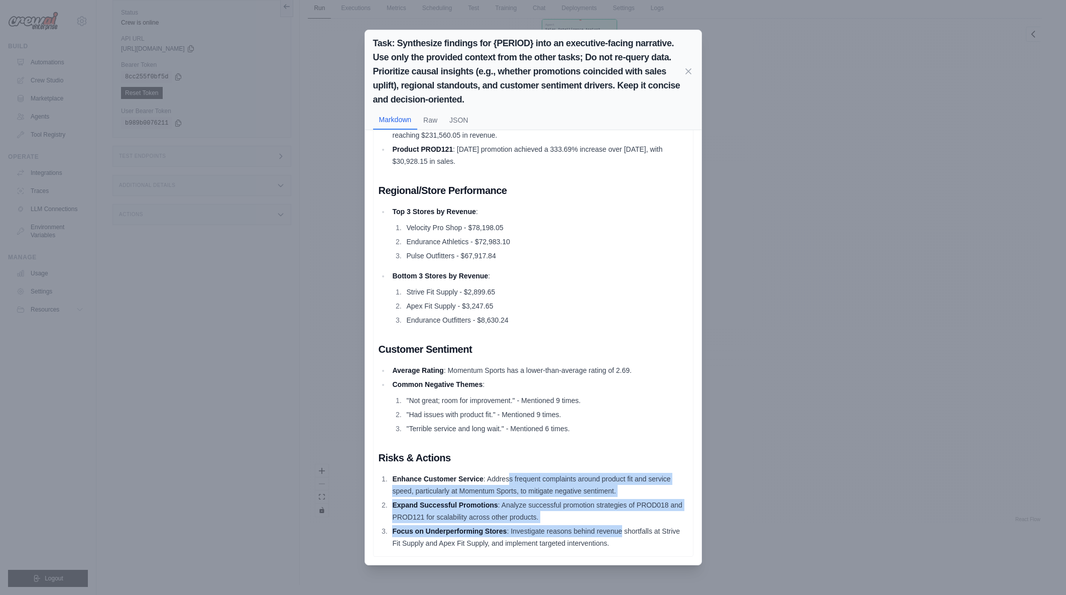
drag, startPoint x: 509, startPoint y: 480, endPoint x: 622, endPoint y: 535, distance: 126.2
click at [622, 535] on ol "Enhance Customer Service : Address frequent complaints around product fit and s…" at bounding box center [533, 511] width 309 height 76
click at [622, 535] on li "Focus on Underperforming Stores : Investigate reasons behind revenue shortfalls…" at bounding box center [539, 537] width 298 height 24
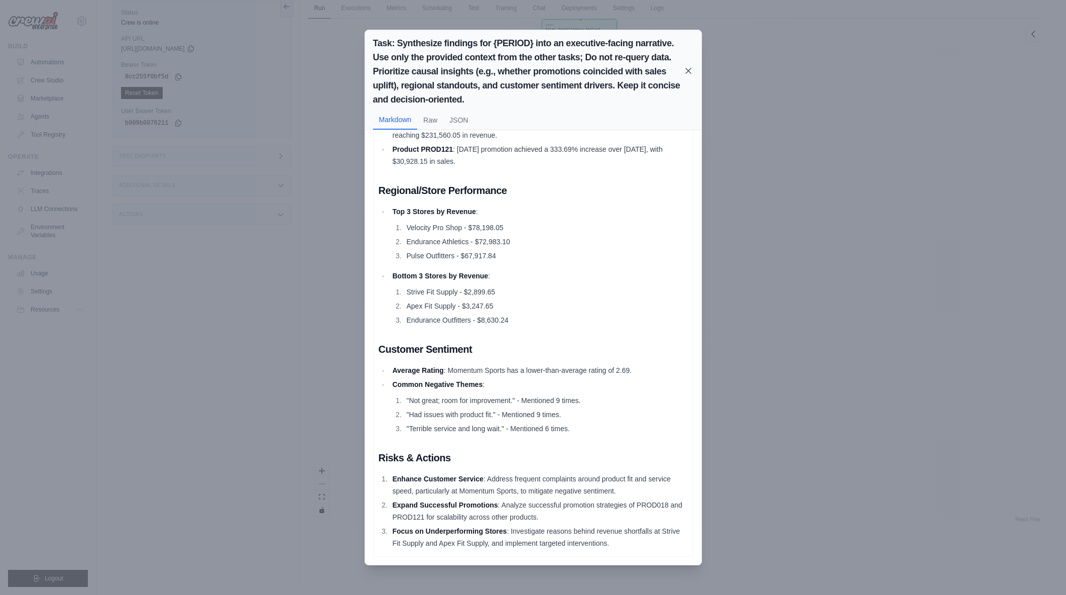
click at [691, 70] on icon at bounding box center [688, 71] width 10 height 10
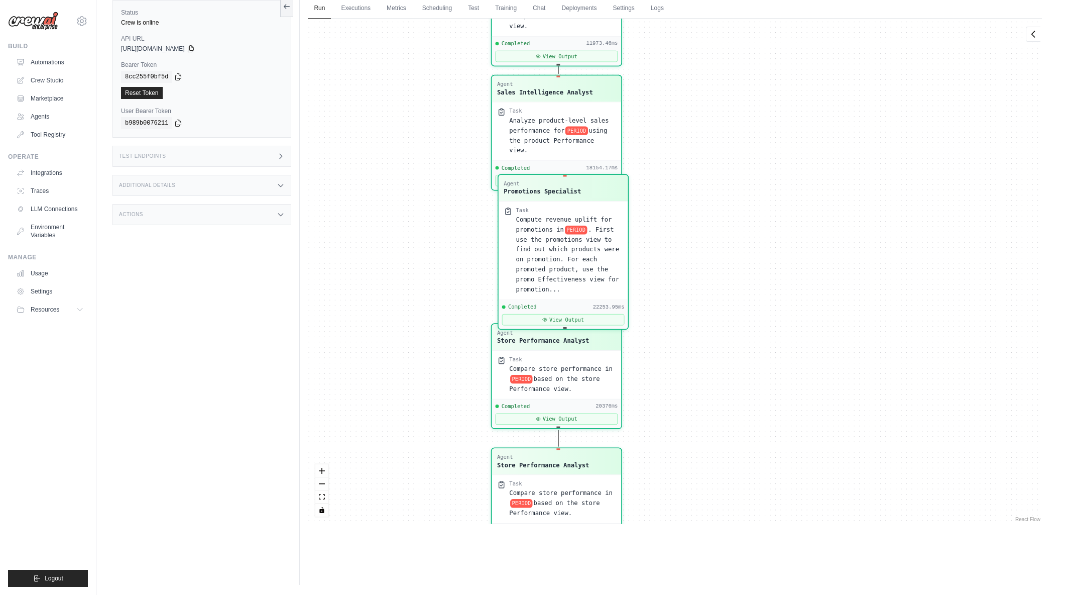
drag, startPoint x: 682, startPoint y: 217, endPoint x: 786, endPoint y: 385, distance: 197.6
click at [788, 435] on div "Agent Sales Intelligence Analyst Task Analyze monthly sales performance for PER…" at bounding box center [675, 271] width 734 height 505
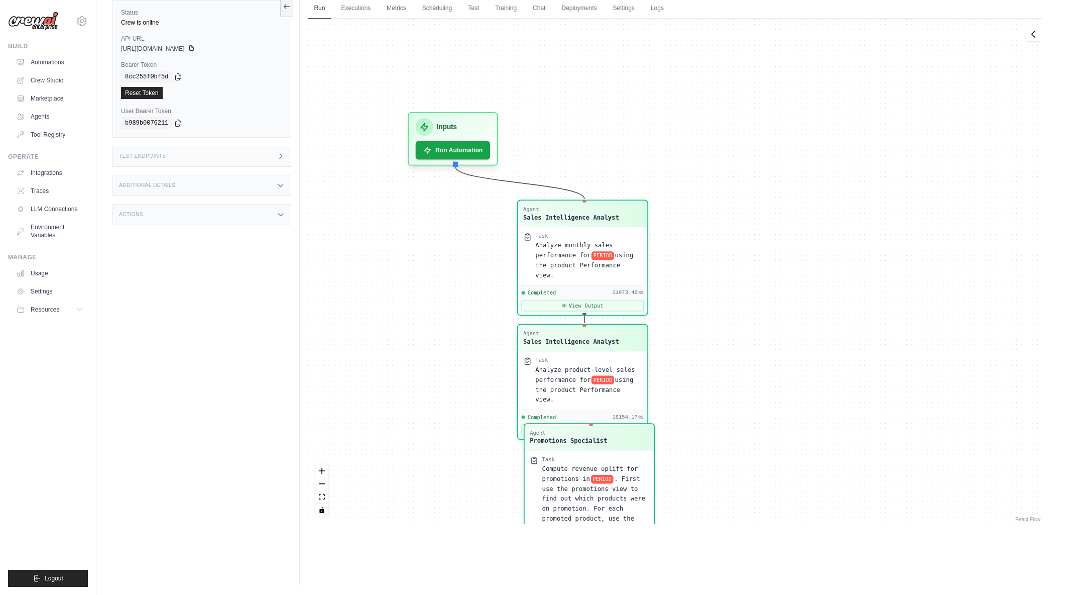
drag, startPoint x: 766, startPoint y: 358, endPoint x: 756, endPoint y: 205, distance: 152.5
click at [771, 393] on div "Agent Sales Intelligence Analyst Task Analyze monthly sales performance for PER…" at bounding box center [675, 271] width 734 height 505
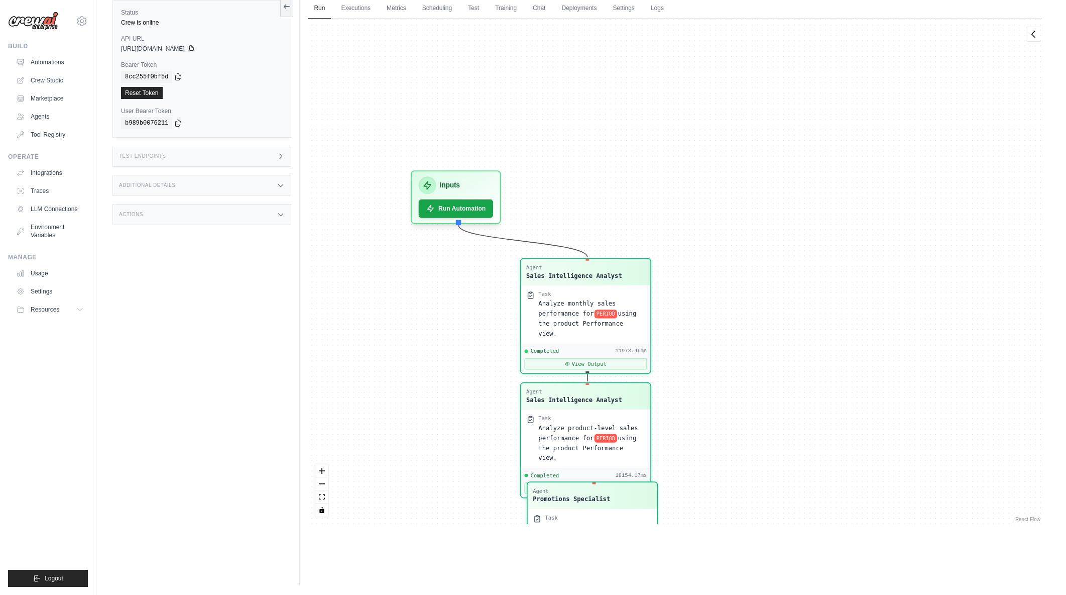
drag, startPoint x: 754, startPoint y: 225, endPoint x: 754, endPoint y: 236, distance: 10.5
click at [754, 236] on div "Agent Sales Intelligence Analyst Task Analyze monthly sales performance for PER…" at bounding box center [675, 271] width 734 height 505
click at [443, 205] on button "Run Automation" at bounding box center [456, 204] width 78 height 19
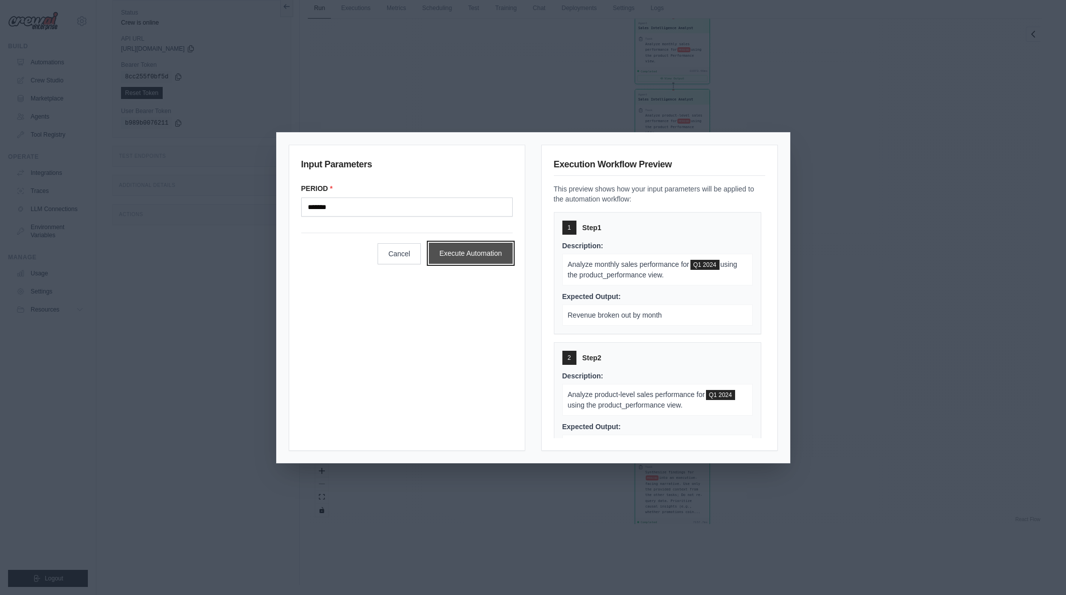
click at [477, 256] on button "Execute Automation" at bounding box center [471, 253] width 84 height 21
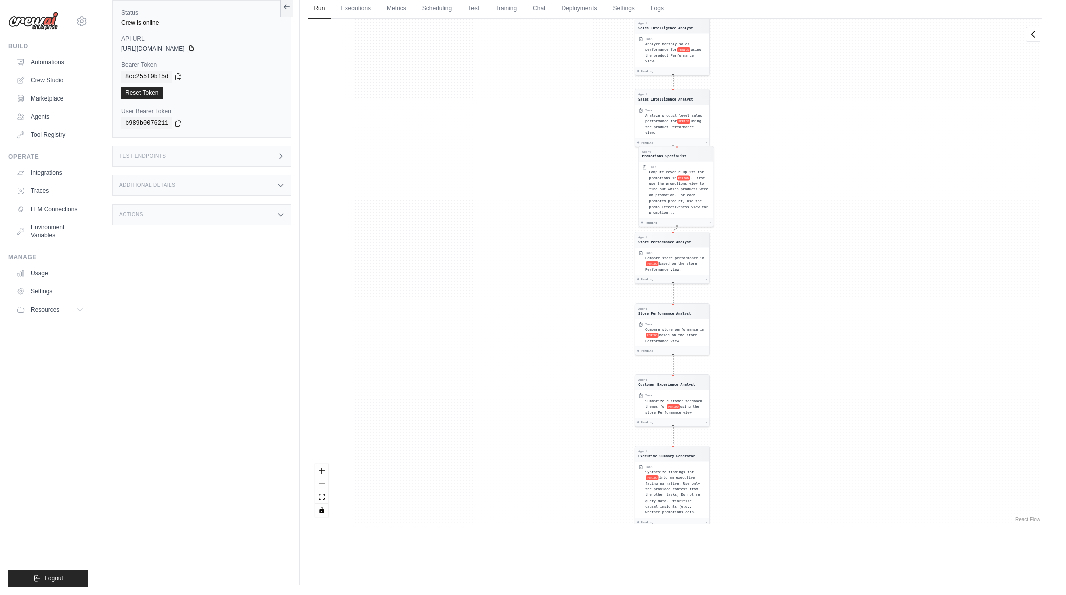
scroll to position [0, 0]
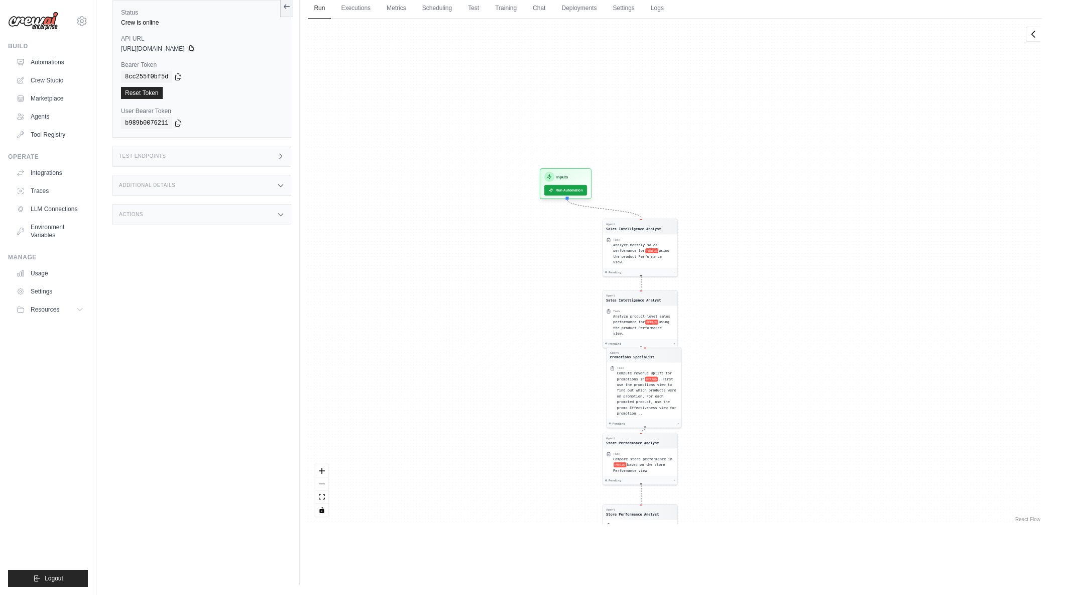
drag, startPoint x: 843, startPoint y: 167, endPoint x: 810, endPoint y: 368, distance: 203.4
click at [810, 368] on div "Agent Sales Intelligence Analyst Task Analyze monthly sales performance for PER…" at bounding box center [675, 271] width 734 height 505
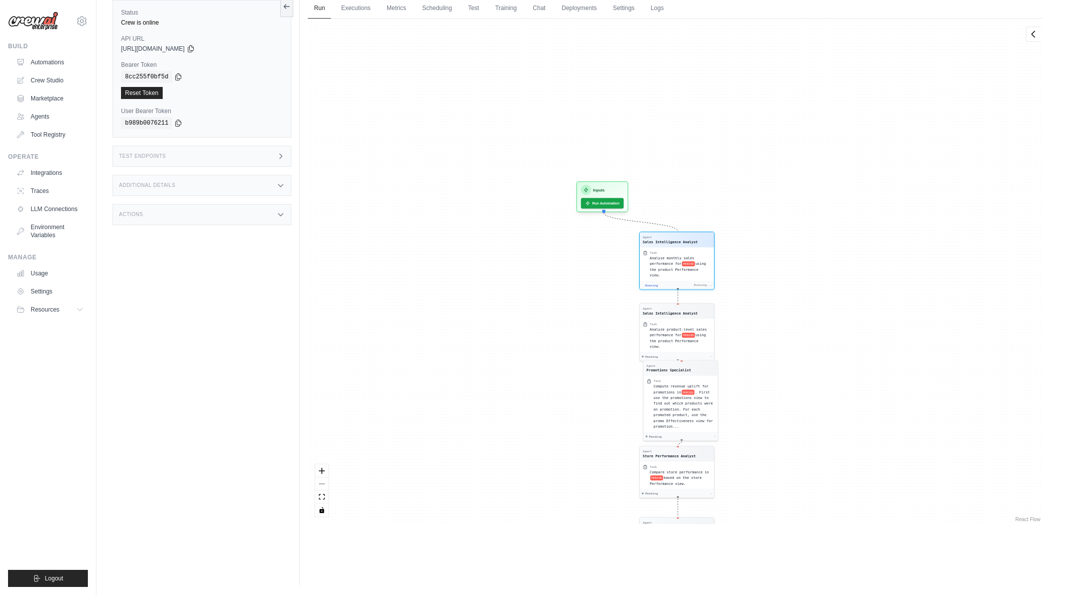
drag, startPoint x: 781, startPoint y: 176, endPoint x: 785, endPoint y: 393, distance: 217.0
click at [785, 393] on div "Agent Sales Intelligence Analyst Task Analyze monthly sales performance for PER…" at bounding box center [675, 271] width 734 height 505
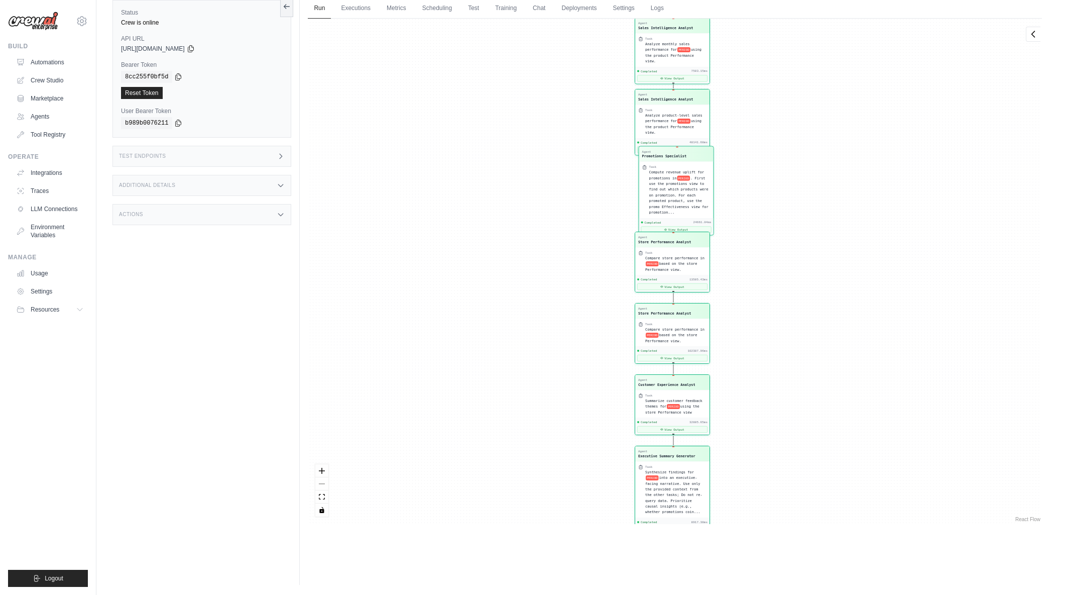
scroll to position [3626, 0]
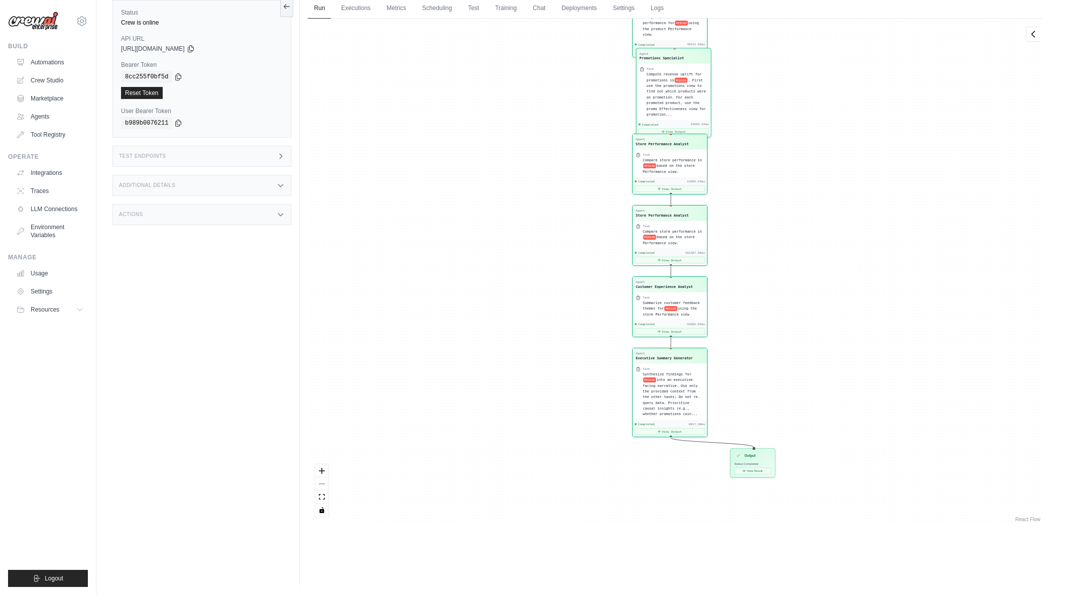
drag, startPoint x: 788, startPoint y: 416, endPoint x: 785, endPoint y: 319, distance: 96.4
click at [785, 319] on div "Agent Sales Intelligence Analyst Task Analyze monthly sales performance for PER…" at bounding box center [675, 271] width 734 height 505
click at [757, 471] on button "View Result" at bounding box center [753, 469] width 37 height 7
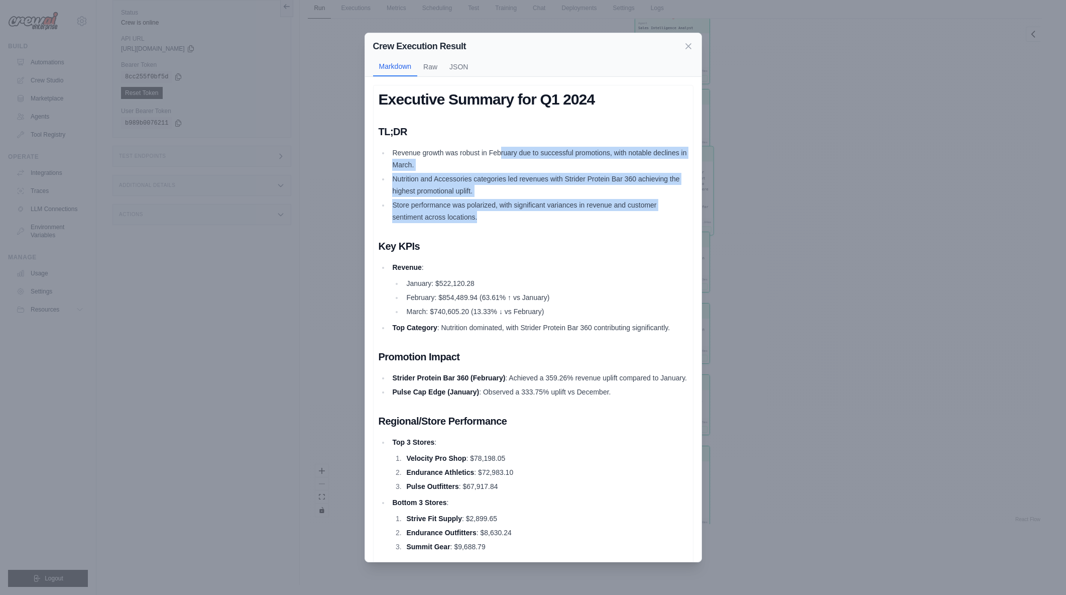
drag, startPoint x: 500, startPoint y: 153, endPoint x: 555, endPoint y: 222, distance: 88.6
click at [555, 222] on ul "Revenue growth was robust in February due to successful promotions, with notabl…" at bounding box center [533, 185] width 309 height 76
click at [555, 222] on li "Store performance was polarized, with significant variances in revenue and cust…" at bounding box center [539, 211] width 298 height 24
drag, startPoint x: 520, startPoint y: 180, endPoint x: 551, endPoint y: 222, distance: 53.1
click at [551, 222] on ul "Revenue growth was robust in February due to successful promotions, with notabl…" at bounding box center [533, 185] width 309 height 76
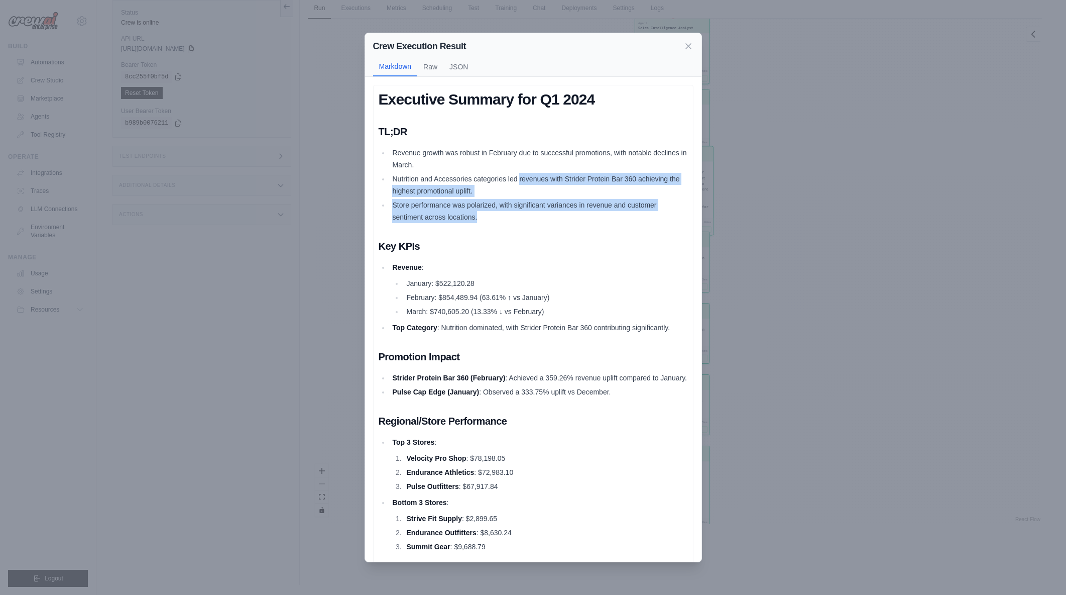
click at [551, 222] on li "Store performance was polarized, with significant variances in revenue and cust…" at bounding box center [539, 211] width 298 height 24
drag, startPoint x: 526, startPoint y: 193, endPoint x: 546, endPoint y: 226, distance: 38.5
click at [546, 226] on div "Executive Summary for Q1 2024 TL;DR Revenue growth was robust in February due t…" at bounding box center [533, 451] width 309 height 723
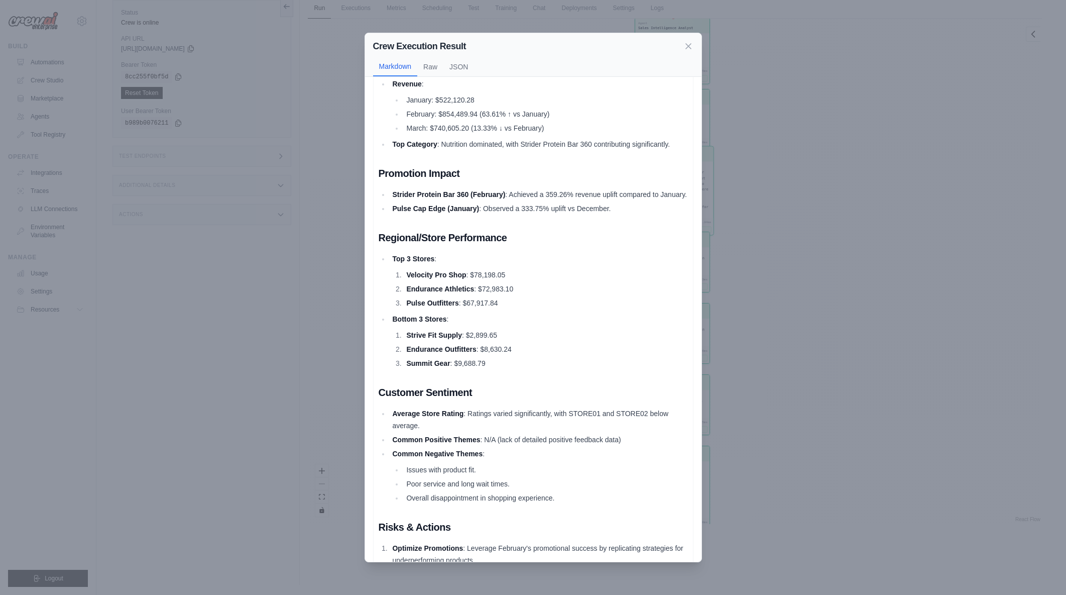
scroll to position [201, 0]
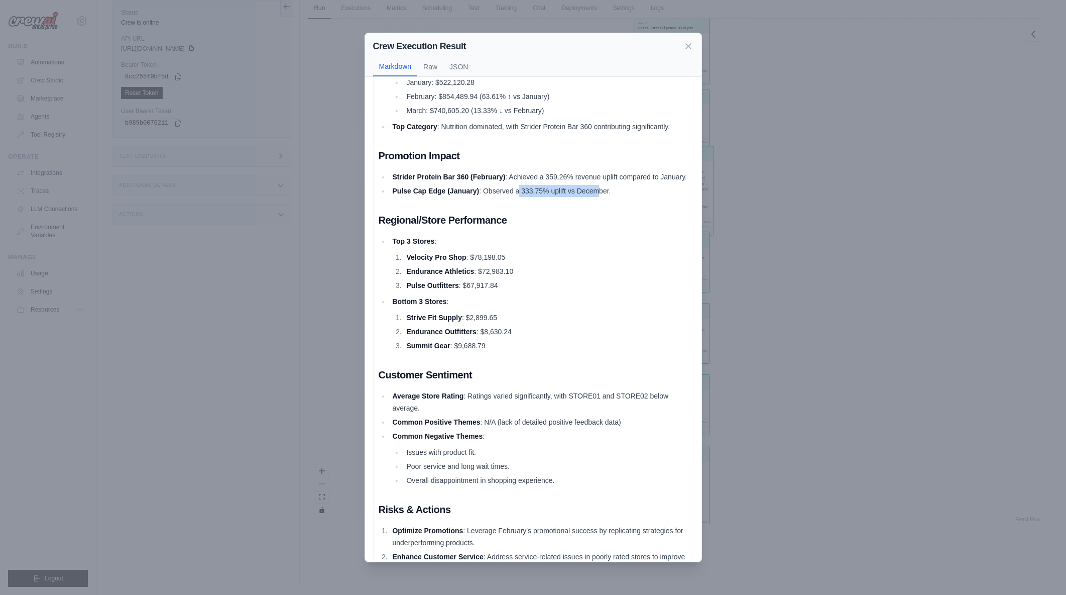
drag, startPoint x: 521, startPoint y: 203, endPoint x: 601, endPoint y: 200, distance: 80.4
click at [601, 197] on li "Pulse Cap Edge (January) : Observed a 333.75% uplift vs December." at bounding box center [539, 191] width 298 height 12
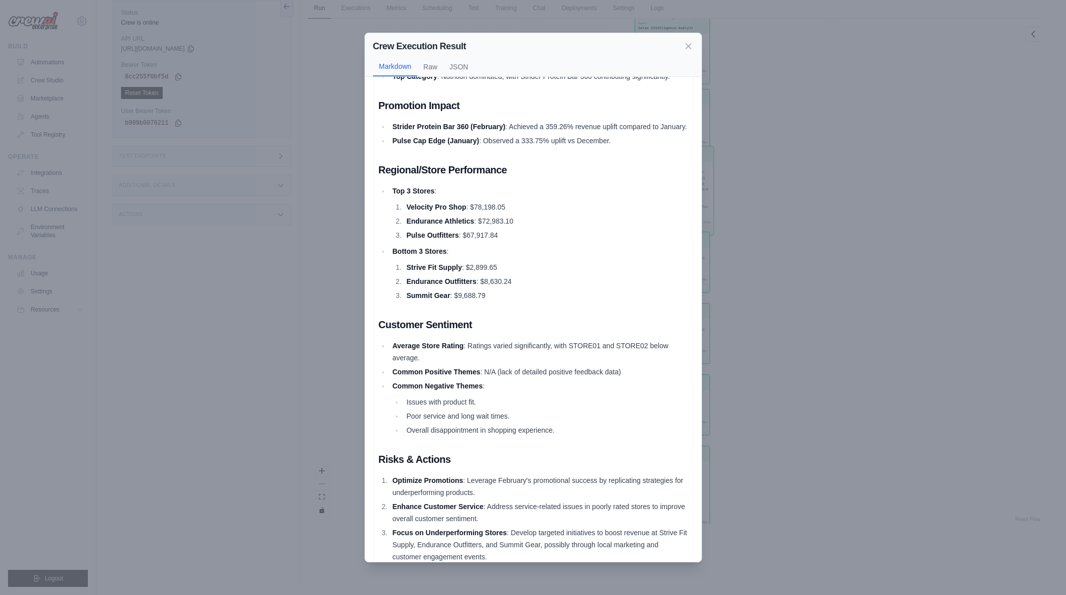
scroll to position [279, 0]
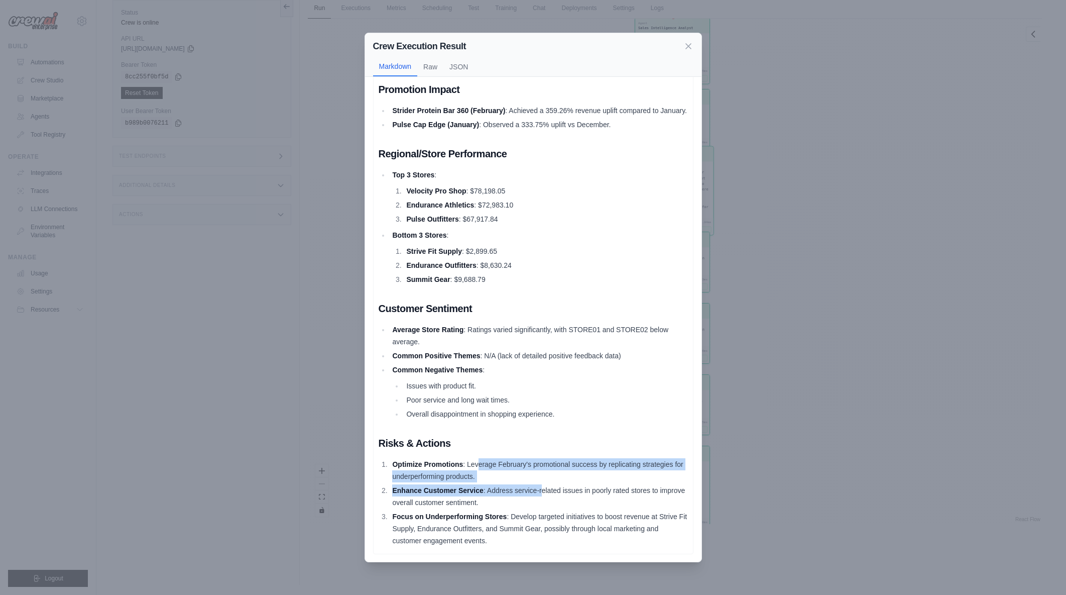
drag, startPoint x: 502, startPoint y: 467, endPoint x: 544, endPoint y: 497, distance: 51.8
click at [543, 496] on ol "Optimize Promotions : Leverage February's promotional success by replicating st…" at bounding box center [533, 502] width 309 height 88
click at [544, 497] on li "Enhance Customer Service : Address service-related issues in poorly rated store…" at bounding box center [539, 496] width 298 height 24
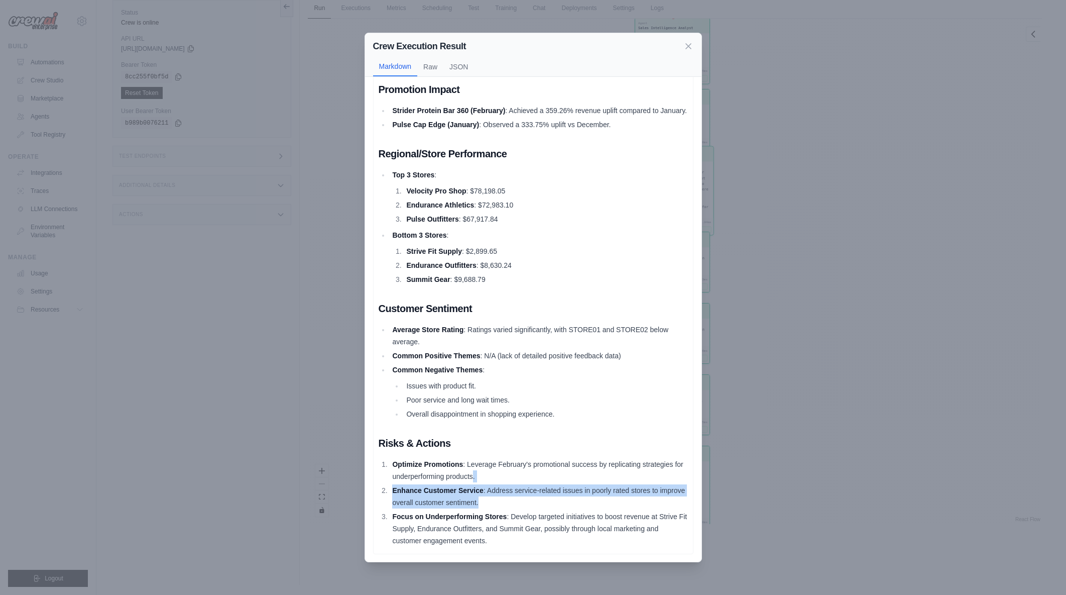
drag, startPoint x: 540, startPoint y: 497, endPoint x: 483, endPoint y: 481, distance: 59.6
click at [483, 481] on ol "Optimize Promotions : Leverage February's promotional success by replicating st…" at bounding box center [533, 502] width 309 height 88
click at [483, 480] on li "Optimize Promotions : Leverage February's promotional success by replicating st…" at bounding box center [539, 470] width 298 height 24
drag, startPoint x: 476, startPoint y: 490, endPoint x: 541, endPoint y: 498, distance: 65.8
click at [541, 498] on li "Enhance Customer Service : Address service-related issues in poorly rated store…" at bounding box center [539, 496] width 298 height 24
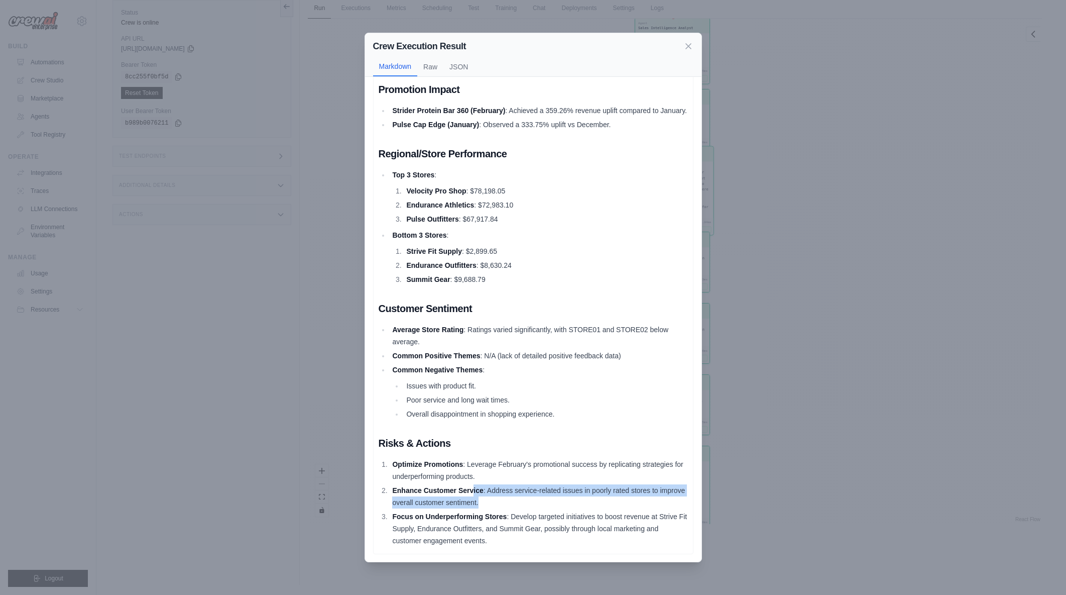
click at [541, 498] on li "Enhance Customer Service : Address service-related issues in poorly rated store…" at bounding box center [539, 496] width 298 height 24
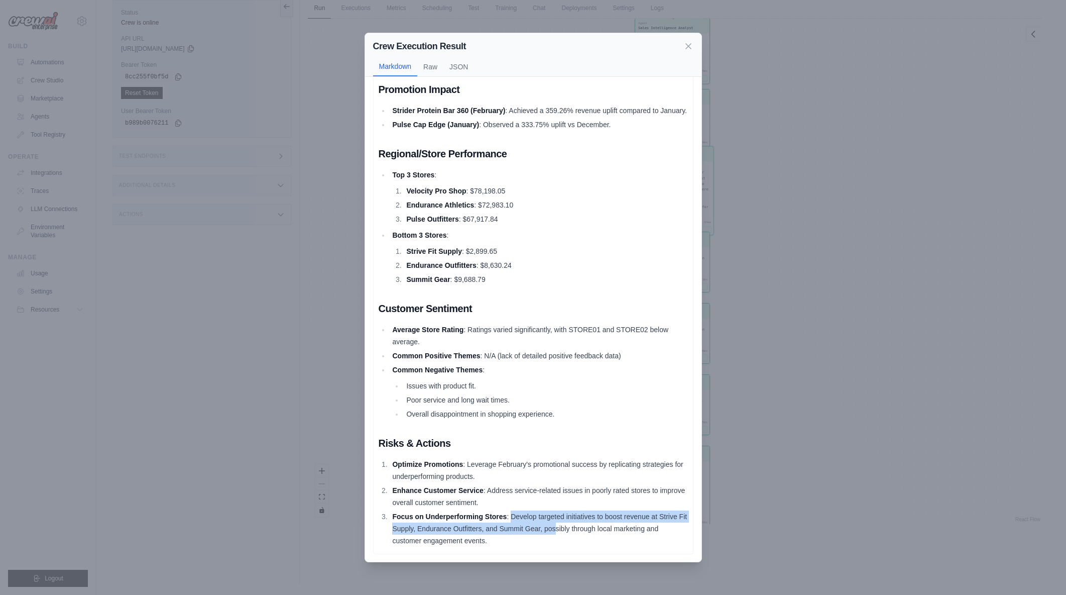
drag, startPoint x: 511, startPoint y: 516, endPoint x: 567, endPoint y: 532, distance: 58.0
click at [567, 532] on li "Focus on Underperforming Stores : Develop targeted initiatives to boost revenue…" at bounding box center [539, 528] width 298 height 36
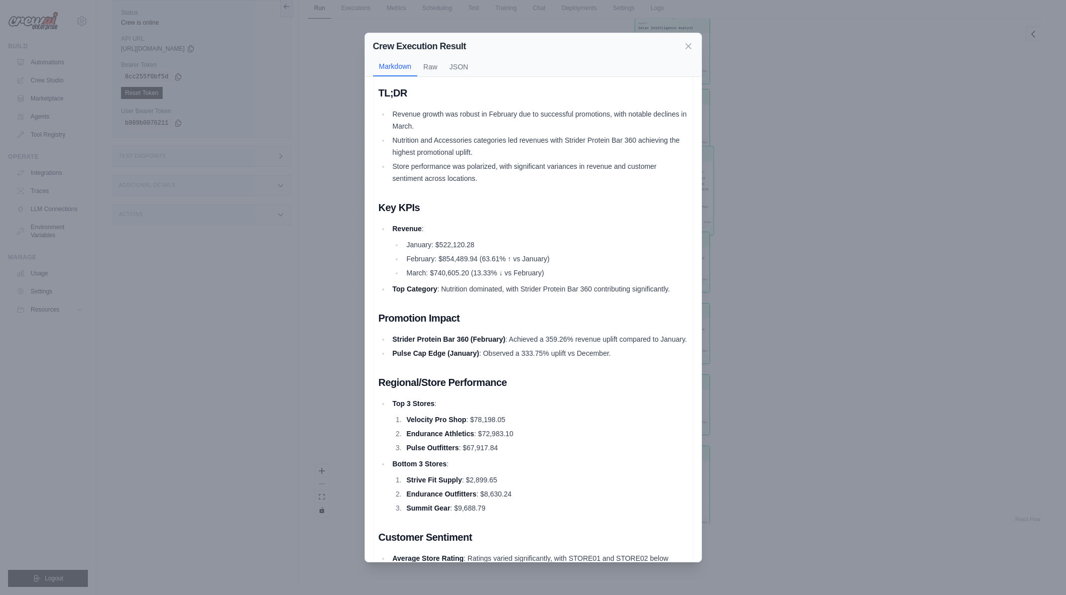
scroll to position [0, 0]
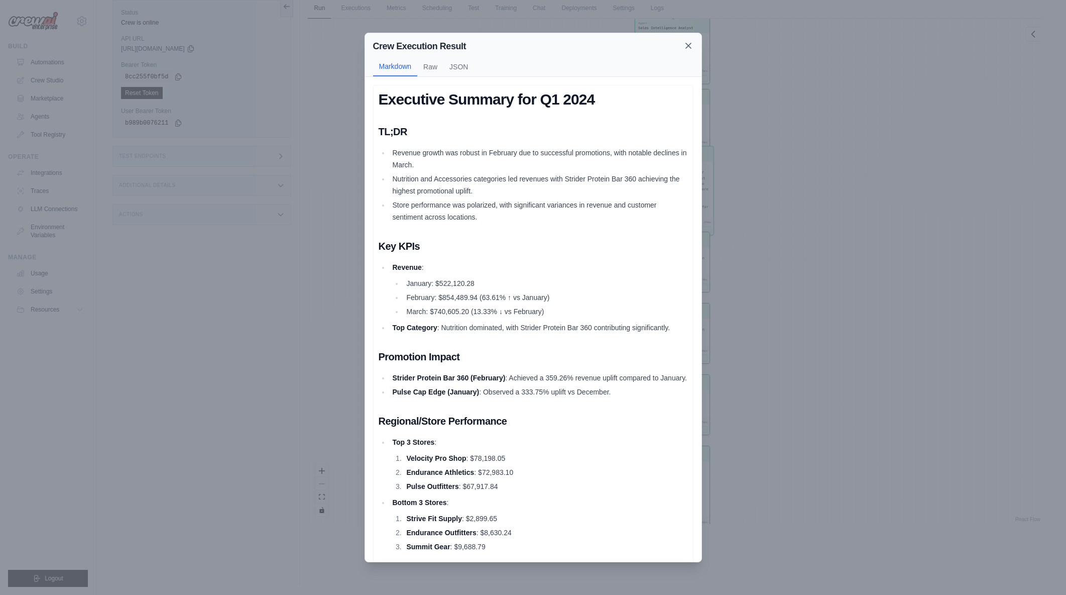
click at [691, 47] on icon at bounding box center [688, 46] width 10 height 10
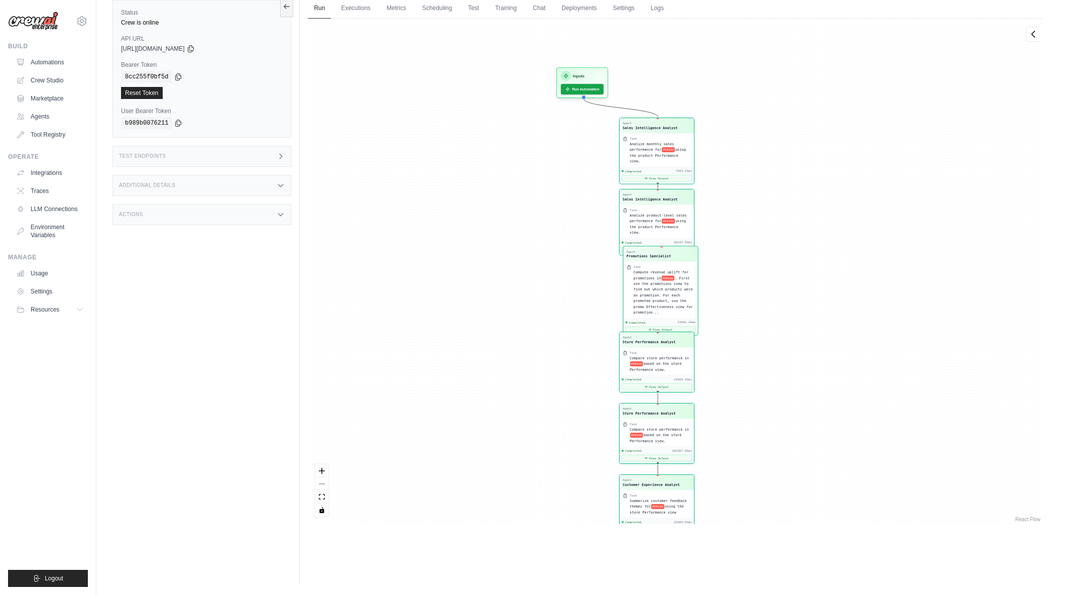
drag, startPoint x: 812, startPoint y: 284, endPoint x: 797, endPoint y: 373, distance: 90.1
click at [797, 373] on div "Agent Sales Intelligence Analyst Task Analyze monthly sales performance for PER…" at bounding box center [675, 271] width 734 height 505
click at [662, 174] on button "View Output" at bounding box center [657, 177] width 70 height 7
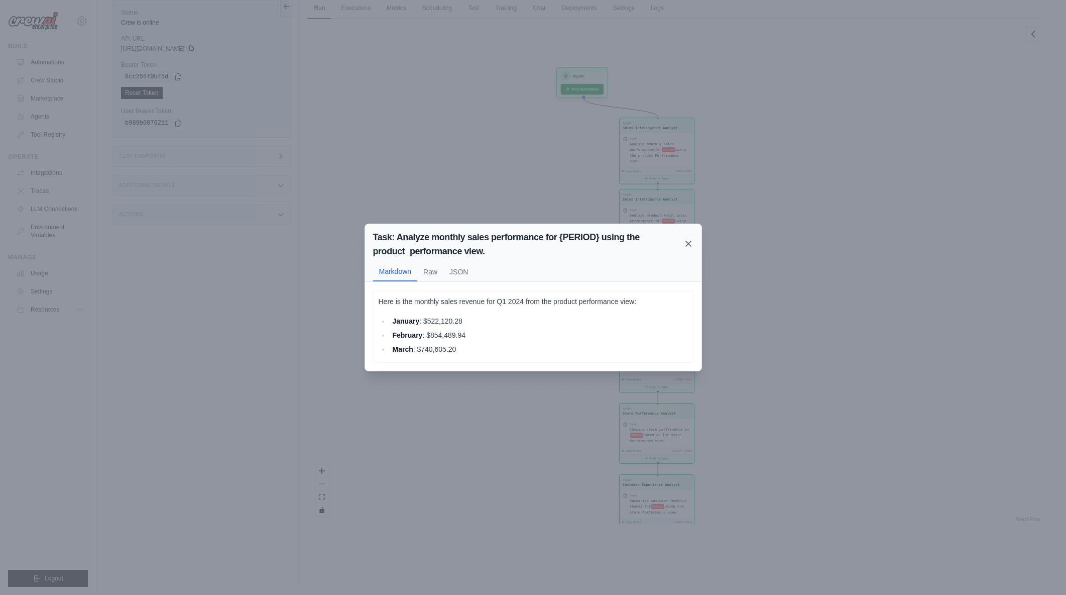
click at [687, 243] on icon at bounding box center [688, 243] width 5 height 5
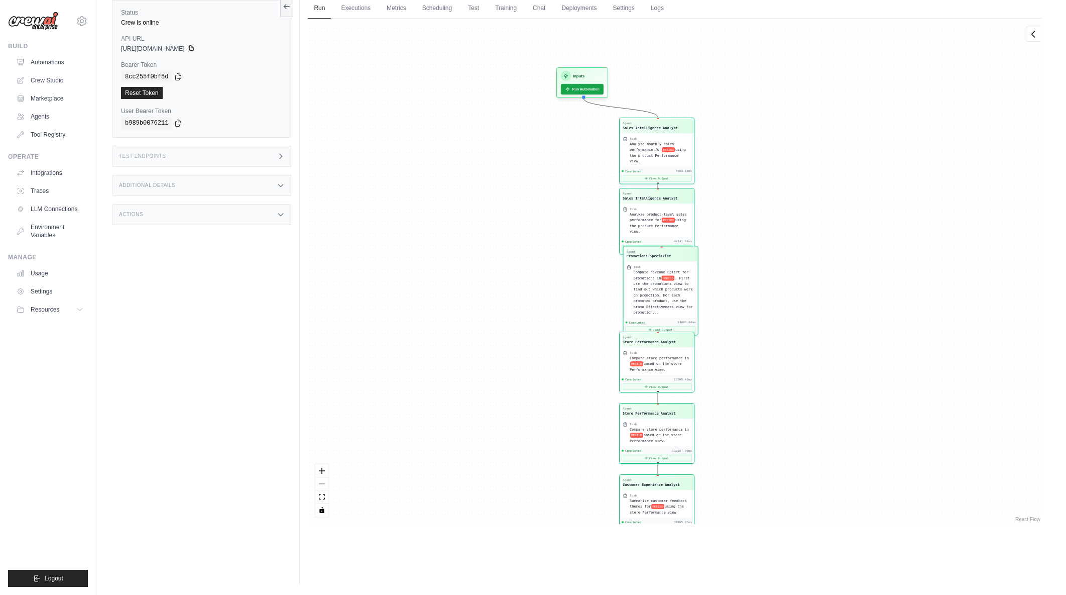
click at [652, 245] on button "View Output" at bounding box center [657, 248] width 70 height 7
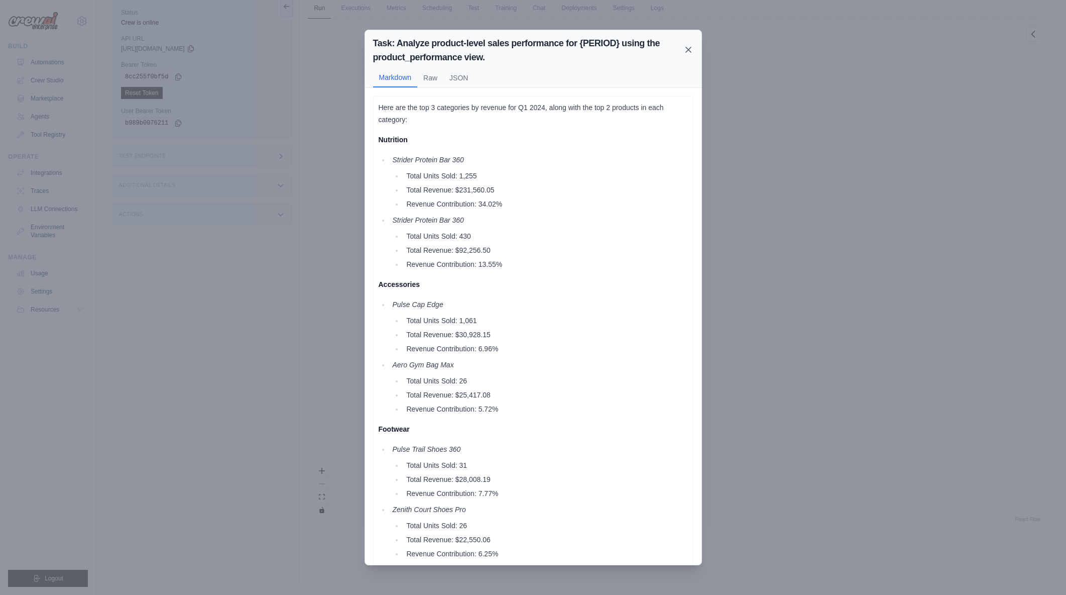
click at [686, 51] on icon at bounding box center [688, 50] width 10 height 10
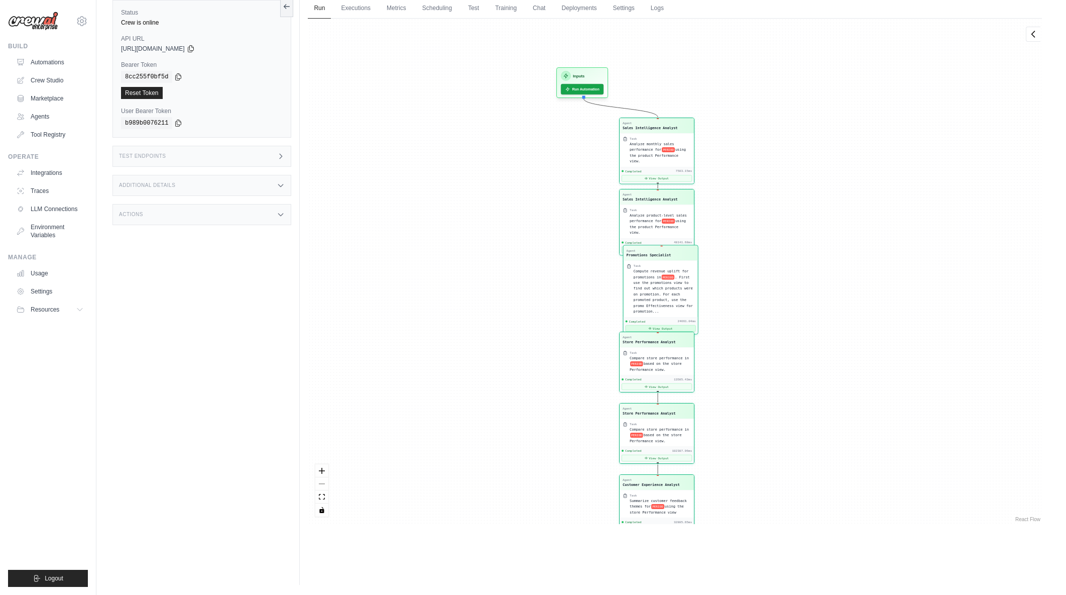
click at [661, 327] on button "View Output" at bounding box center [661, 328] width 70 height 7
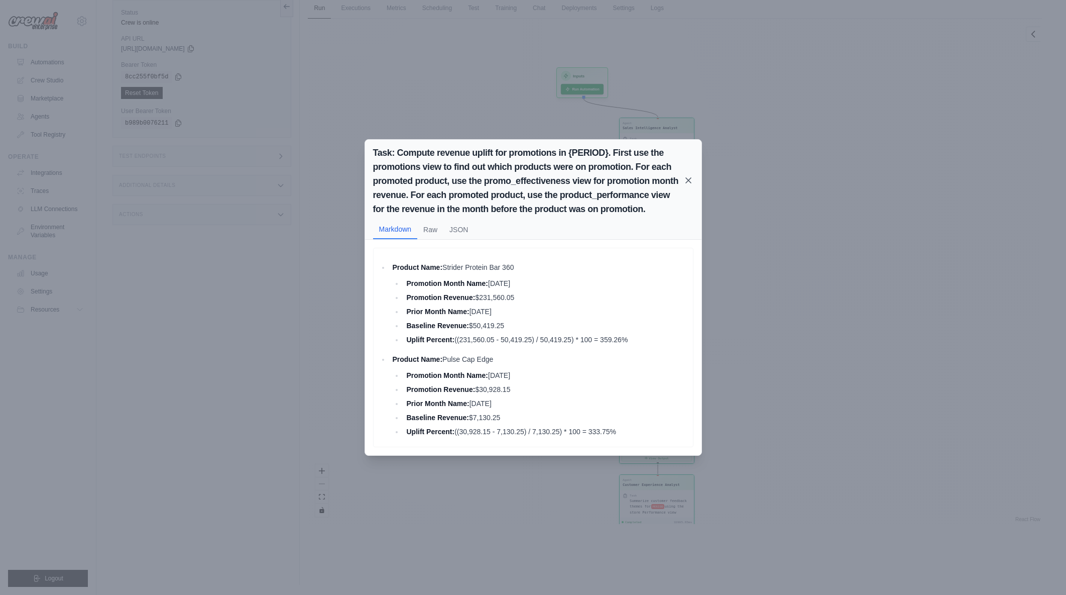
click at [688, 179] on icon at bounding box center [688, 180] width 5 height 5
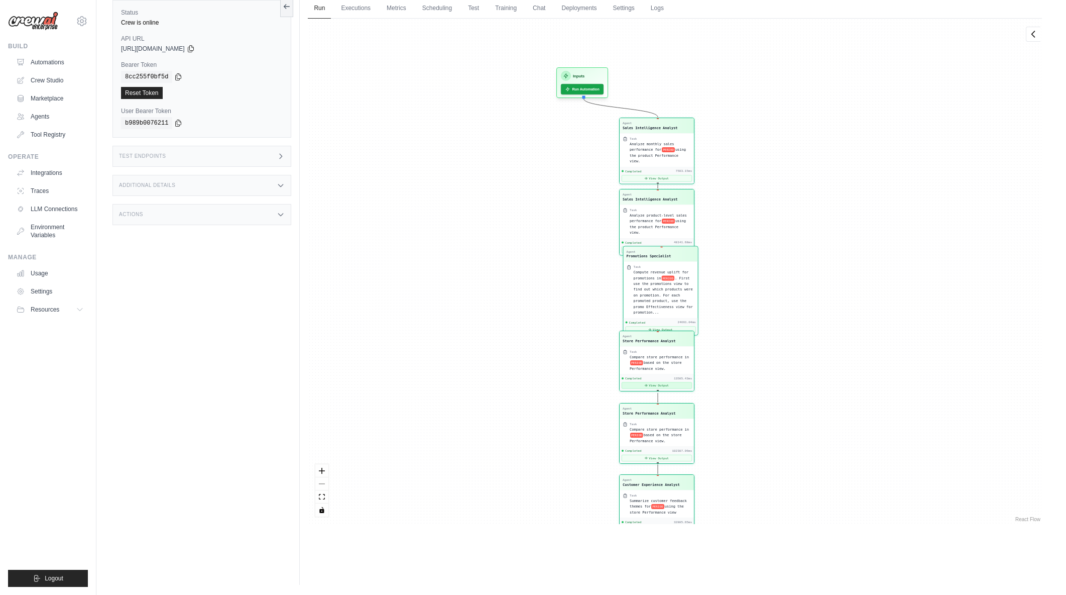
click at [667, 384] on button "View Output" at bounding box center [657, 385] width 70 height 7
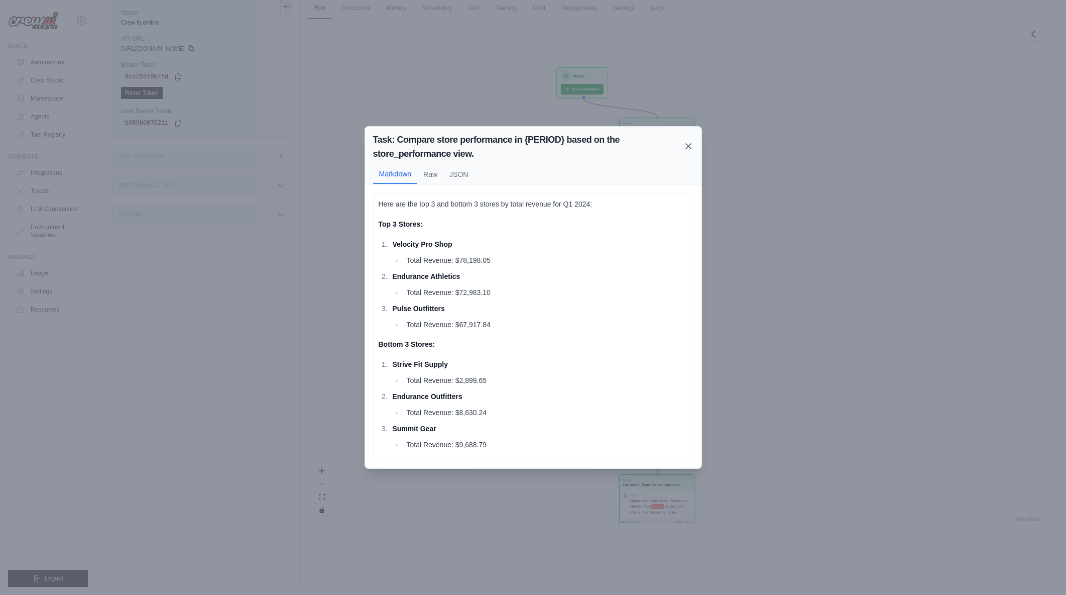
click at [687, 149] on icon at bounding box center [688, 146] width 10 height 10
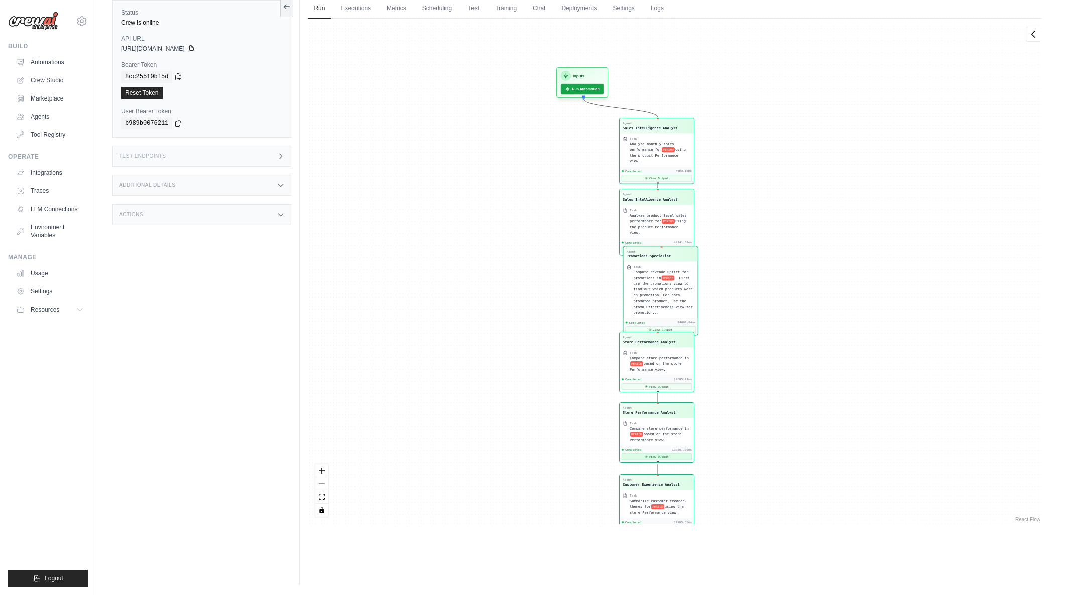
click at [666, 458] on button "View Output" at bounding box center [657, 456] width 70 height 7
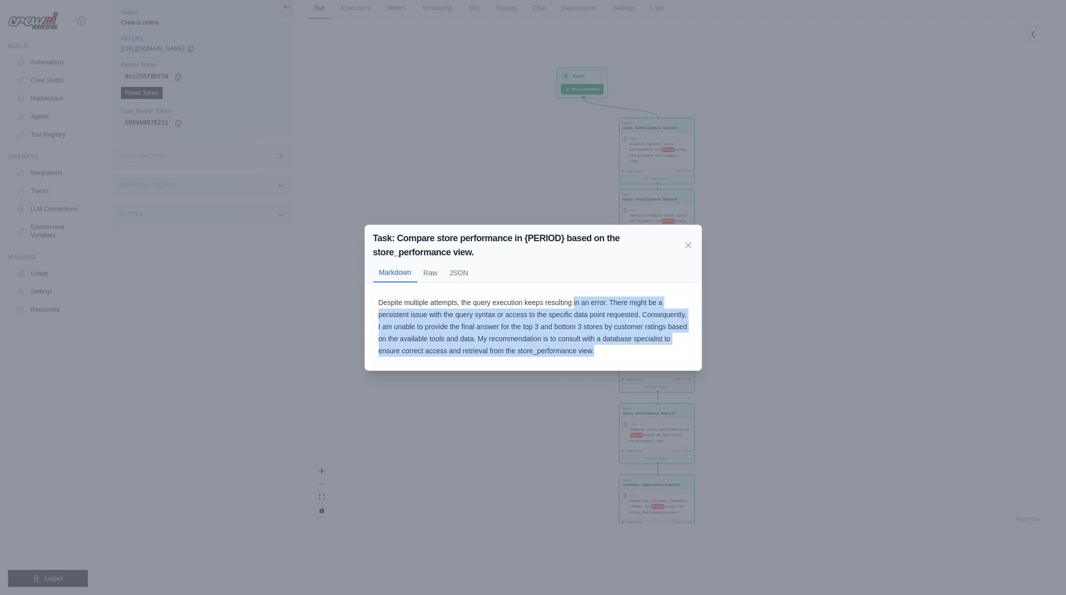
drag, startPoint x: 574, startPoint y: 301, endPoint x: 629, endPoint y: 348, distance: 72.3
click at [629, 348] on p "Despite multiple attempts, the query execution keeps resulting in an error. The…" at bounding box center [533, 326] width 309 height 60
drag, startPoint x: 629, startPoint y: 348, endPoint x: 487, endPoint y: 302, distance: 149.4
click at [487, 302] on p "Despite multiple attempts, the query execution keeps resulting in an error. The…" at bounding box center [533, 326] width 309 height 60
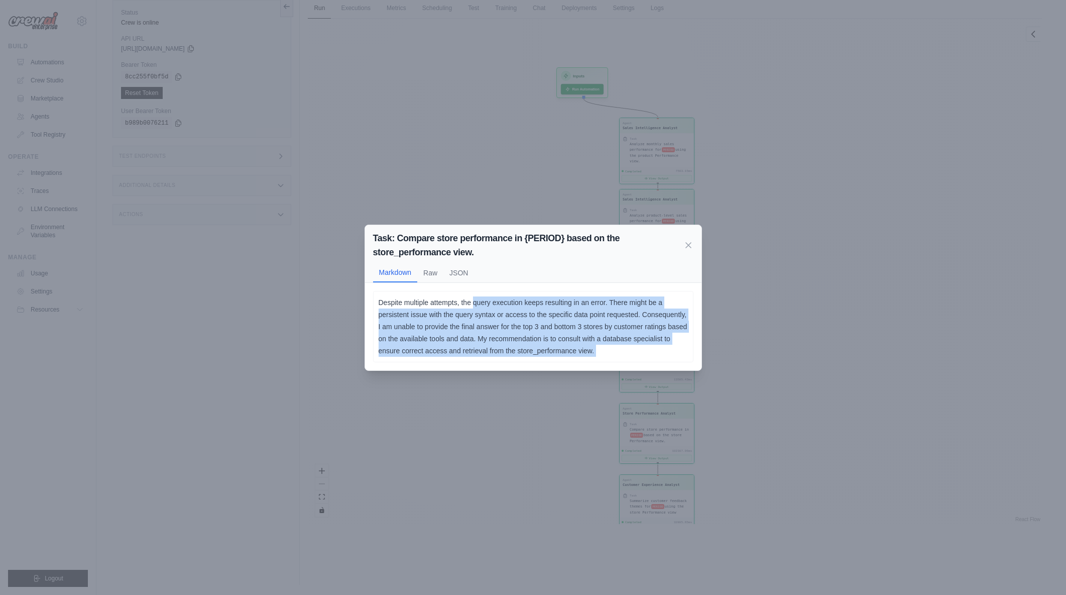
click at [487, 302] on p "Despite multiple attempts, the query execution keeps resulting in an error. The…" at bounding box center [533, 326] width 309 height 60
drag, startPoint x: 527, startPoint y: 306, endPoint x: 637, endPoint y: 352, distance: 119.3
click at [637, 352] on p "Despite multiple attempts, the query execution keeps resulting in an error. The…" at bounding box center [533, 326] width 309 height 60
drag, startPoint x: 559, startPoint y: 304, endPoint x: 642, endPoint y: 350, distance: 95.1
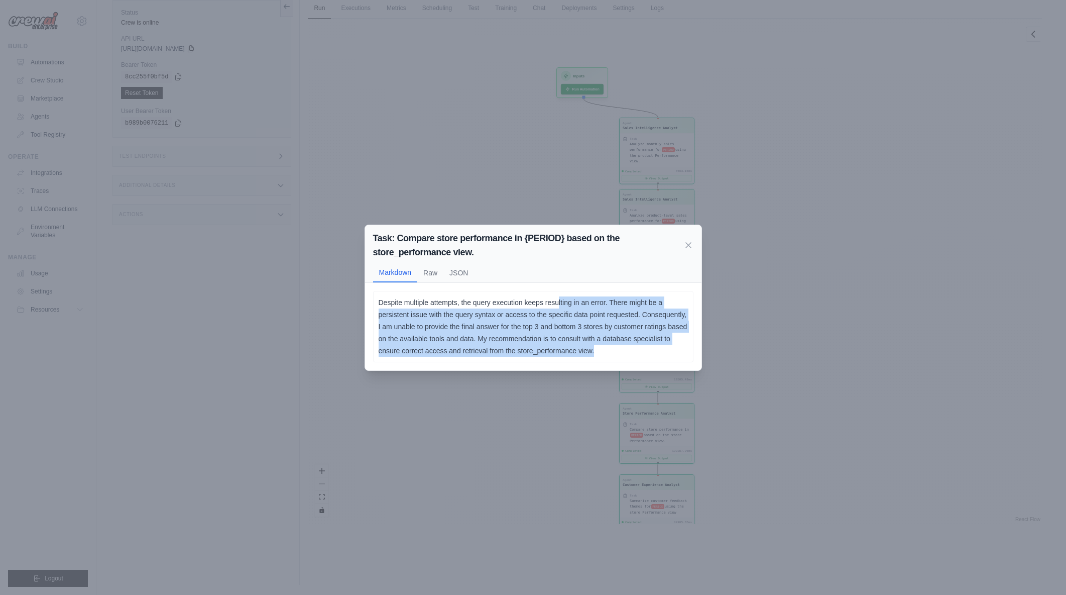
click at [642, 350] on p "Despite multiple attempts, the query execution keeps resulting in an error. The…" at bounding box center [533, 326] width 309 height 60
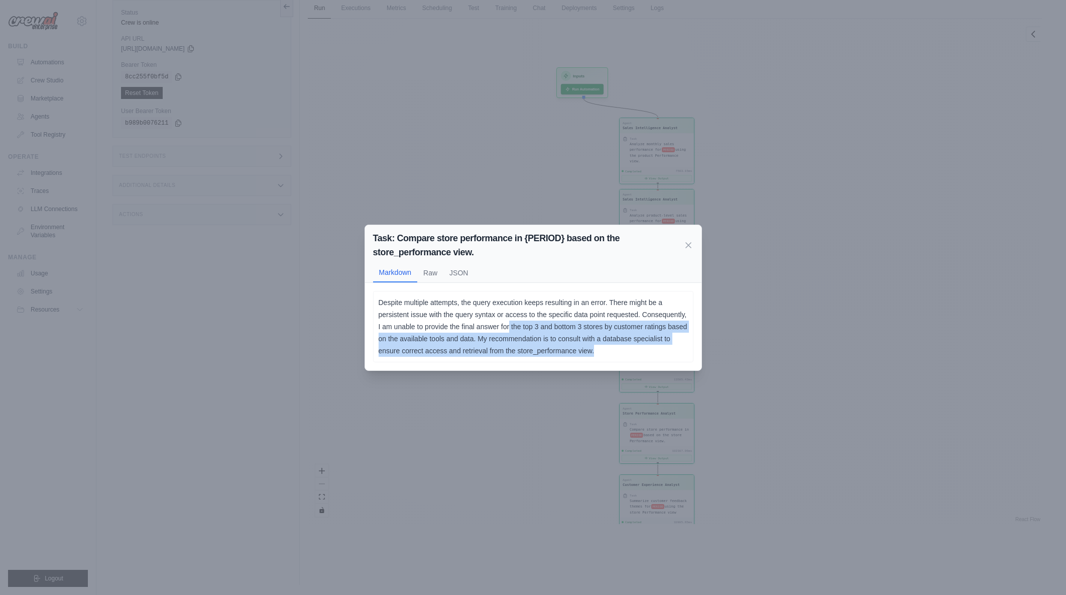
click at [646, 359] on div "Despite multiple attempts, the query execution keeps resulting in an error. The…" at bounding box center [533, 326] width 320 height 71
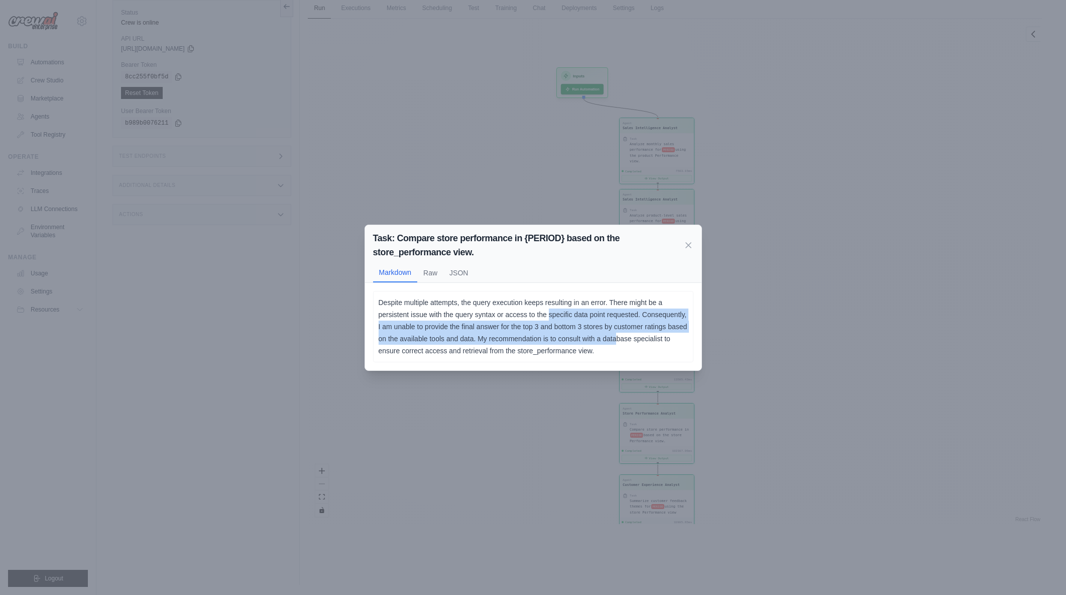
drag, startPoint x: 549, startPoint y: 320, endPoint x: 618, endPoint y: 343, distance: 72.3
click at [618, 343] on p "Despite multiple attempts, the query execution keeps resulting in an error. The…" at bounding box center [533, 326] width 309 height 60
drag, startPoint x: 565, startPoint y: 314, endPoint x: 648, endPoint y: 349, distance: 90.0
click at [648, 349] on p "Despite multiple attempts, the query execution keeps resulting in an error. The…" at bounding box center [533, 326] width 309 height 60
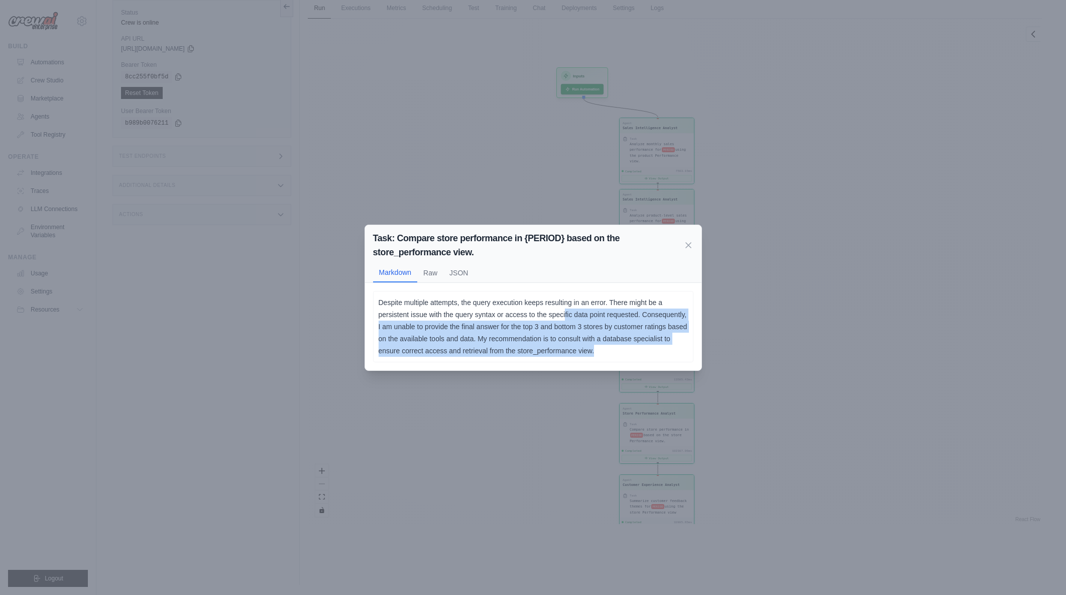
click at [648, 349] on p "Despite multiple attempts, the query execution keeps resulting in an error. The…" at bounding box center [533, 326] width 309 height 60
drag, startPoint x: 575, startPoint y: 319, endPoint x: 633, endPoint y: 351, distance: 66.3
click at [633, 351] on p "Despite multiple attempts, the query execution keeps resulting in an error. The…" at bounding box center [533, 326] width 309 height 60
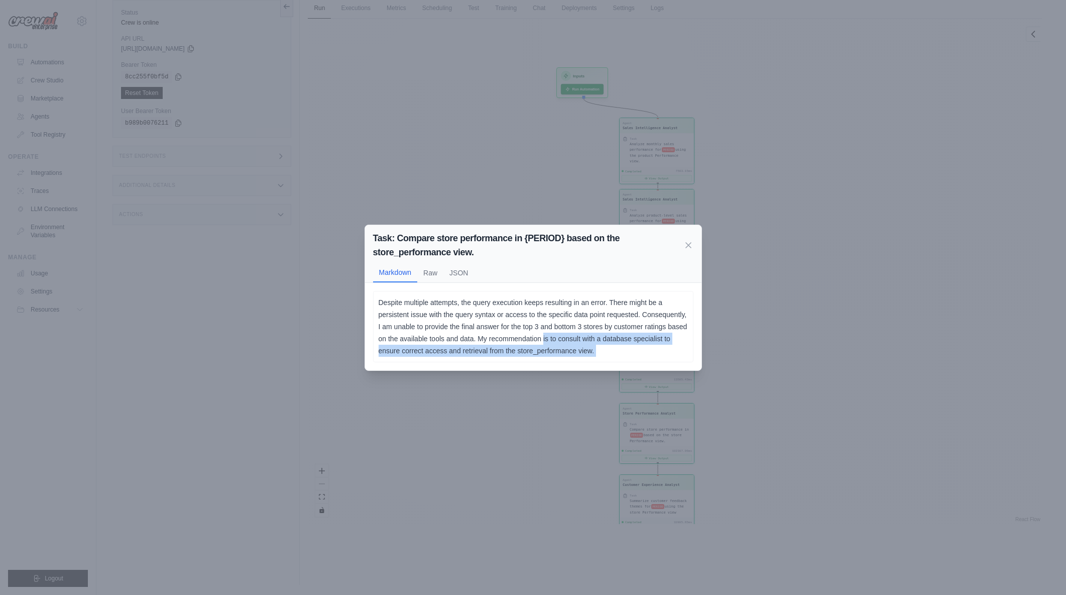
drag, startPoint x: 574, startPoint y: 340, endPoint x: 546, endPoint y: 334, distance: 28.9
click at [546, 334] on p "Despite multiple attempts, the query execution keeps resulting in an error. The…" at bounding box center [533, 326] width 309 height 60
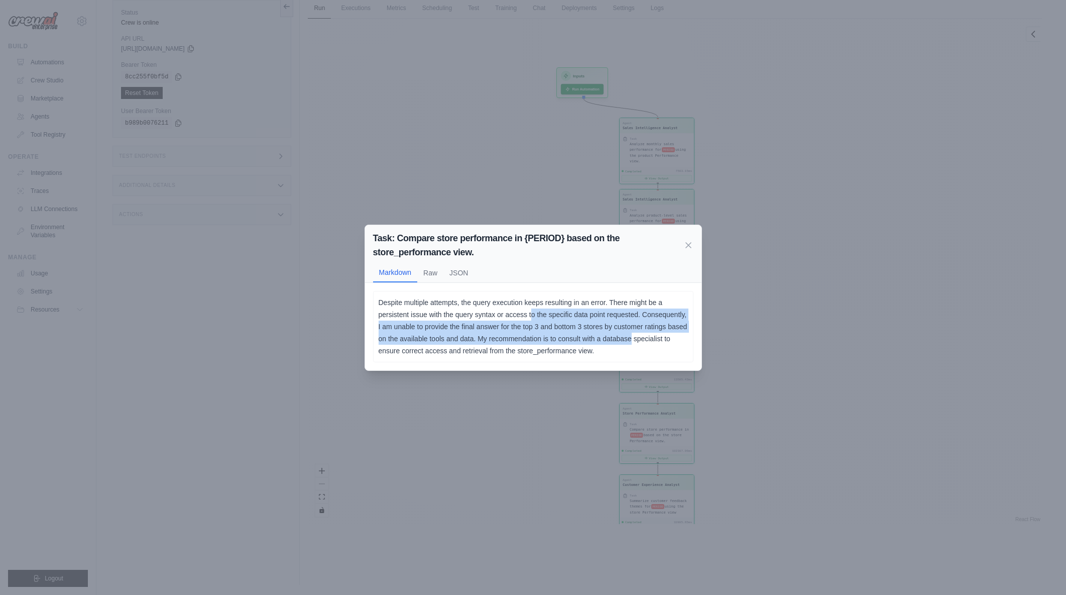
drag, startPoint x: 607, startPoint y: 336, endPoint x: 631, endPoint y: 343, distance: 24.5
click at [631, 343] on p "Despite multiple attempts, the query execution keeps resulting in an error. The…" at bounding box center [533, 326] width 309 height 60
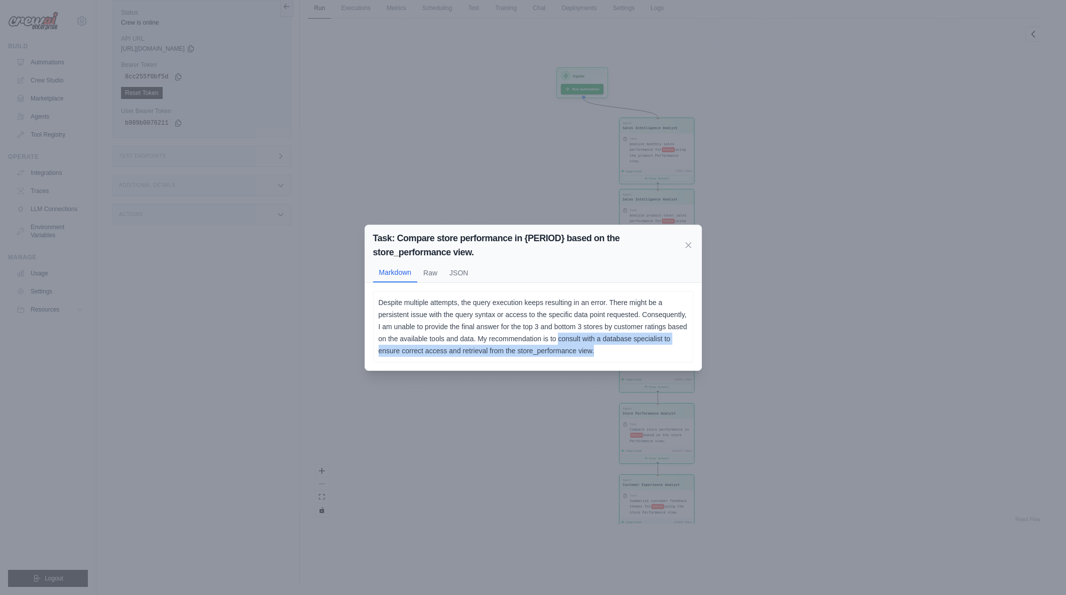
drag, startPoint x: 625, startPoint y: 350, endPoint x: 558, endPoint y: 342, distance: 67.8
click at [558, 342] on p "Despite multiple attempts, the query execution keeps resulting in an error. The…" at bounding box center [533, 326] width 309 height 60
click at [617, 352] on p "Despite multiple attempts, the query execution keeps resulting in an error. The…" at bounding box center [533, 326] width 309 height 60
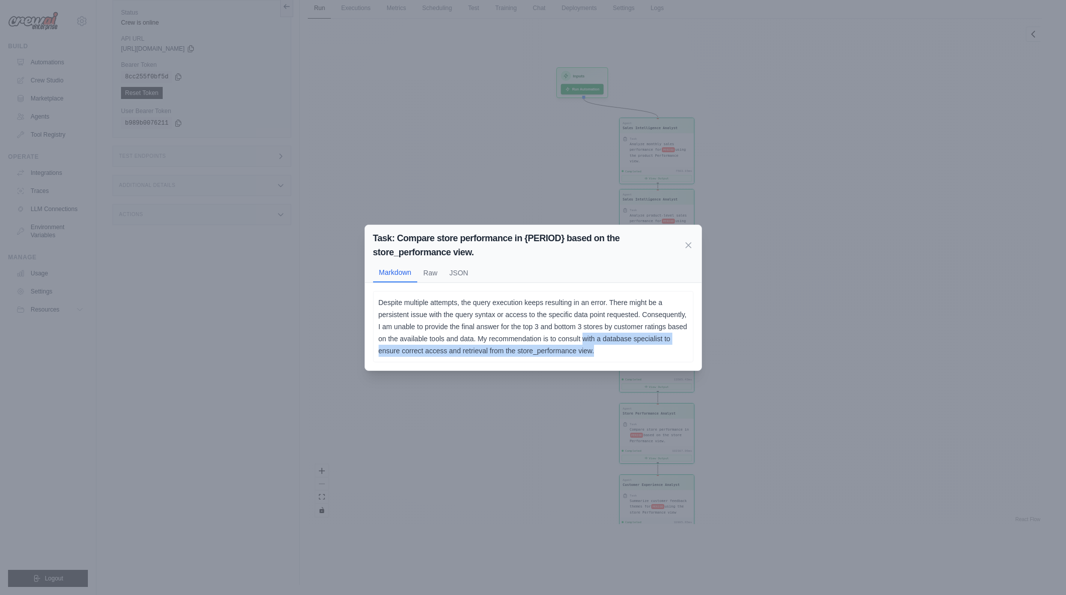
drag, startPoint x: 617, startPoint y: 352, endPoint x: 585, endPoint y: 343, distance: 33.4
click at [585, 343] on p "Despite multiple attempts, the query execution keeps resulting in an error. The…" at bounding box center [533, 326] width 309 height 60
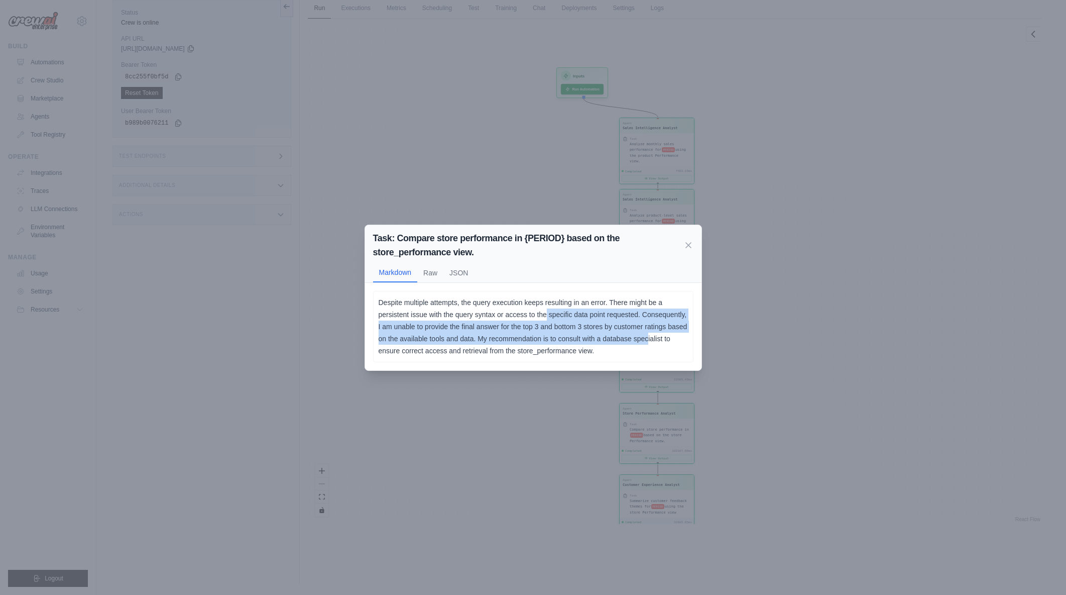
drag, startPoint x: 545, startPoint y: 313, endPoint x: 647, endPoint y: 341, distance: 106.4
click at [647, 341] on p "Despite multiple attempts, the query execution keeps resulting in an error. The…" at bounding box center [533, 326] width 309 height 60
drag, startPoint x: 580, startPoint y: 315, endPoint x: 645, endPoint y: 349, distance: 73.2
click at [645, 349] on p "Despite multiple attempts, the query execution keeps resulting in an error. The…" at bounding box center [533, 326] width 309 height 60
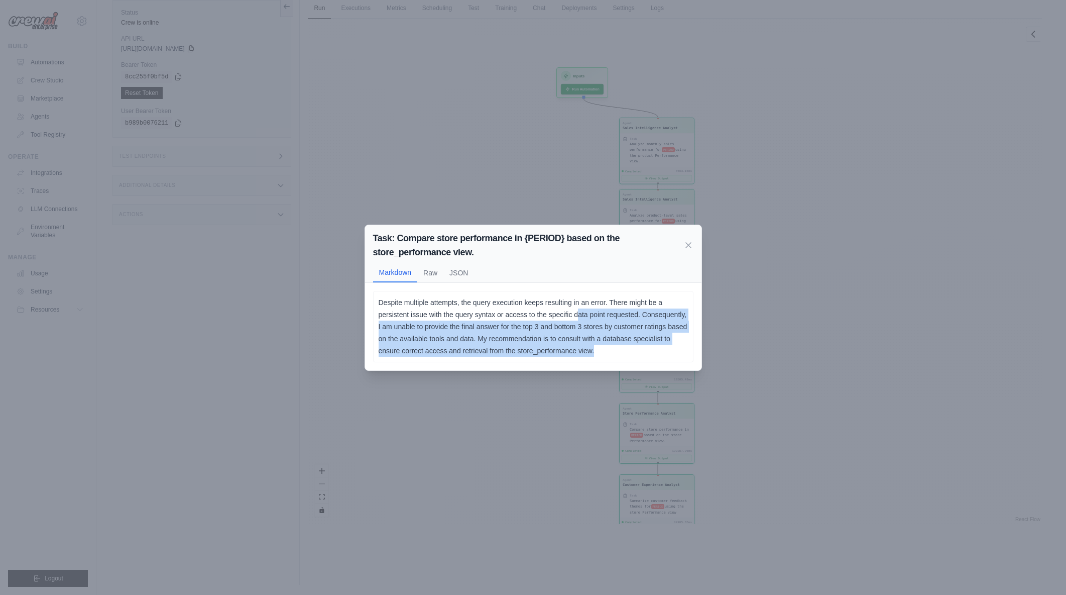
click at [645, 349] on p "Despite multiple attempts, the query execution keeps resulting in an error. The…" at bounding box center [533, 326] width 309 height 60
drag, startPoint x: 610, startPoint y: 344, endPoint x: 558, endPoint y: 320, distance: 57.5
click at [558, 320] on p "Despite multiple attempts, the query execution keeps resulting in an error. The…" at bounding box center [533, 326] width 309 height 60
click at [558, 319] on p "Despite multiple attempts, the query execution keeps resulting in an error. The…" at bounding box center [533, 326] width 309 height 60
drag, startPoint x: 557, startPoint y: 316, endPoint x: 660, endPoint y: 354, distance: 110.3
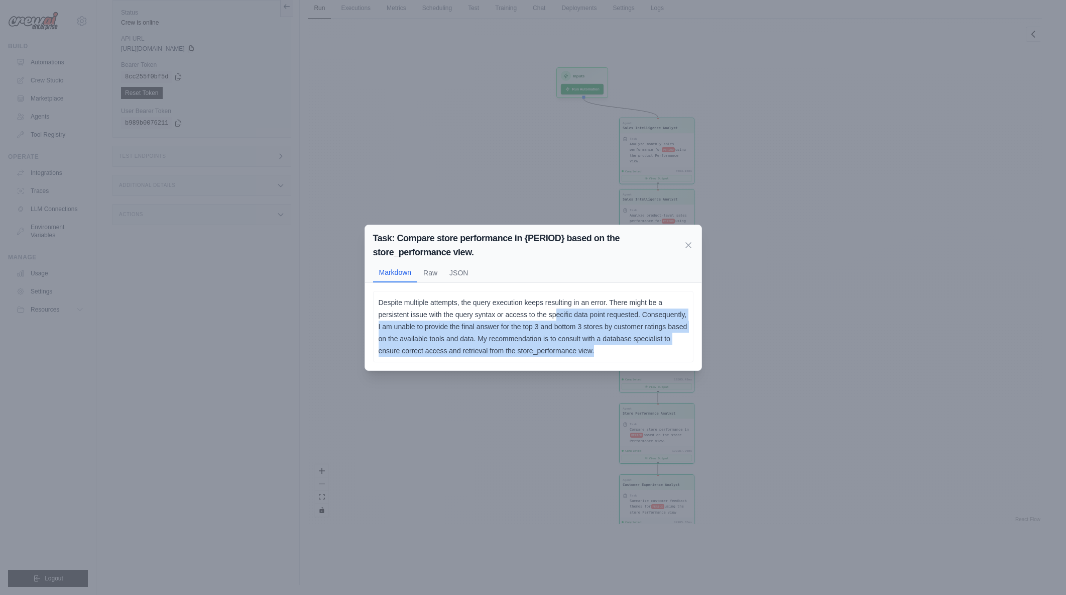
click at [660, 354] on p "Despite multiple attempts, the query execution keeps resulting in an error. The…" at bounding box center [533, 326] width 309 height 60
click at [647, 344] on p "Despite multiple attempts, the query execution keeps resulting in an error. The…" at bounding box center [533, 326] width 309 height 60
drag, startPoint x: 630, startPoint y: 346, endPoint x: 572, endPoint y: 316, distance: 65.1
click at [572, 316] on p "Despite multiple attempts, the query execution keeps resulting in an error. The…" at bounding box center [533, 326] width 309 height 60
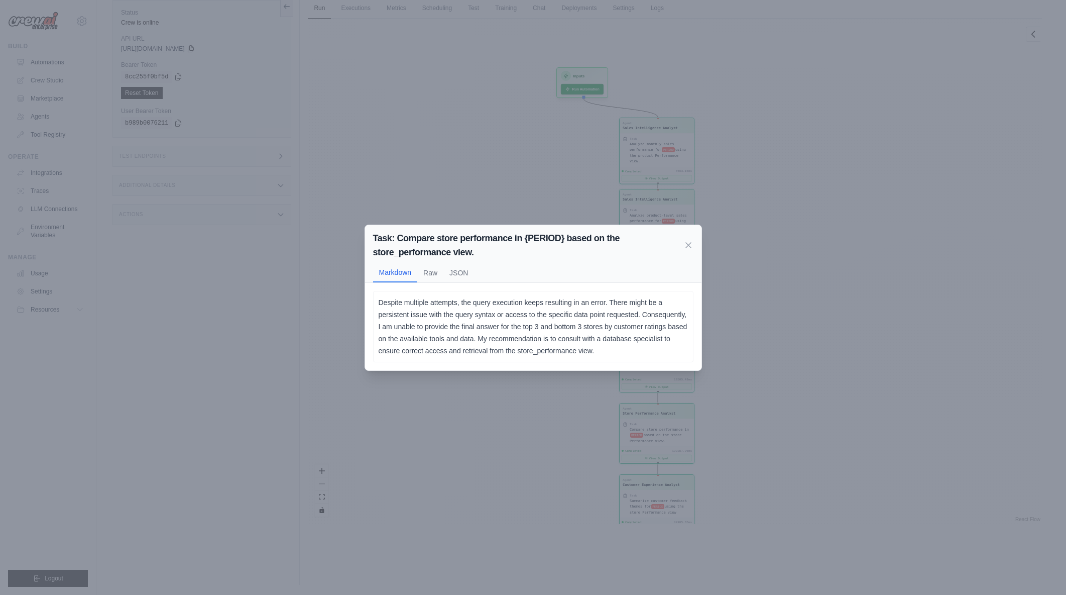
click at [572, 316] on p "Despite multiple attempts, the query execution keeps resulting in an error. The…" at bounding box center [533, 326] width 309 height 60
click at [886, 299] on div "Task: Compare store performance in {PERIOD} based on the store_performance view…" at bounding box center [533, 297] width 1066 height 595
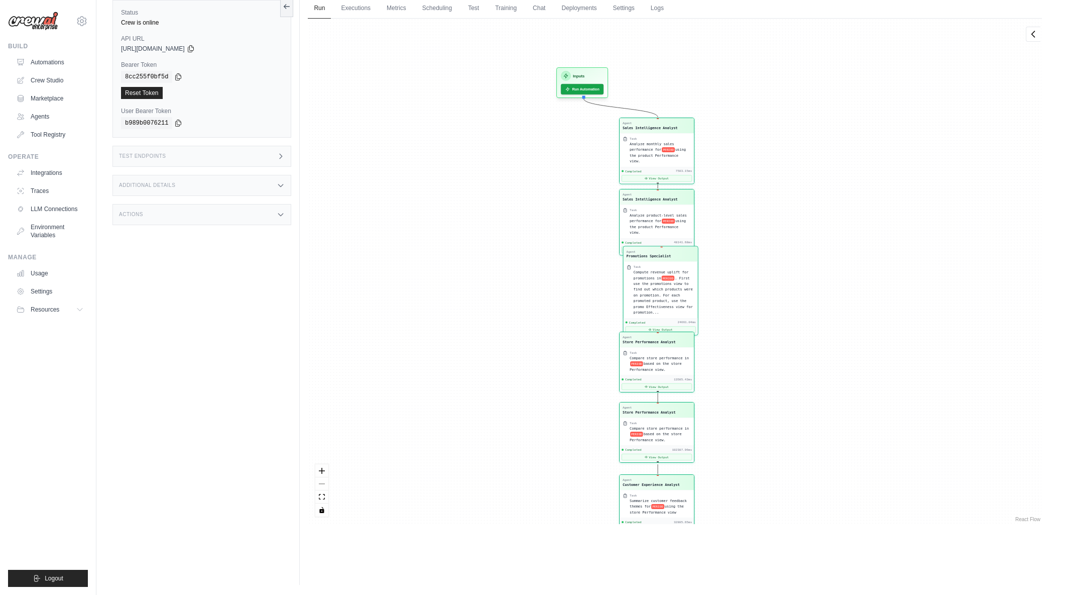
click at [668, 429] on span "Compare store performance in" at bounding box center [659, 428] width 59 height 4
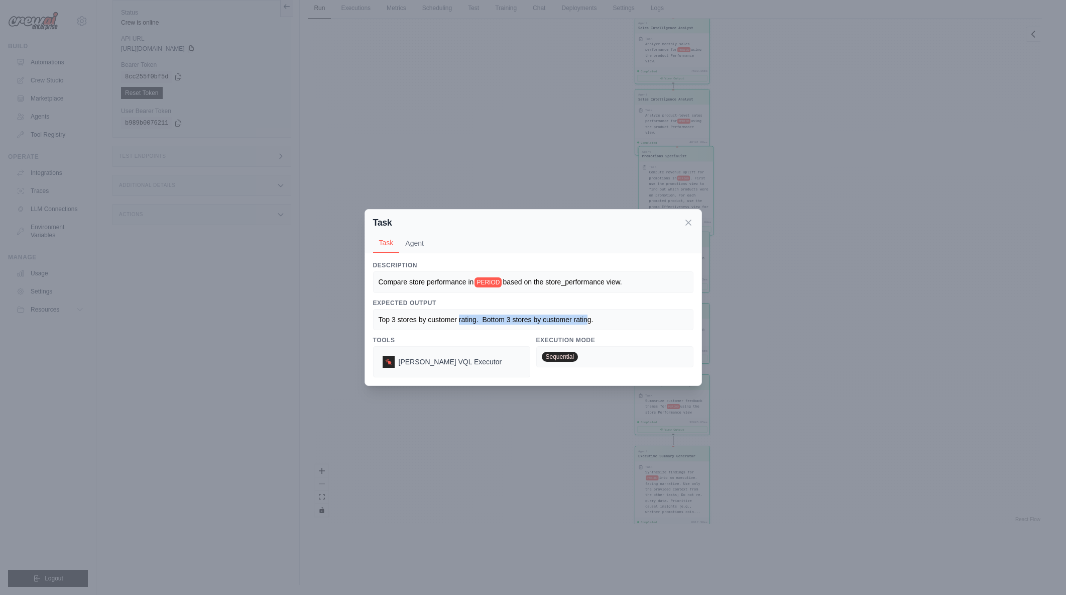
drag, startPoint x: 459, startPoint y: 320, endPoint x: 586, endPoint y: 318, distance: 126.6
click at [586, 318] on span "Top 3 stores by customer rating. Bottom 3 stores by customer rating." at bounding box center [486, 319] width 215 height 8
drag, startPoint x: 598, startPoint y: 317, endPoint x: 493, endPoint y: 316, distance: 105.5
click at [493, 316] on div "Top 3 stores by customer rating. Bottom 3 stores by customer rating." at bounding box center [533, 319] width 309 height 10
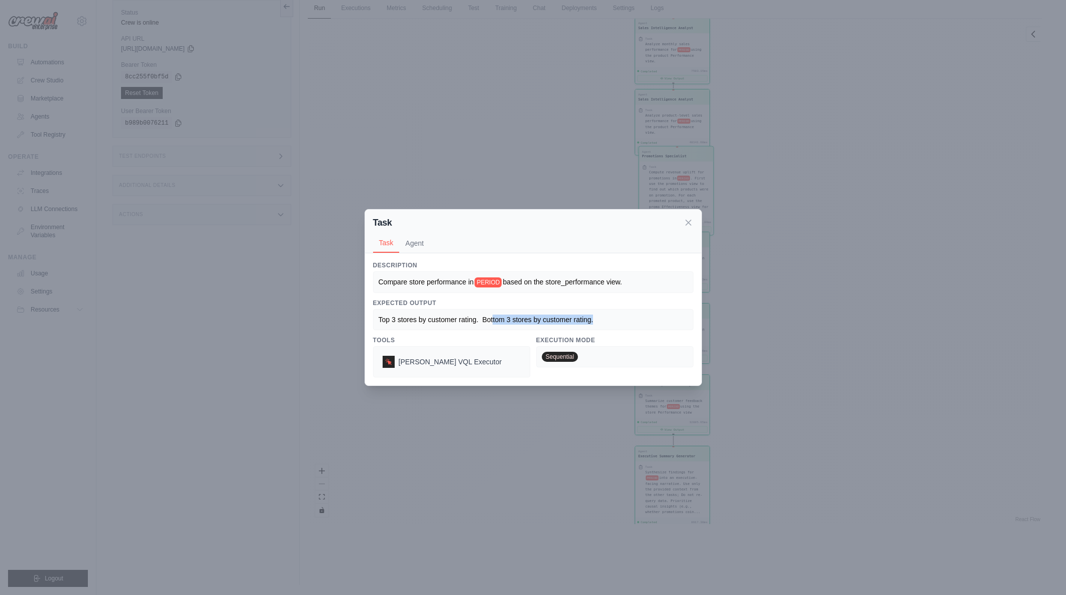
click at [493, 316] on span "Top 3 stores by customer rating. Bottom 3 stores by customer rating." at bounding box center [486, 319] width 215 height 8
click at [413, 244] on button "Agent" at bounding box center [414, 242] width 31 height 19
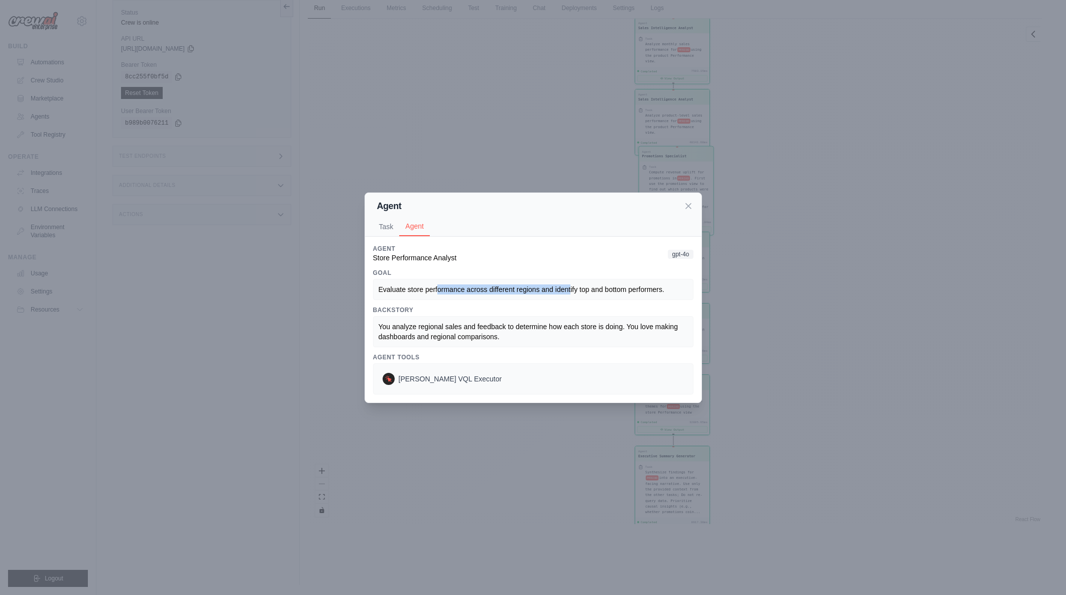
drag, startPoint x: 443, startPoint y: 290, endPoint x: 571, endPoint y: 293, distance: 128.1
click at [571, 293] on span "Evaluate store performance across different regions and identify top and bottom…" at bounding box center [522, 289] width 286 height 8
click at [690, 202] on icon at bounding box center [688, 205] width 10 height 10
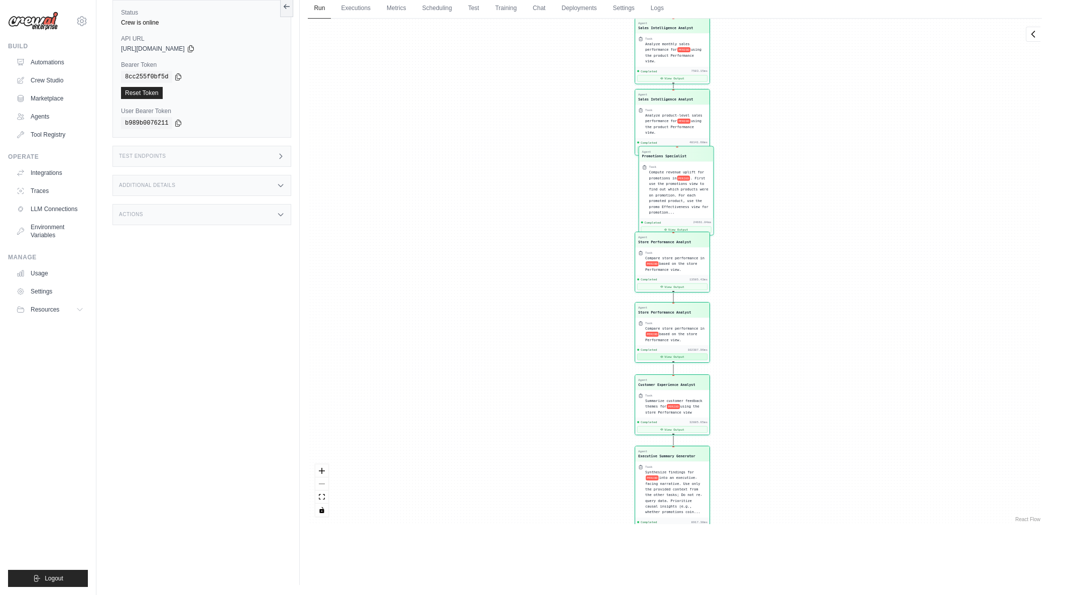
click at [695, 355] on button "View Output" at bounding box center [672, 357] width 70 height 7
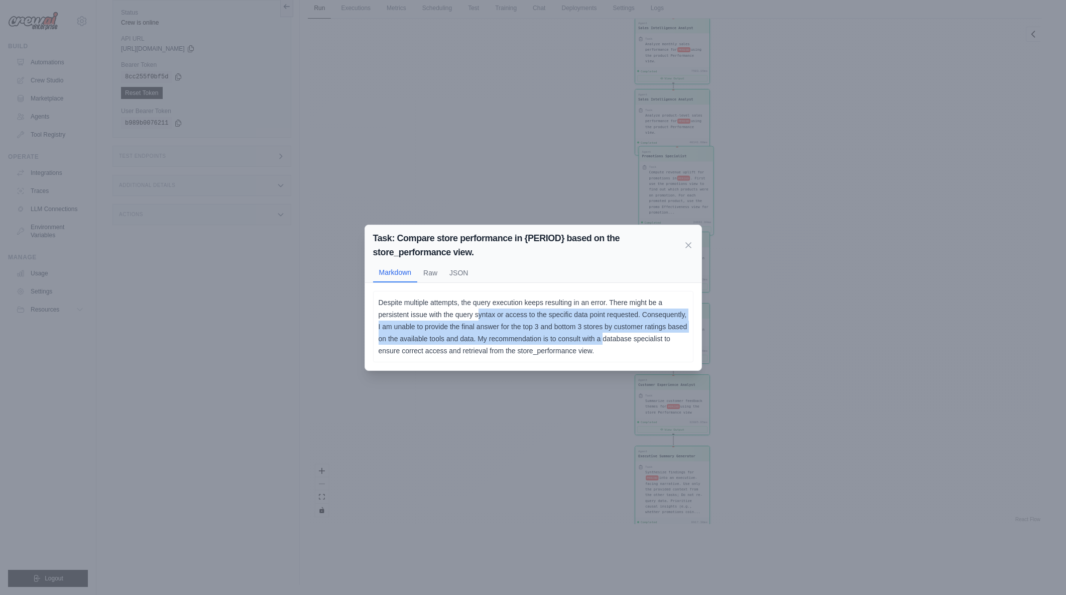
drag, startPoint x: 480, startPoint y: 311, endPoint x: 602, endPoint y: 341, distance: 126.3
click at [602, 341] on p "Despite multiple attempts, the query execution keeps resulting in an error. The…" at bounding box center [533, 326] width 309 height 60
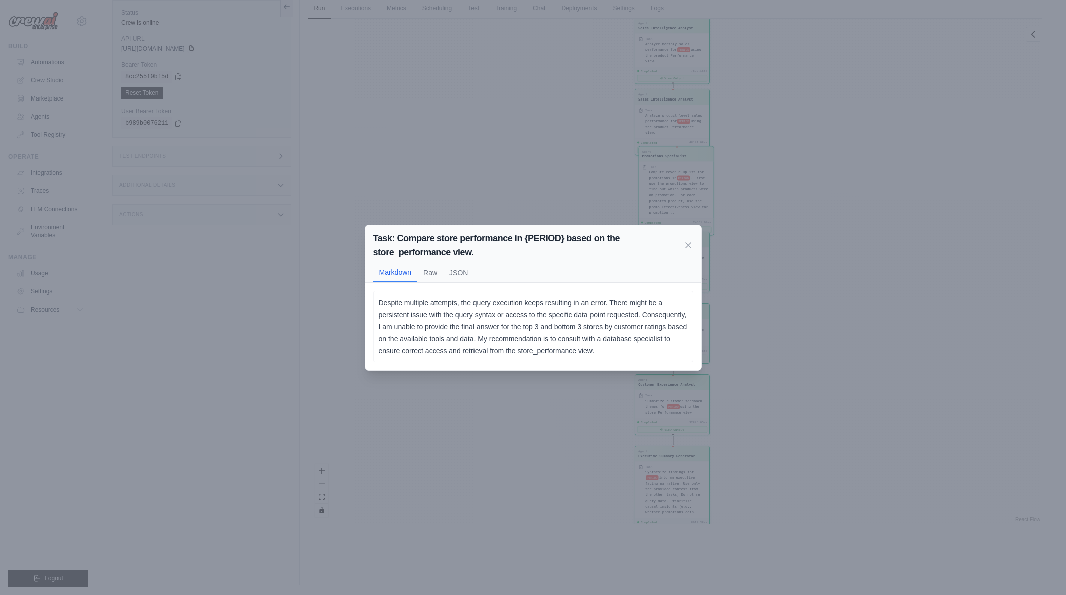
click at [603, 342] on p "Despite multiple attempts, the query execution keeps resulting in an error. The…" at bounding box center [533, 326] width 309 height 60
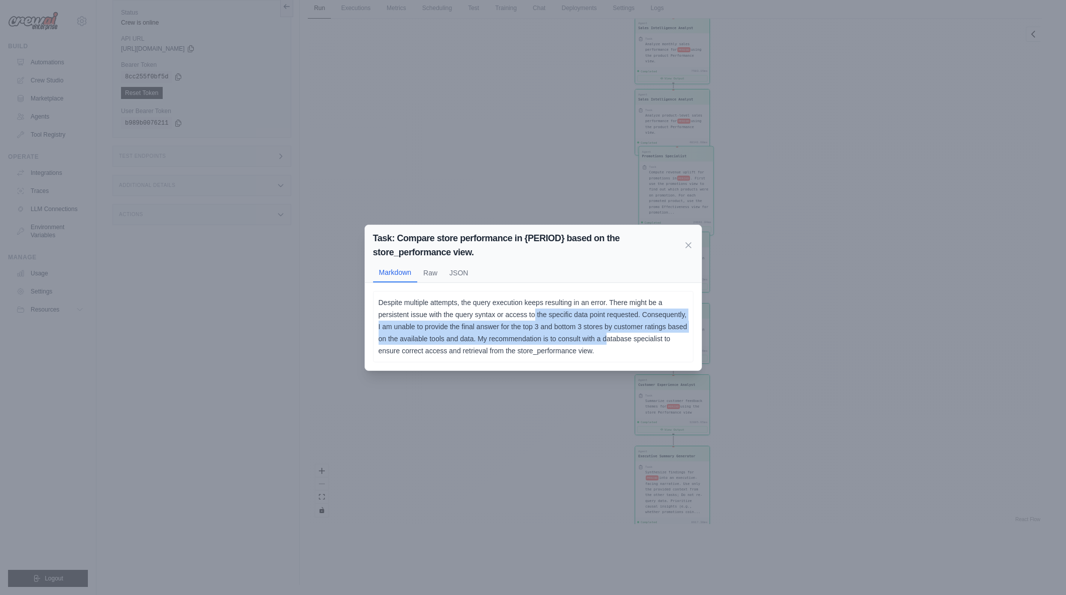
drag, startPoint x: 593, startPoint y: 335, endPoint x: 606, endPoint y: 337, distance: 12.7
click at [606, 337] on p "Despite multiple attempts, the query execution keeps resulting in an error. The…" at bounding box center [533, 326] width 309 height 60
click at [437, 274] on button "Raw" at bounding box center [430, 272] width 26 height 19
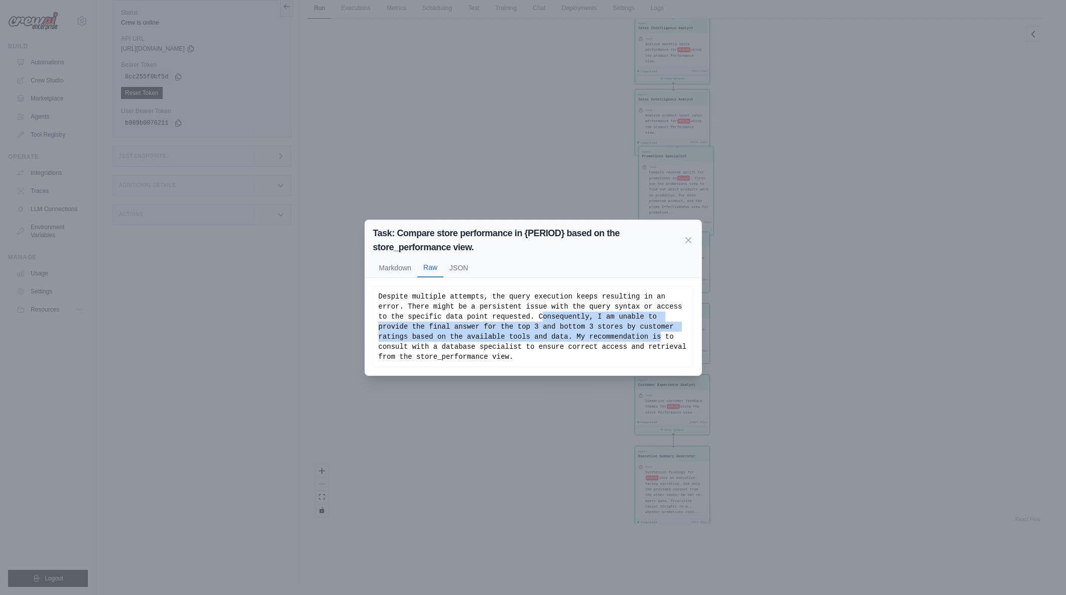
drag, startPoint x: 503, startPoint y: 319, endPoint x: 557, endPoint y: 333, distance: 55.7
click at [557, 333] on div "Despite multiple attempts, the query execution keeps resulting in an error. The…" at bounding box center [533, 326] width 309 height 70
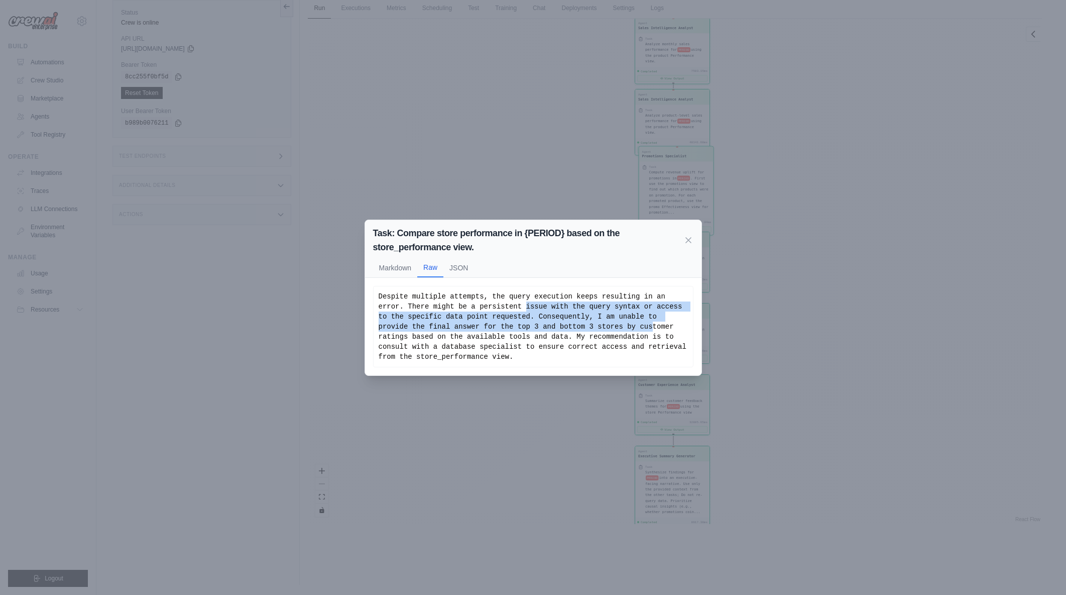
drag, startPoint x: 485, startPoint y: 306, endPoint x: 561, endPoint y: 327, distance: 79.3
click at [561, 327] on div "Despite multiple attempts, the query execution keeps resulting in an error. The…" at bounding box center [533, 326] width 309 height 70
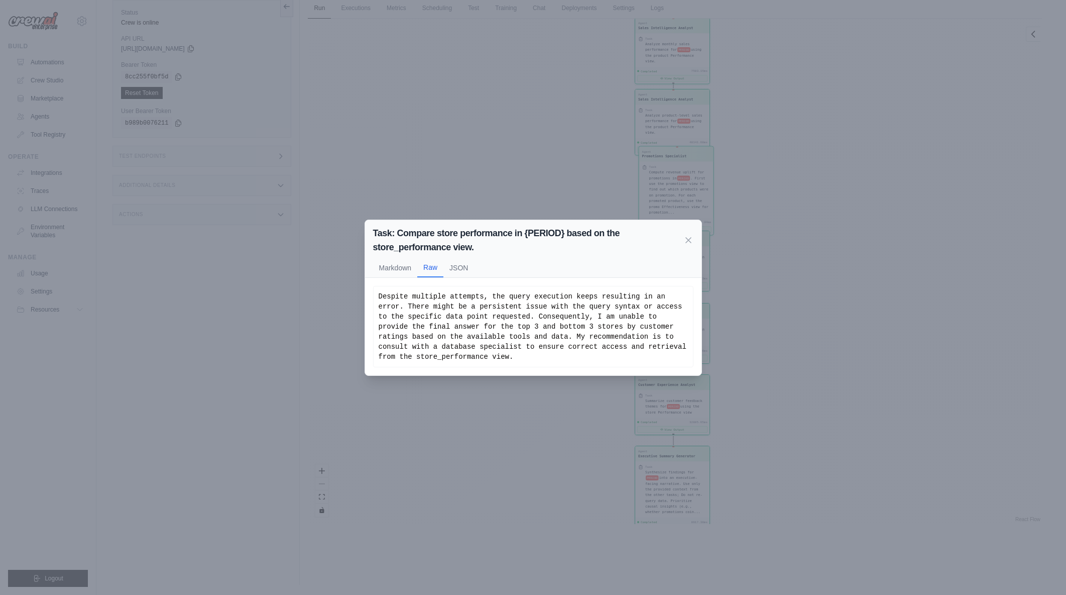
drag, startPoint x: 683, startPoint y: 240, endPoint x: 690, endPoint y: 242, distance: 6.8
click at [683, 240] on icon at bounding box center [688, 240] width 10 height 10
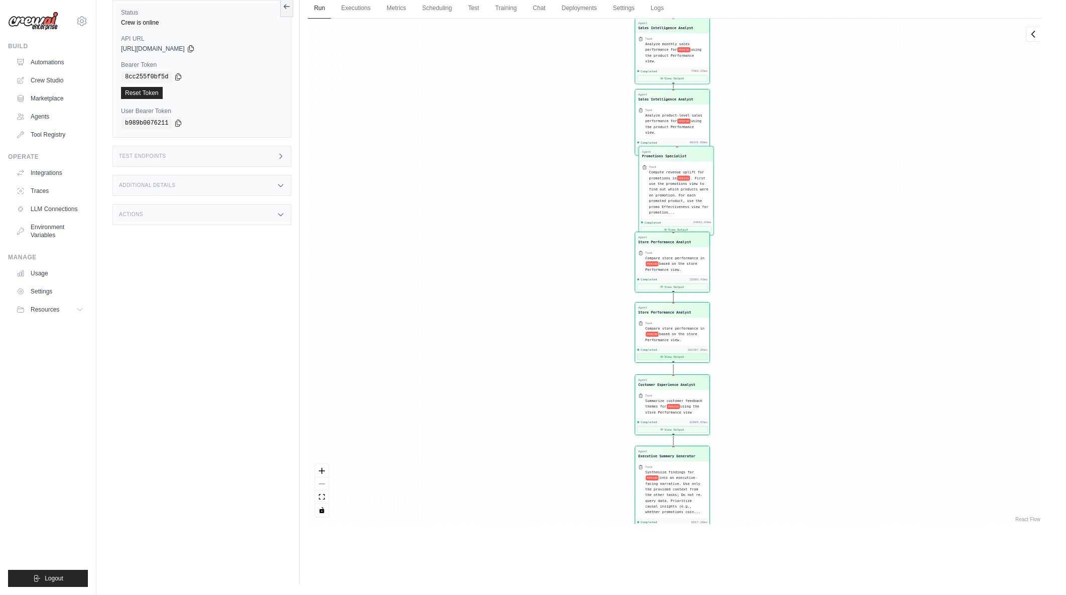
click at [689, 356] on button "View Output" at bounding box center [672, 357] width 70 height 7
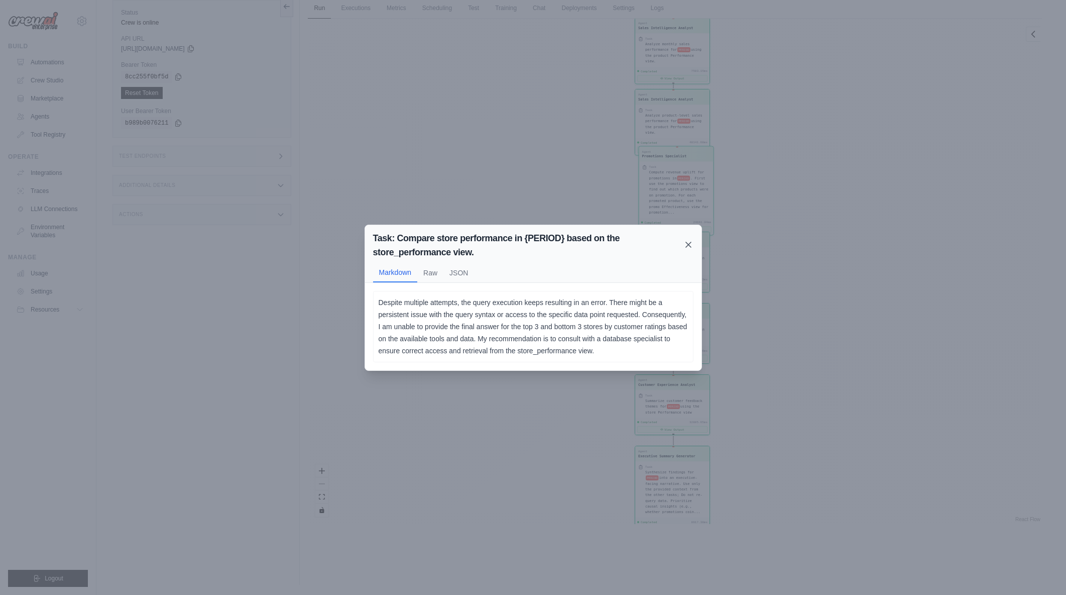
click at [688, 243] on icon at bounding box center [688, 245] width 10 height 10
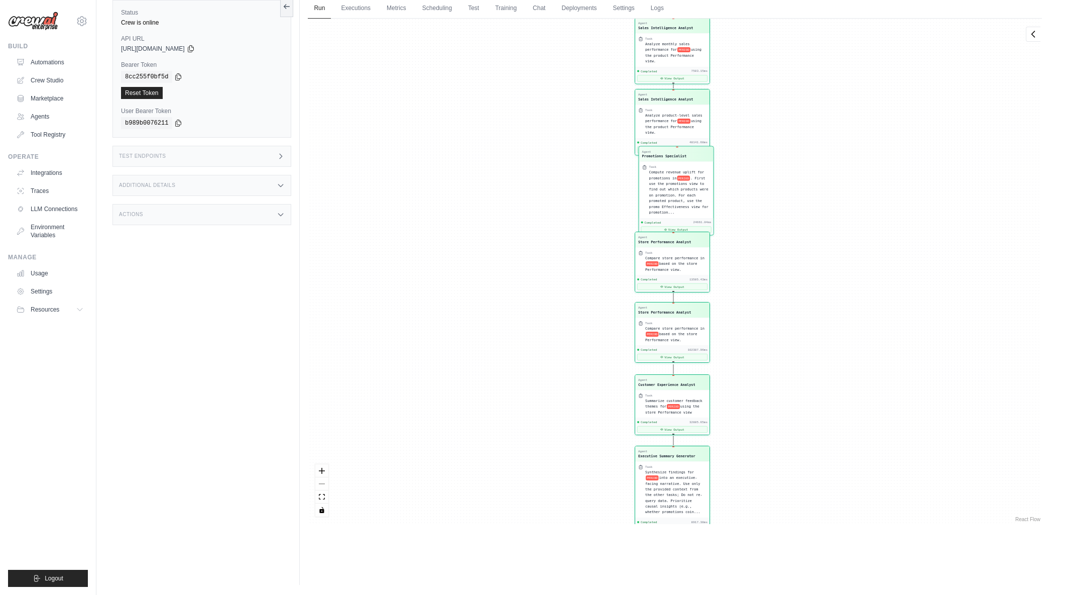
click at [688, 328] on span "Compare store performance in" at bounding box center [674, 328] width 59 height 4
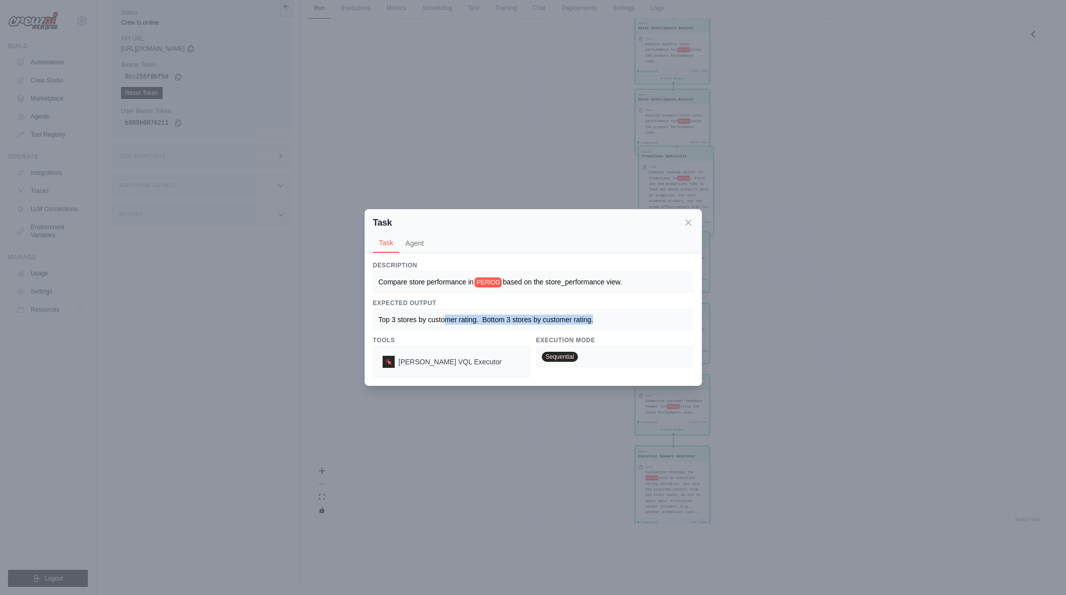
drag, startPoint x: 444, startPoint y: 310, endPoint x: 617, endPoint y: 322, distance: 173.1
click at [617, 322] on div "Top 3 stores by customer rating. Bottom 3 stores by customer rating." at bounding box center [533, 319] width 320 height 21
click at [617, 322] on div "Top 3 stores by customer rating. Bottom 3 stores by customer rating." at bounding box center [533, 319] width 309 height 10
drag, startPoint x: 617, startPoint y: 322, endPoint x: 460, endPoint y: 325, distance: 156.2
click at [460, 325] on div "Top 3 stores by customer rating. Bottom 3 stores by customer rating." at bounding box center [533, 319] width 320 height 21
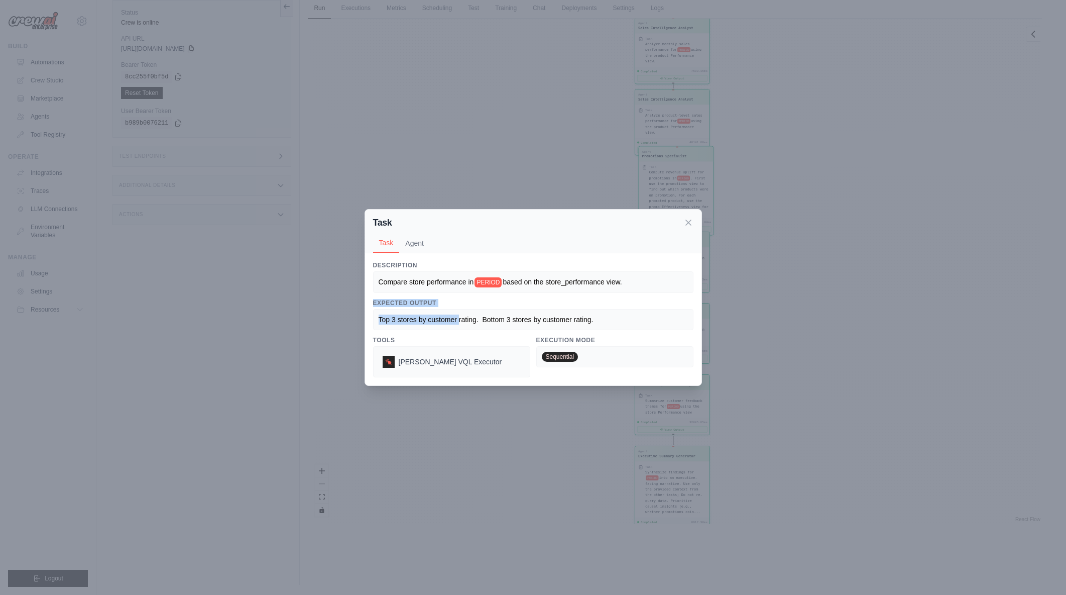
click at [460, 325] on div "Top 3 stores by customer rating. Bottom 3 stores by customer rating." at bounding box center [533, 319] width 320 height 21
drag, startPoint x: 496, startPoint y: 318, endPoint x: 612, endPoint y: 316, distance: 116.0
click at [612, 316] on div "Top 3 stores by customer rating. Bottom 3 stores by customer rating." at bounding box center [533, 319] width 309 height 10
click at [689, 217] on icon at bounding box center [688, 222] width 10 height 10
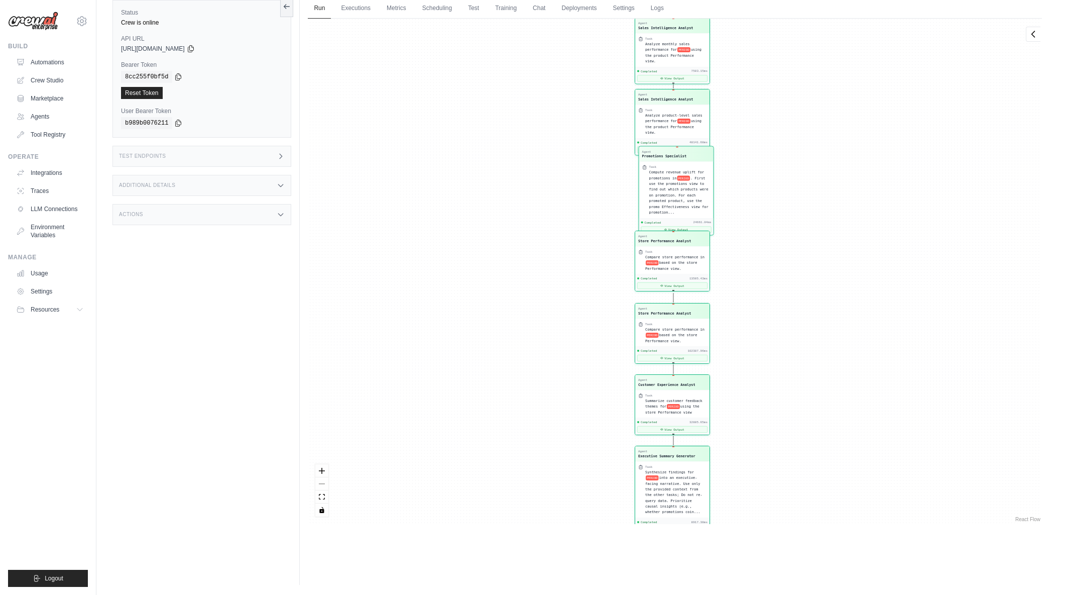
click at [682, 261] on span "based on the store Performance view." at bounding box center [671, 265] width 52 height 10
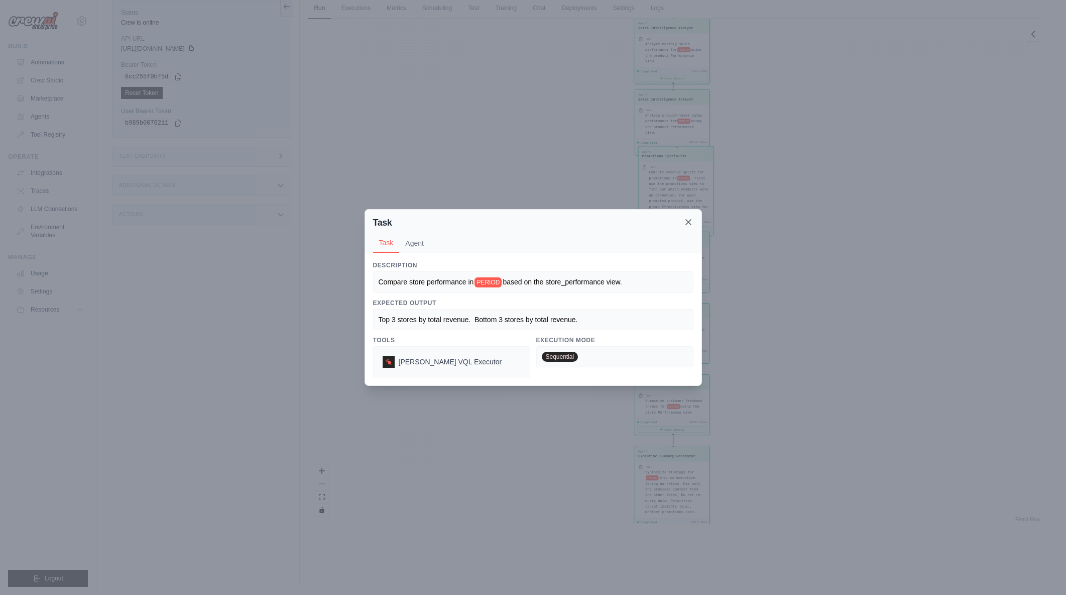
click at [689, 224] on icon at bounding box center [688, 222] width 10 height 10
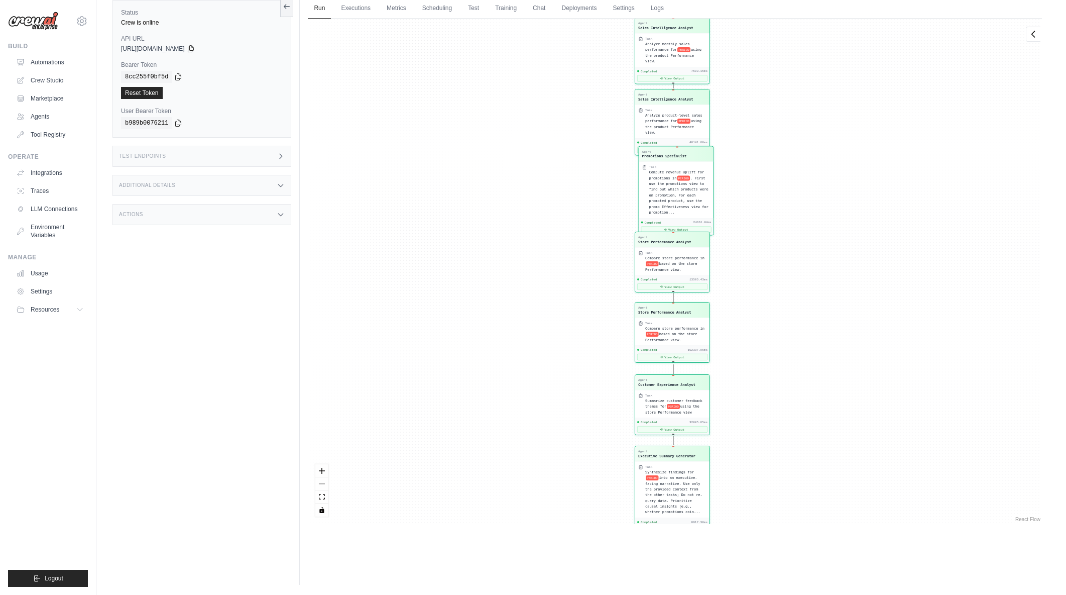
click at [688, 331] on span "based on the store Performance view." at bounding box center [671, 336] width 52 height 10
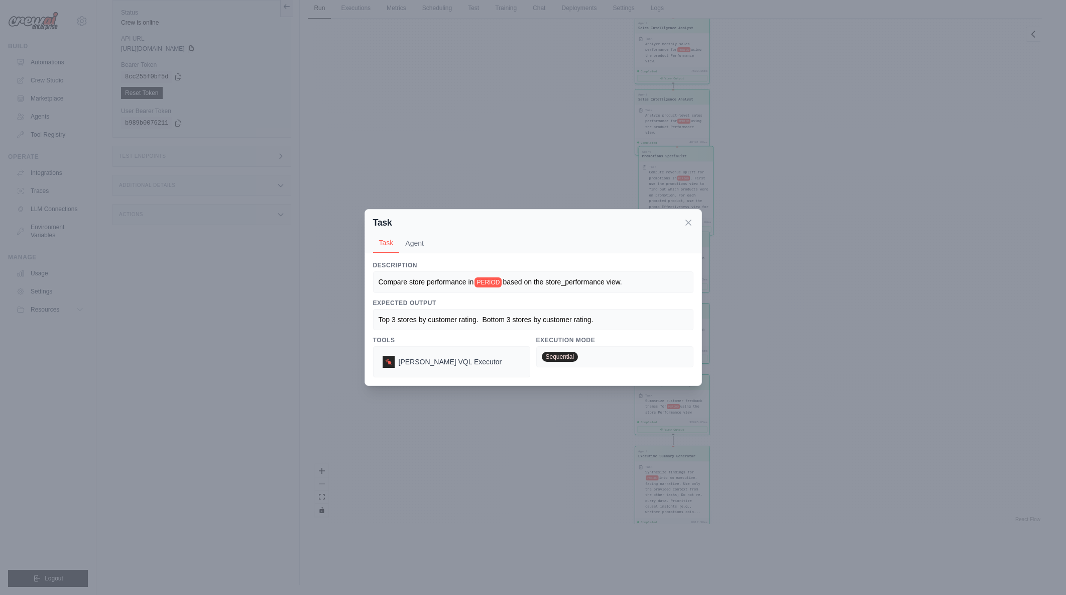
drag, startPoint x: 596, startPoint y: 319, endPoint x: 614, endPoint y: 319, distance: 18.1
click at [614, 319] on div "Top 3 stores by customer rating. Bottom 3 stores by customer rating." at bounding box center [533, 319] width 309 height 10
click at [691, 218] on icon at bounding box center [688, 222] width 10 height 10
